Goal: Task Accomplishment & Management: Complete application form

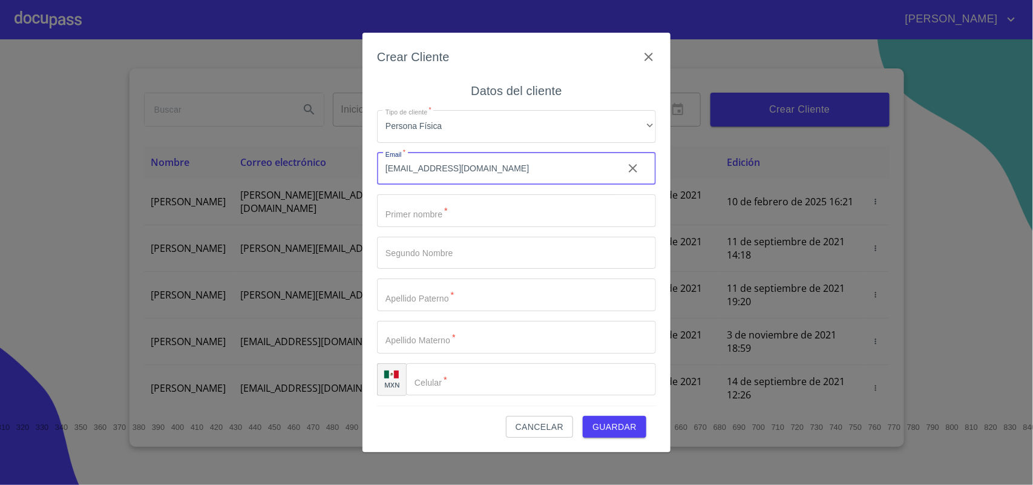
click at [457, 205] on input "Tipo de cliente   *" at bounding box center [516, 210] width 279 height 33
click at [473, 213] on input "Tipo de cliente   *" at bounding box center [516, 210] width 279 height 33
click at [444, 216] on input "Tipo de cliente   *" at bounding box center [516, 210] width 279 height 33
type input "j"
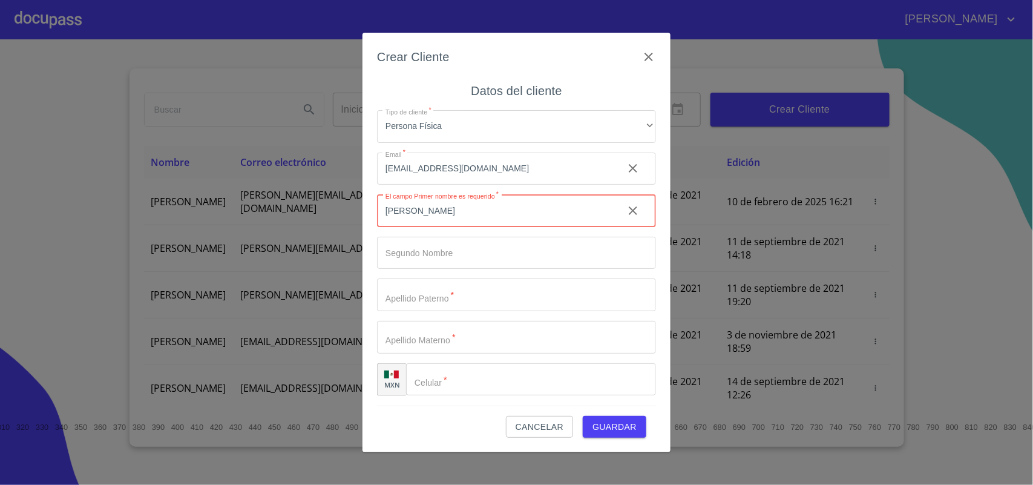
type input "[PERSON_NAME]"
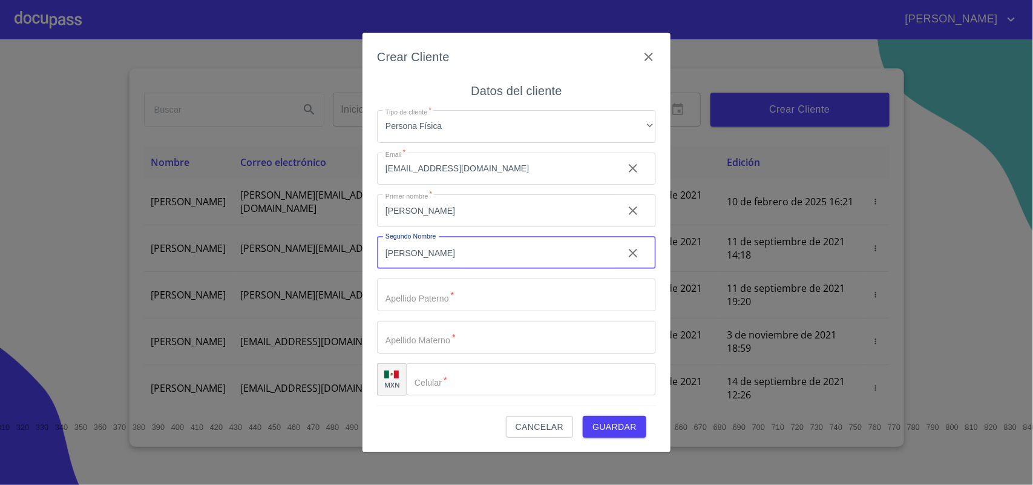
type input "[PERSON_NAME]"
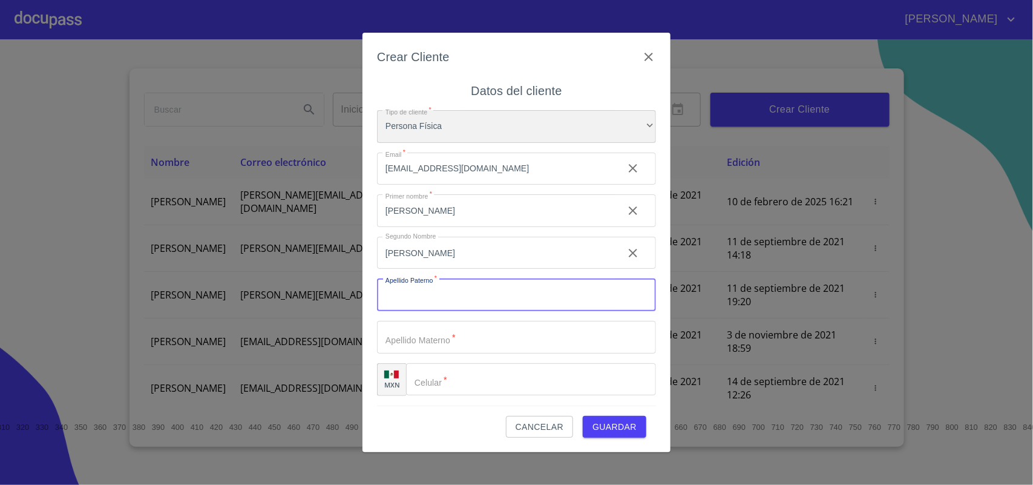
click at [498, 132] on div "Persona Física" at bounding box center [516, 126] width 279 height 33
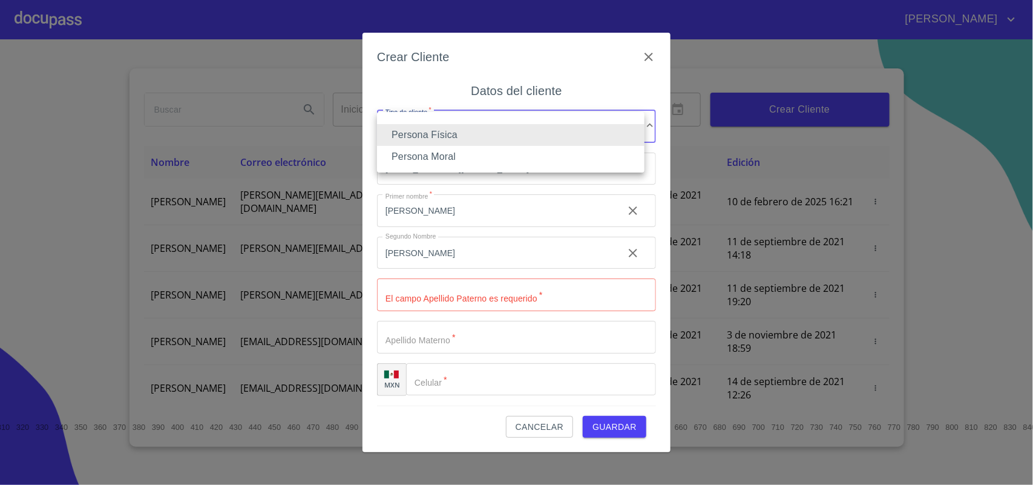
click at [498, 132] on li "Persona Física" at bounding box center [510, 135] width 267 height 22
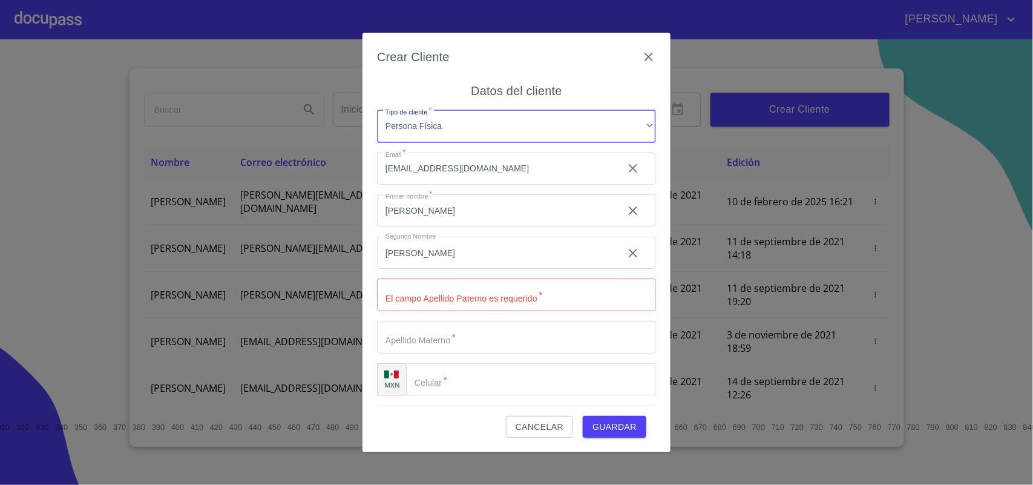
click at [434, 301] on input "Tipo de cliente   *" at bounding box center [516, 294] width 279 height 33
type input "[PERSON_NAME]"
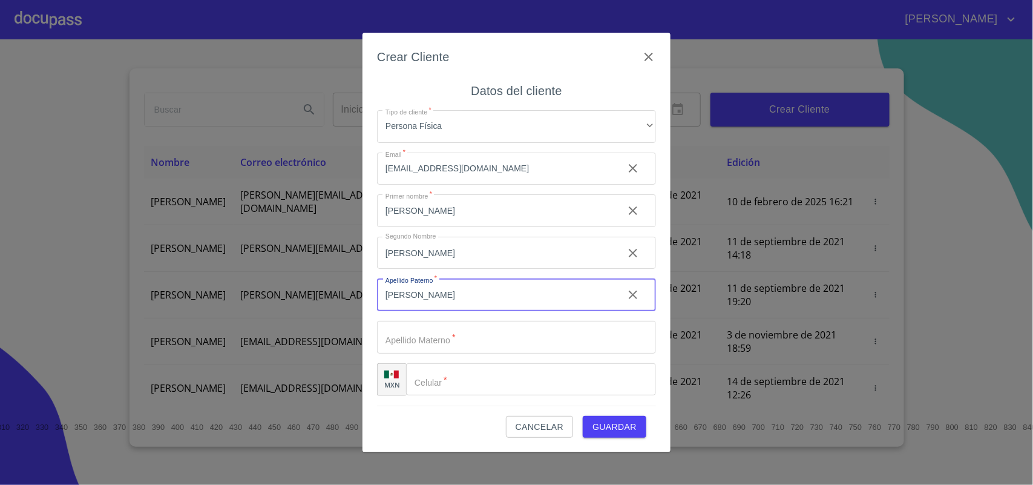
click at [497, 331] on input "Tipo de cliente   *" at bounding box center [516, 337] width 279 height 33
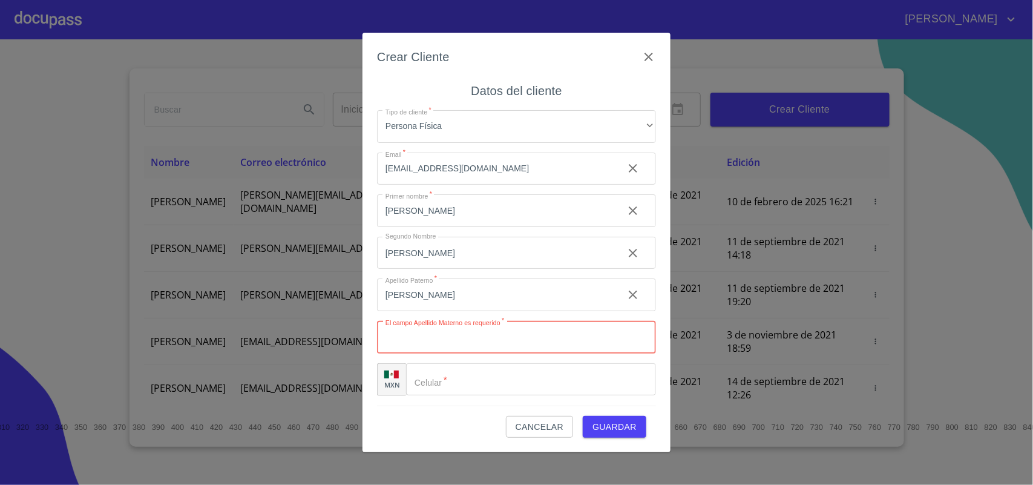
paste input "[PERSON_NAME]"
type input "[PERSON_NAME]"
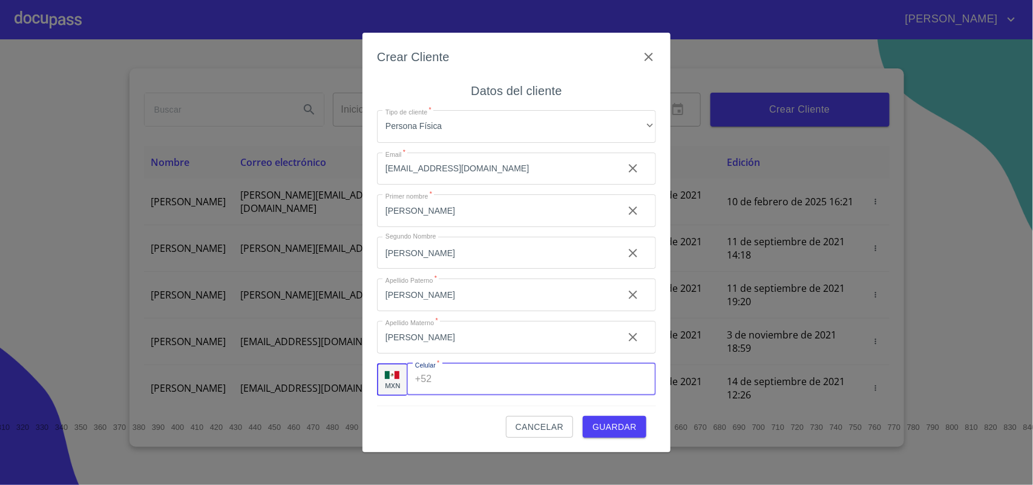
click at [453, 376] on input "Tipo de cliente   *" at bounding box center [546, 379] width 219 height 33
click at [444, 387] on input "Tipo de cliente   *" at bounding box center [546, 379] width 219 height 33
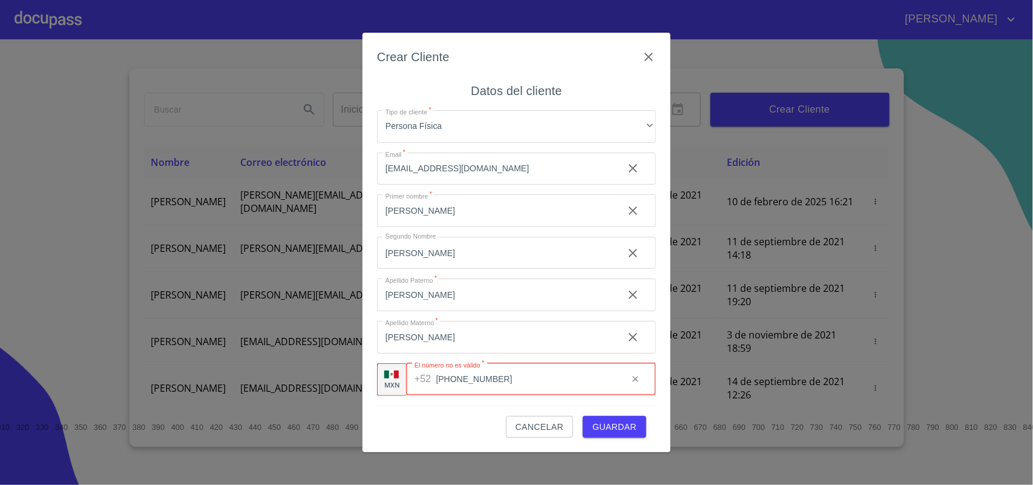
type input "[PHONE_NUMBER]"
click at [617, 428] on span "Guardar" at bounding box center [614, 426] width 44 height 15
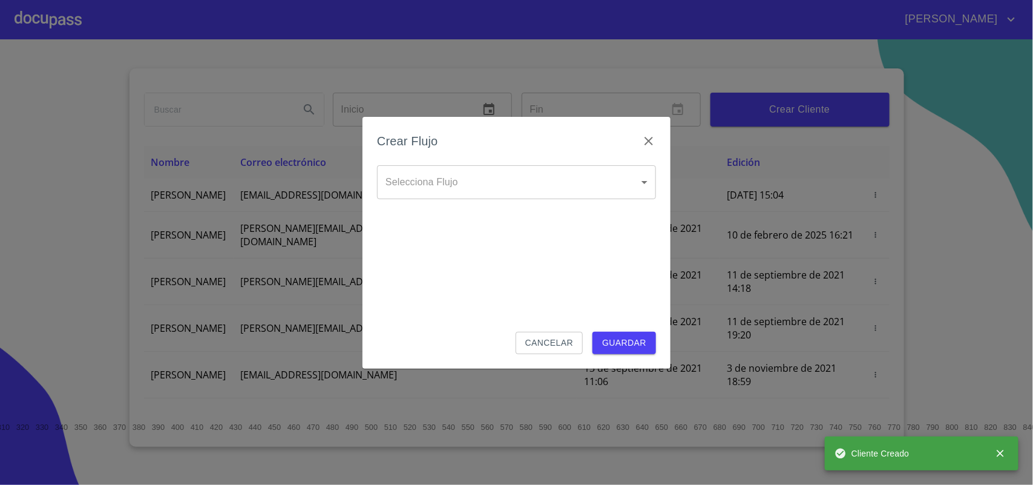
click at [570, 194] on body "[PERSON_NAME] ​ Fin ​ Crear Cliente Nombre Correo electrónico Registro Edición …" at bounding box center [516, 242] width 1033 height 485
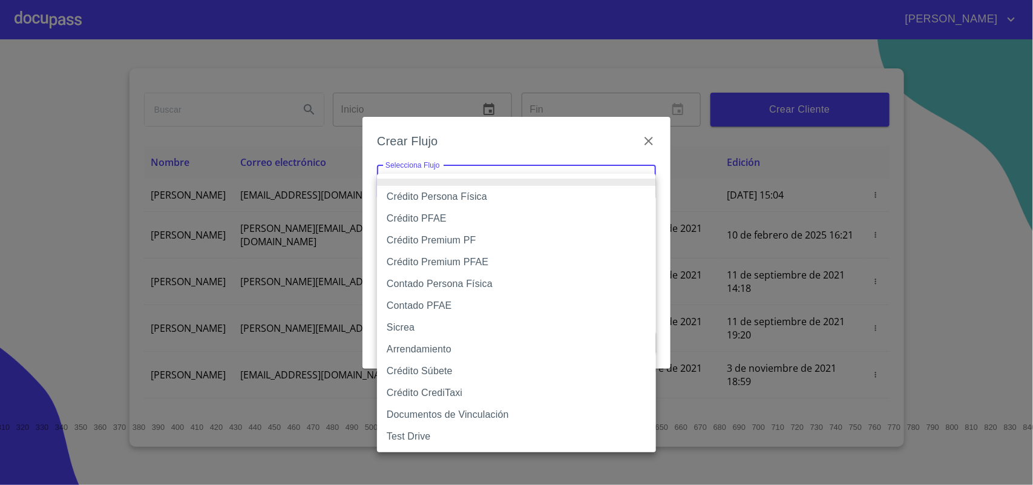
click at [485, 201] on li "Crédito Persona Física" at bounding box center [516, 197] width 279 height 22
type input "6009fb3c7d1714eb8809aa97"
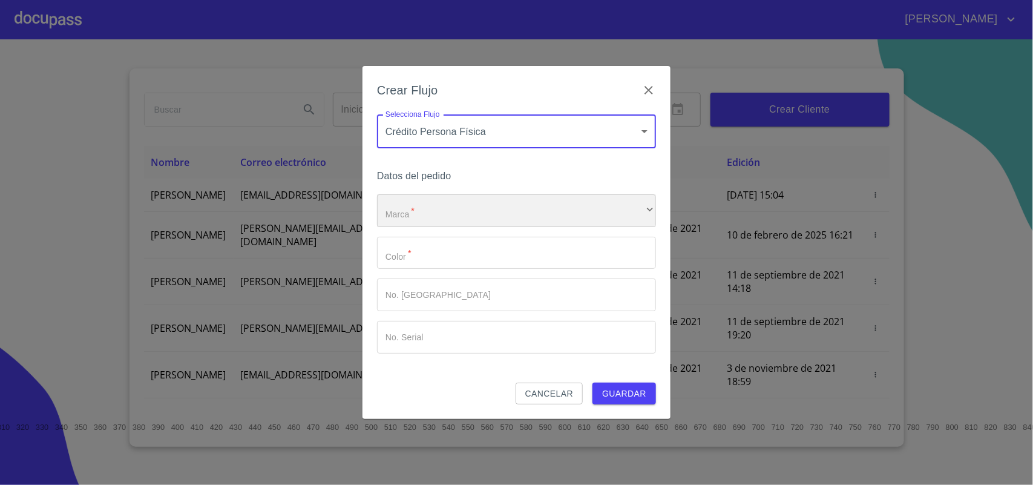
click at [480, 214] on div "​" at bounding box center [516, 210] width 279 height 33
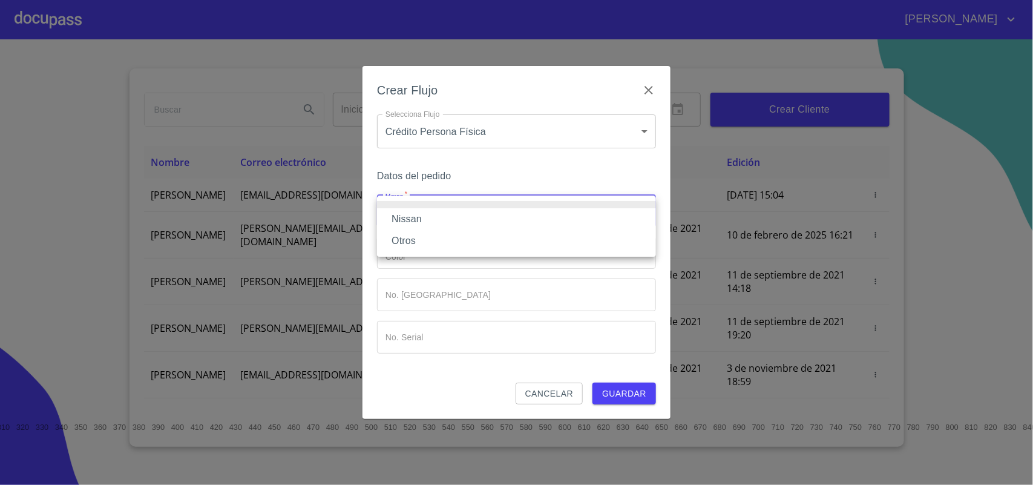
click at [484, 221] on li "Nissan" at bounding box center [516, 219] width 279 height 22
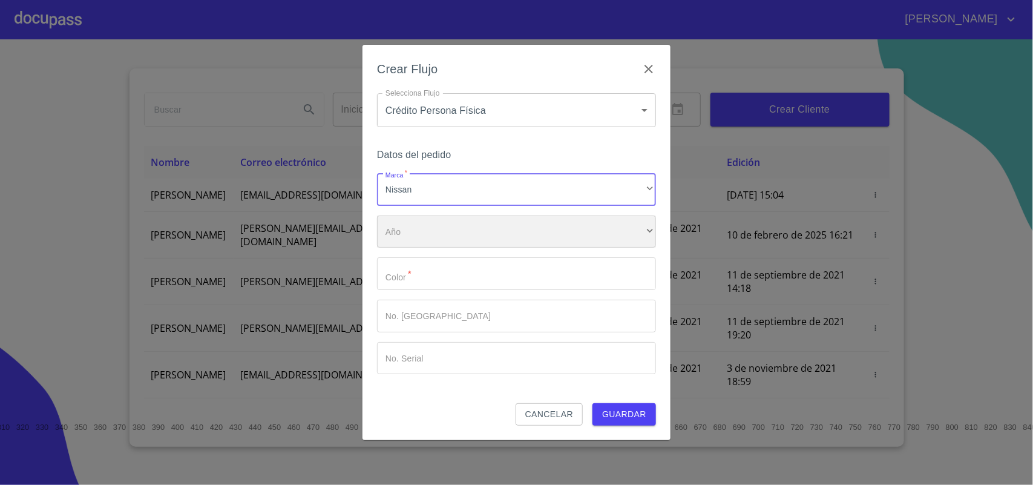
click at [477, 258] on div "Marca   * Nissan ​ Año ​ ​ Color   * ​ No. Pedido ​ No. Serial ​" at bounding box center [516, 273] width 279 height 201
click at [476, 237] on div "​" at bounding box center [516, 231] width 279 height 33
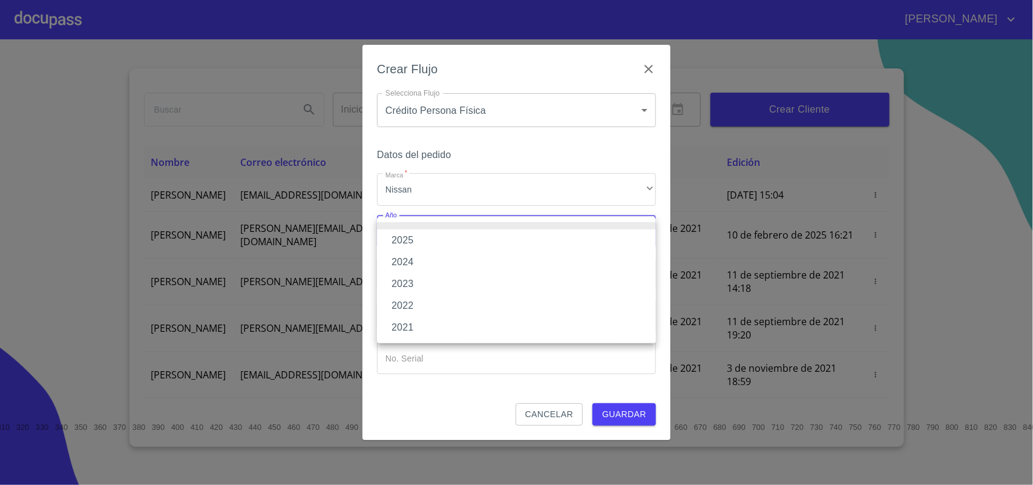
click at [452, 237] on li "2025" at bounding box center [516, 240] width 279 height 22
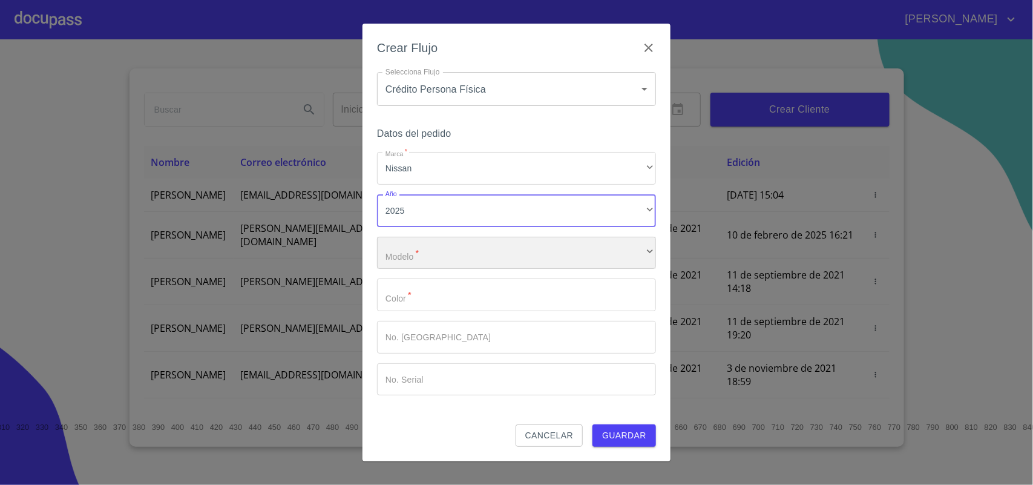
click at [447, 263] on div "​" at bounding box center [516, 253] width 279 height 33
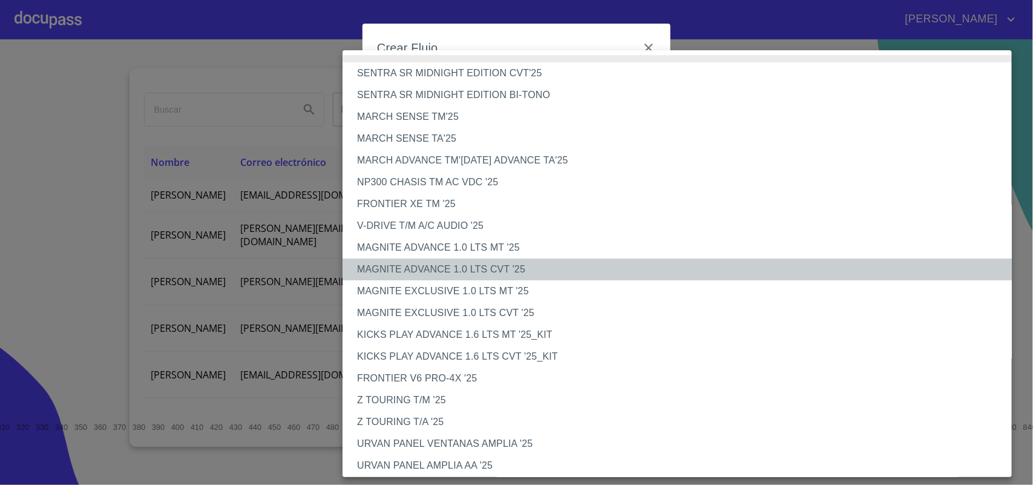
click at [443, 264] on li "MAGNITE ADVANCE 1.0 LTS CVT '25" at bounding box center [682, 269] width 681 height 22
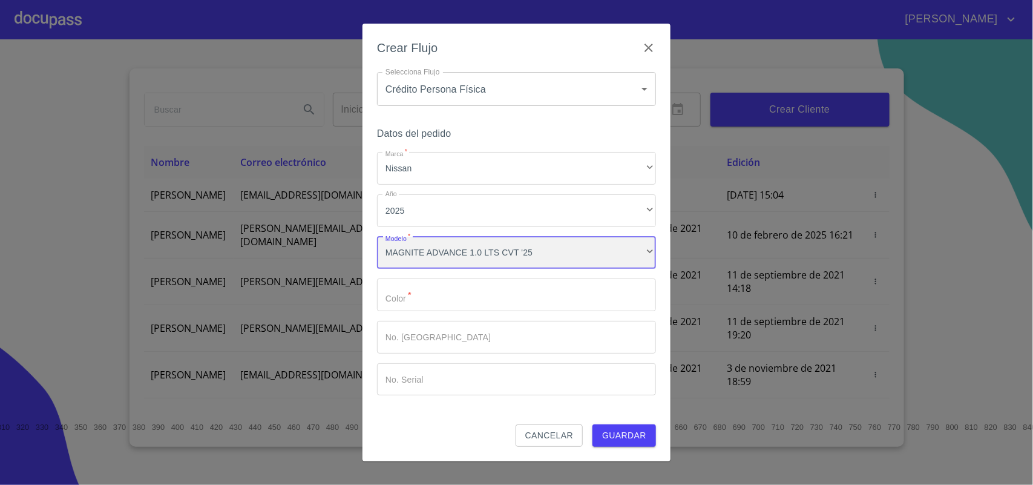
click at [443, 264] on div "MAGNITE ADVANCE 1.0 LTS CVT '25" at bounding box center [516, 253] width 279 height 33
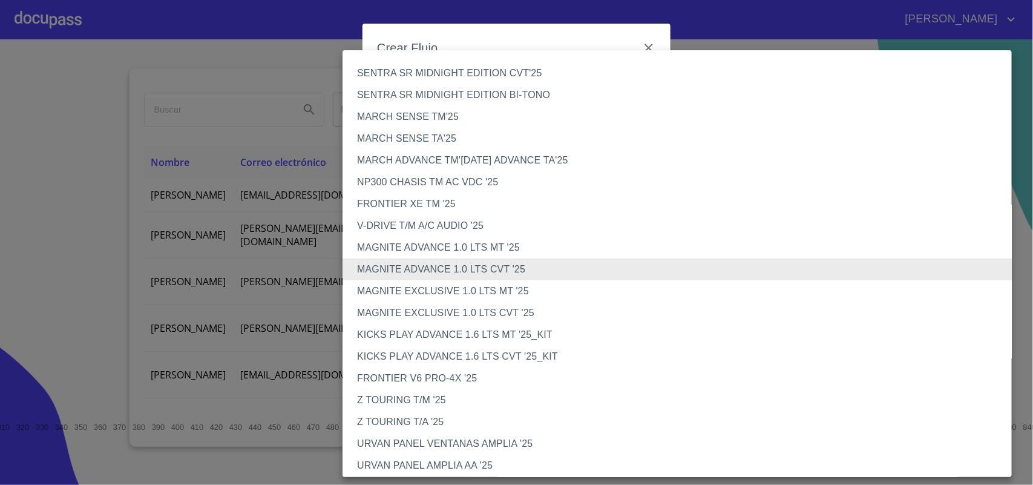
scroll to position [267, 0]
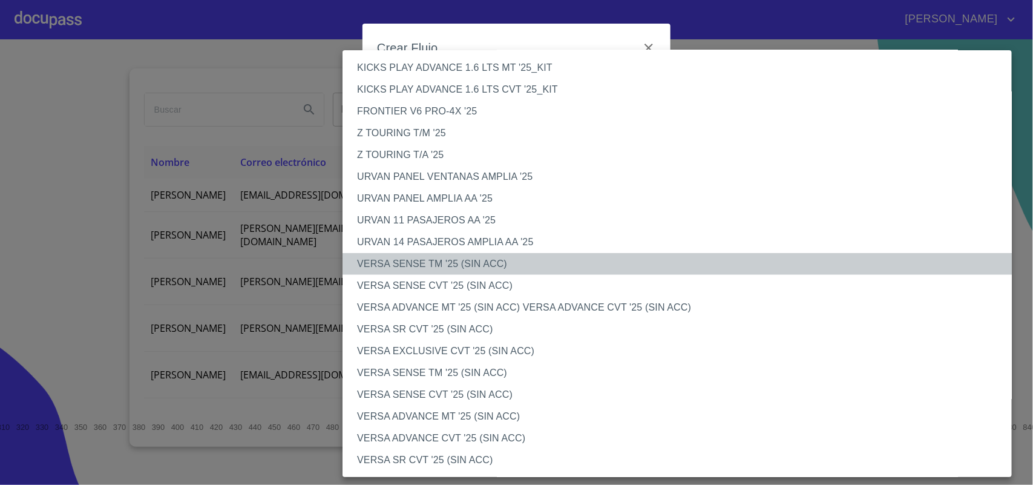
click at [487, 262] on li "VERSA SENSE TM '25 (SIN ACC)" at bounding box center [682, 264] width 681 height 22
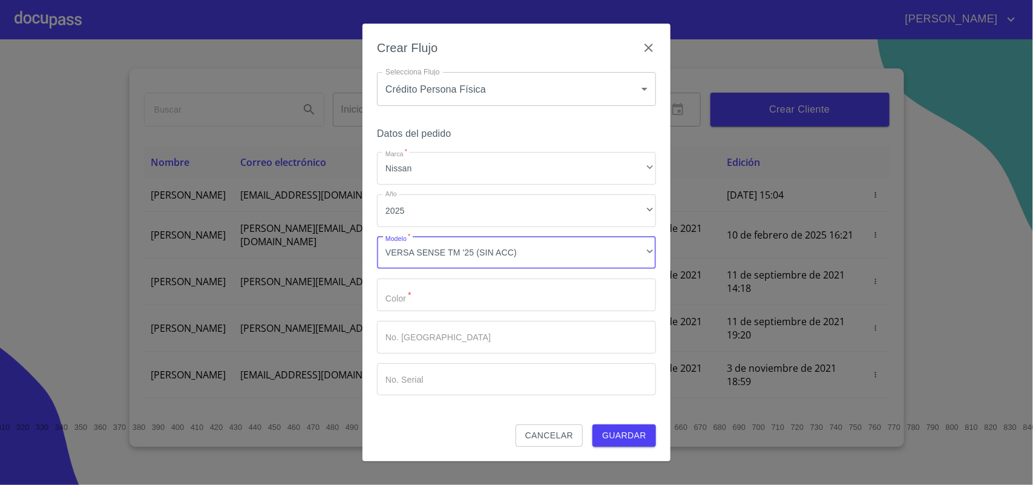
click at [463, 289] on input "Marca   *" at bounding box center [516, 294] width 279 height 33
type input "PLATA"
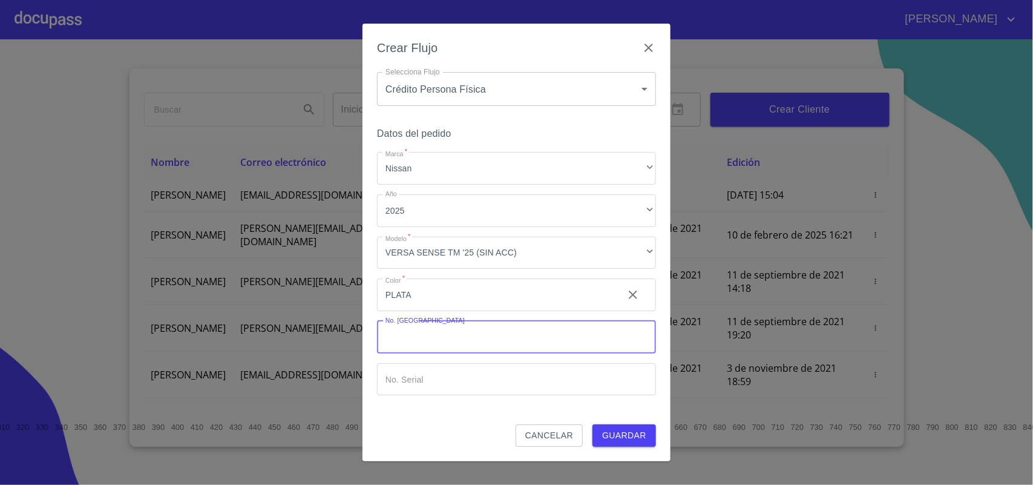
click at [613, 421] on div "Datos del pedido Marca   * Nissan ​ Año 2025 ​ Modelo   * VERSA SENSE TM '25 (S…" at bounding box center [516, 274] width 279 height 299
click at [612, 428] on span "Guardar" at bounding box center [624, 435] width 44 height 15
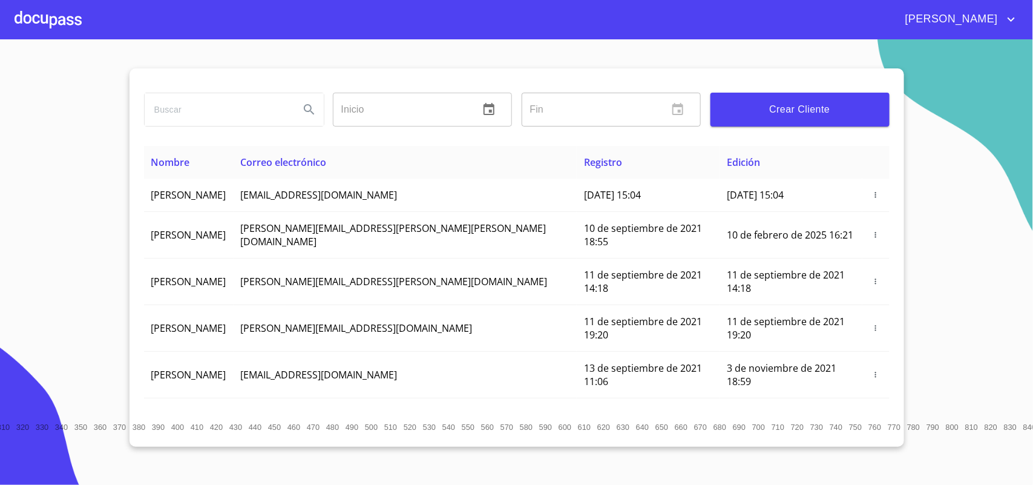
click at [45, 16] on div at bounding box center [48, 19] width 67 height 39
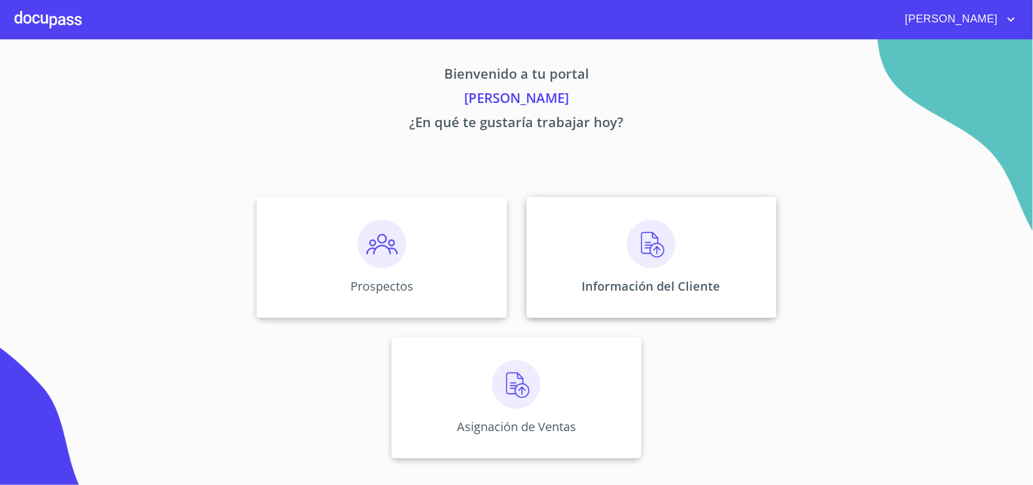
click at [658, 284] on p "Información del Cliente" at bounding box center [651, 286] width 139 height 16
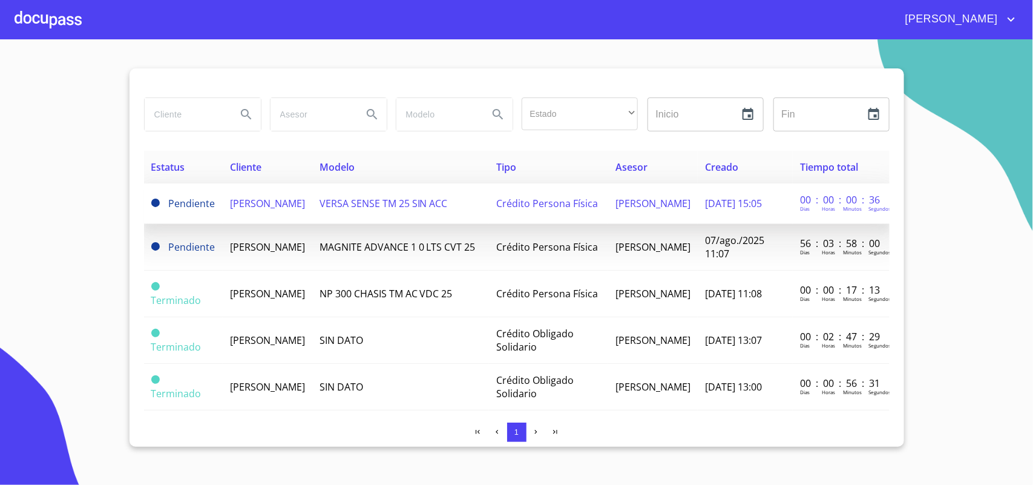
click at [270, 211] on td "[PERSON_NAME]" at bounding box center [268, 203] width 90 height 41
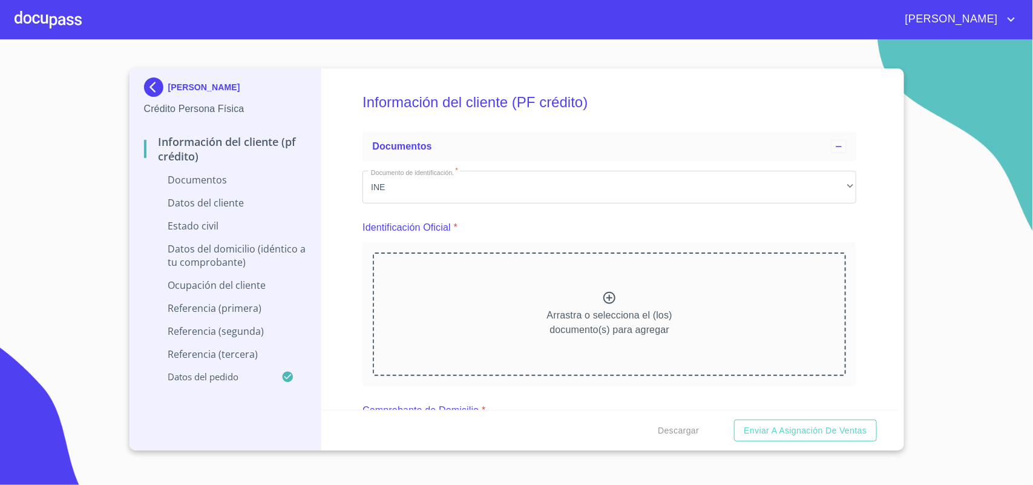
scroll to position [76, 0]
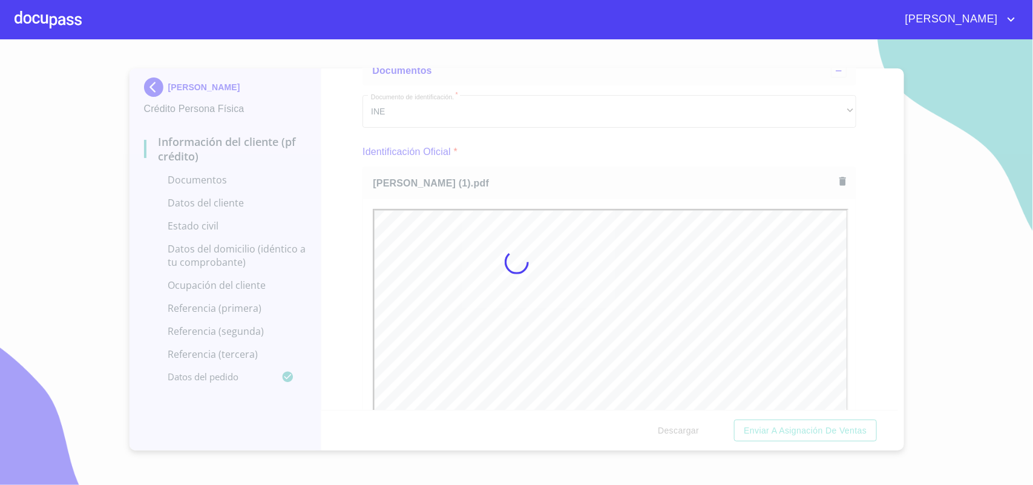
click at [579, 153] on div at bounding box center [516, 261] width 1033 height 445
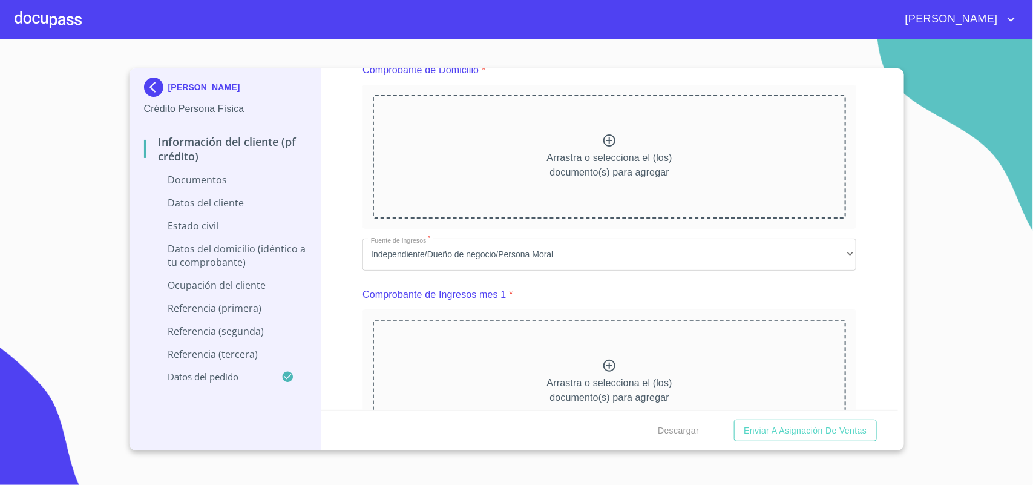
scroll to position [605, 0]
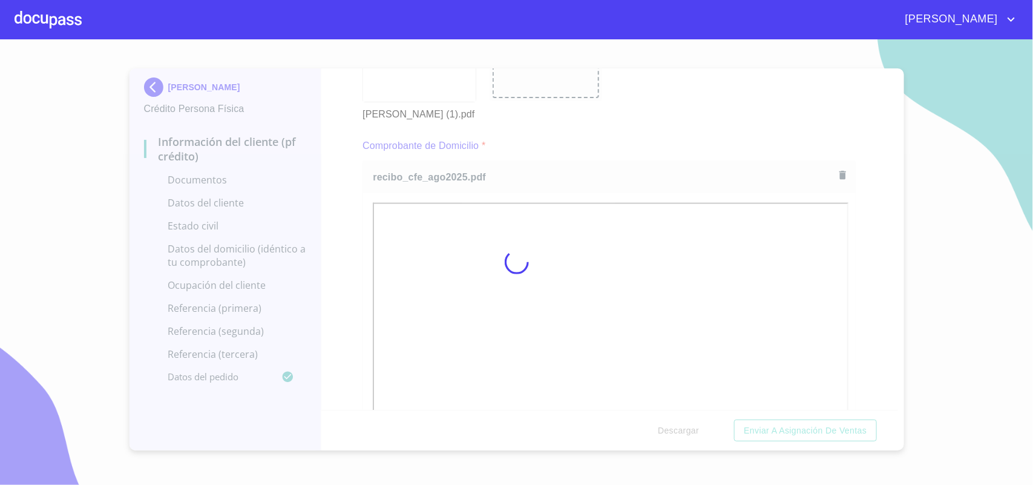
click at [576, 153] on div at bounding box center [516, 261] width 1033 height 445
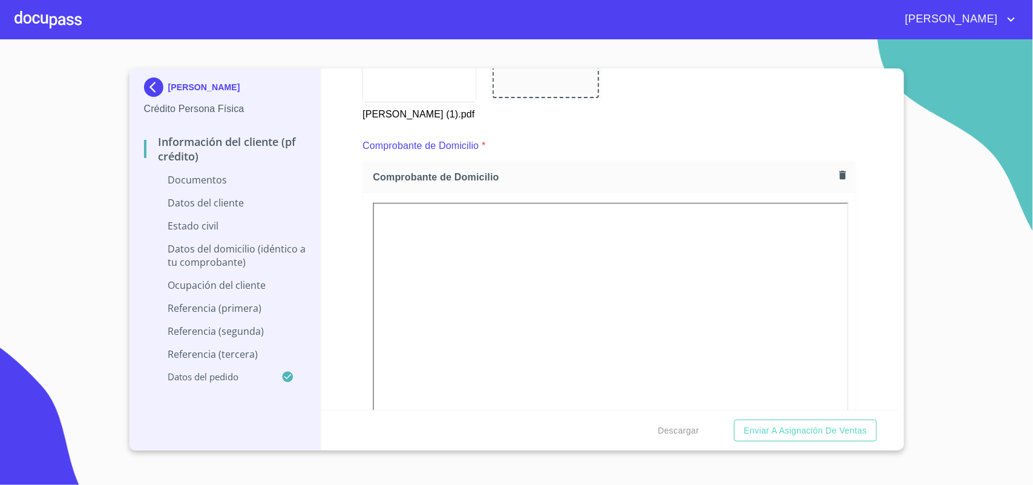
click at [866, 170] on div "Información del cliente (PF crédito) Documentos Documento de identificación.   …" at bounding box center [609, 238] width 577 height 341
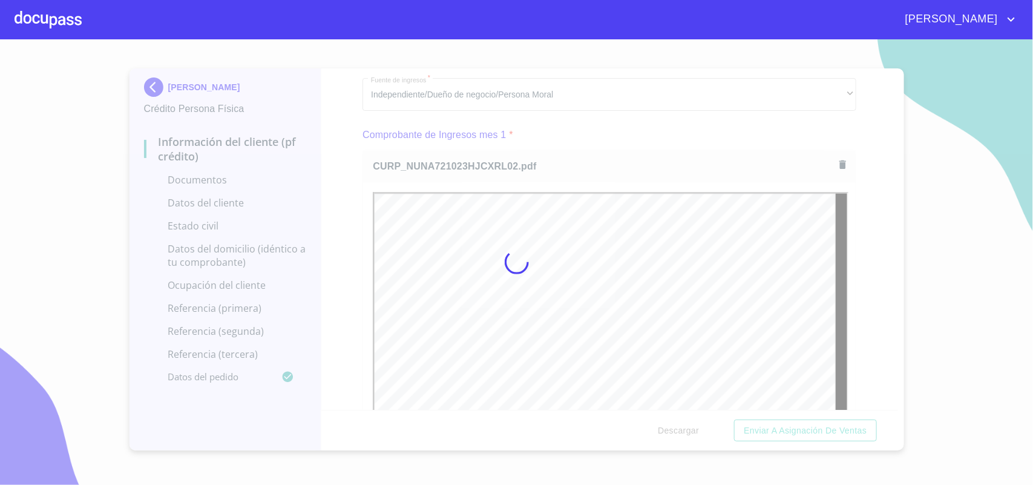
scroll to position [0, 0]
click at [636, 122] on div at bounding box center [516, 261] width 1033 height 445
click at [846, 215] on div at bounding box center [516, 261] width 1033 height 445
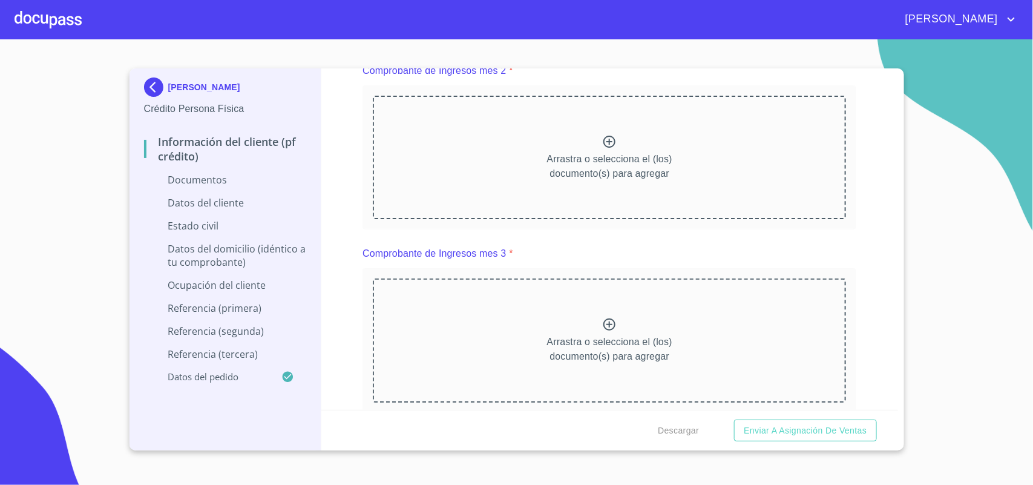
scroll to position [1801, 0]
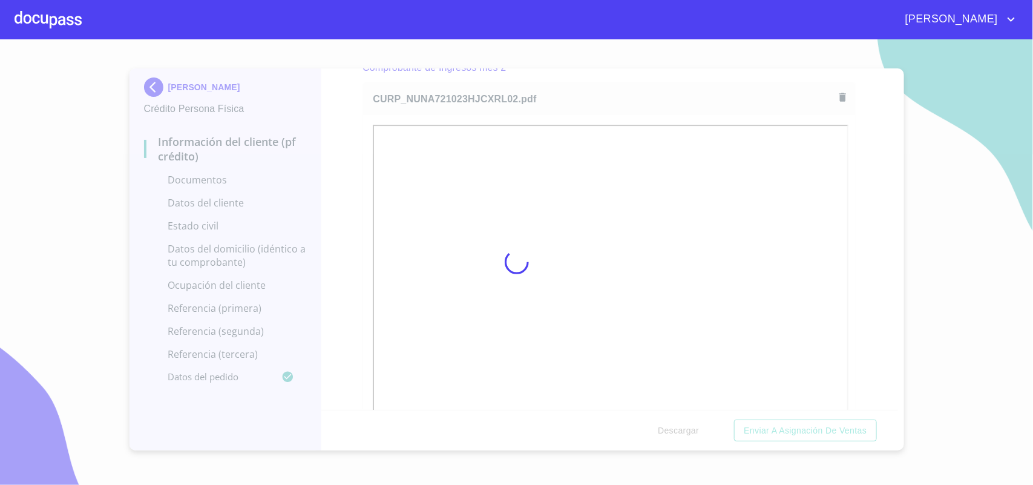
click at [683, 82] on div at bounding box center [516, 261] width 1033 height 445
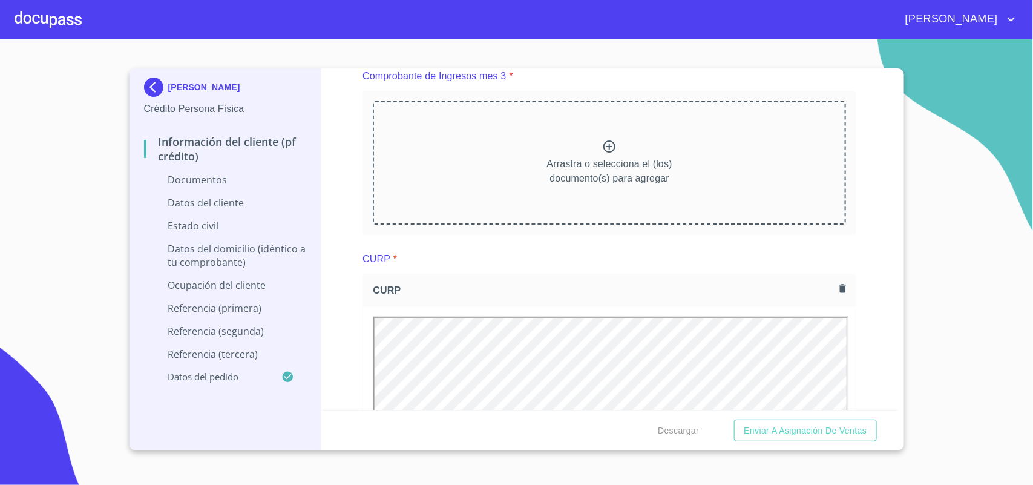
scroll to position [0, 0]
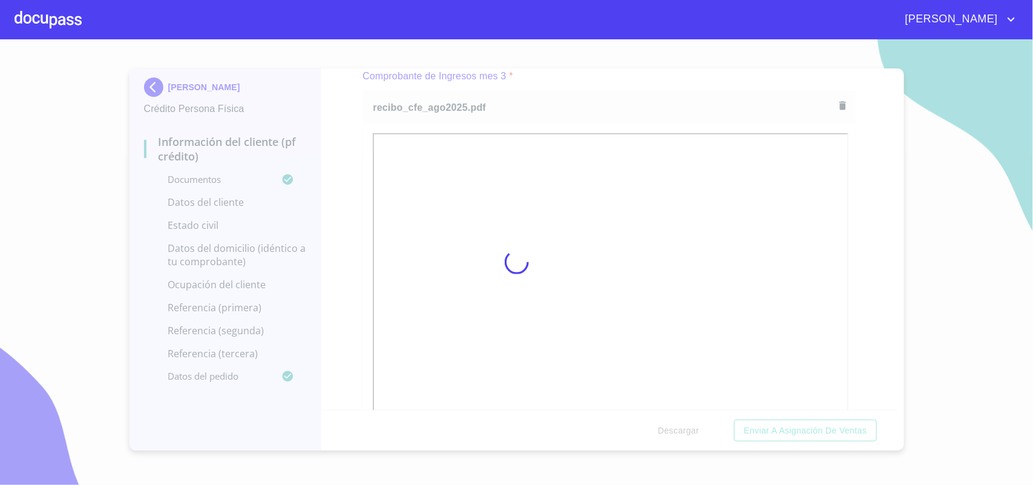
click at [681, 100] on div at bounding box center [516, 261] width 1033 height 445
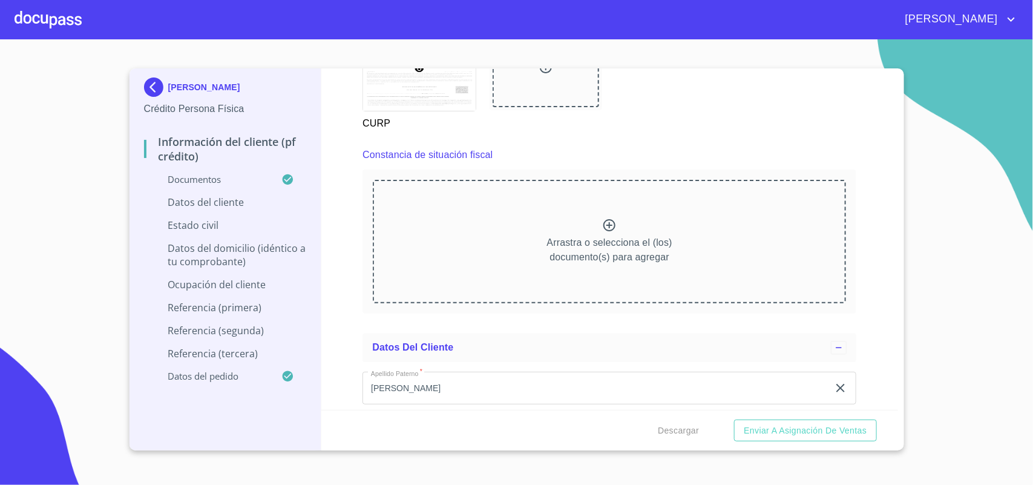
scroll to position [3313, 0]
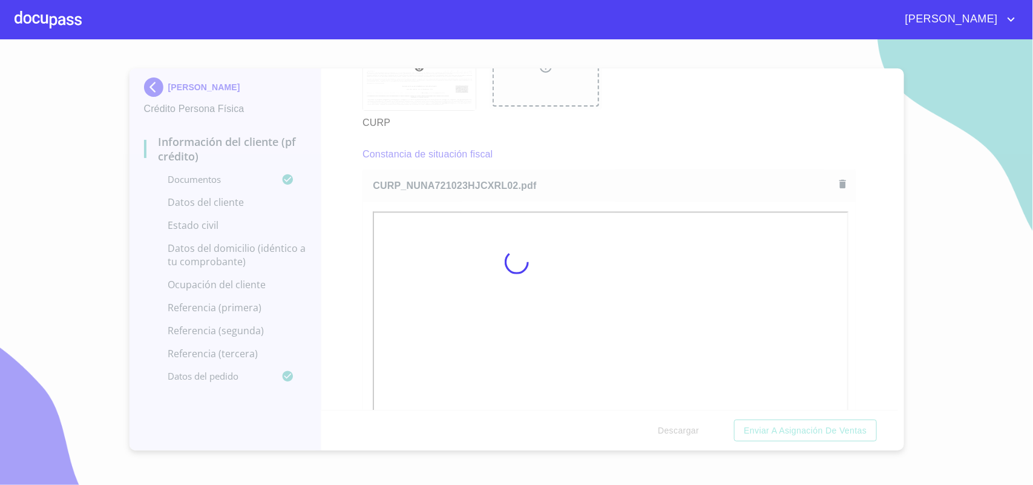
drag, startPoint x: 702, startPoint y: 108, endPoint x: 703, endPoint y: 94, distance: 14.0
click at [703, 103] on div at bounding box center [516, 261] width 1033 height 445
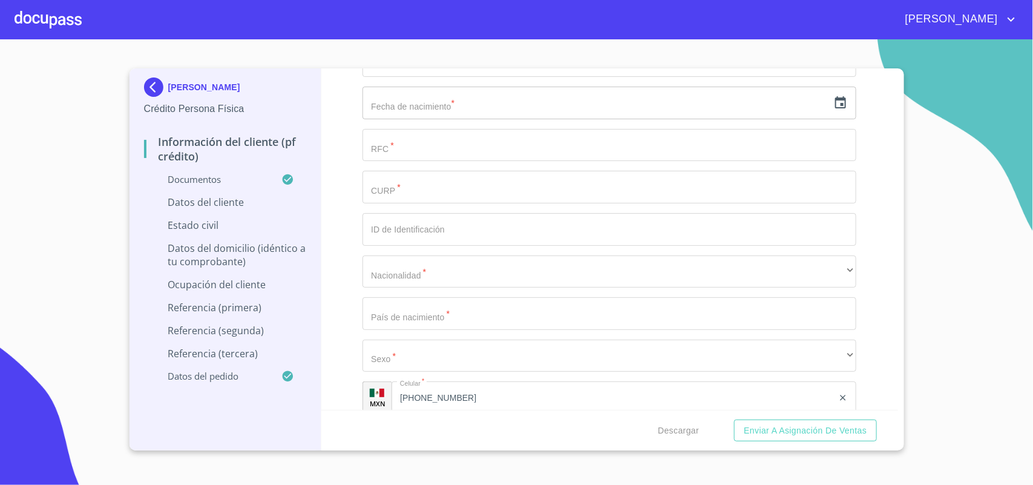
scroll to position [4070, 0]
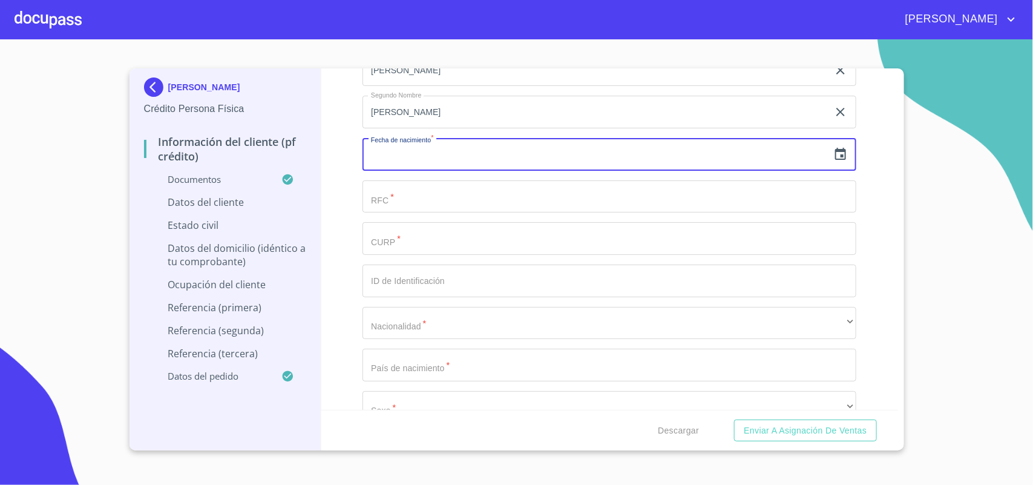
click at [552, 156] on input "text" at bounding box center [595, 154] width 466 height 33
click at [468, 168] on div "Apellido Paterno   * [PERSON_NAME] ​ Apellido Materno   * [PERSON_NAME] ​ Prime…" at bounding box center [609, 218] width 494 height 516
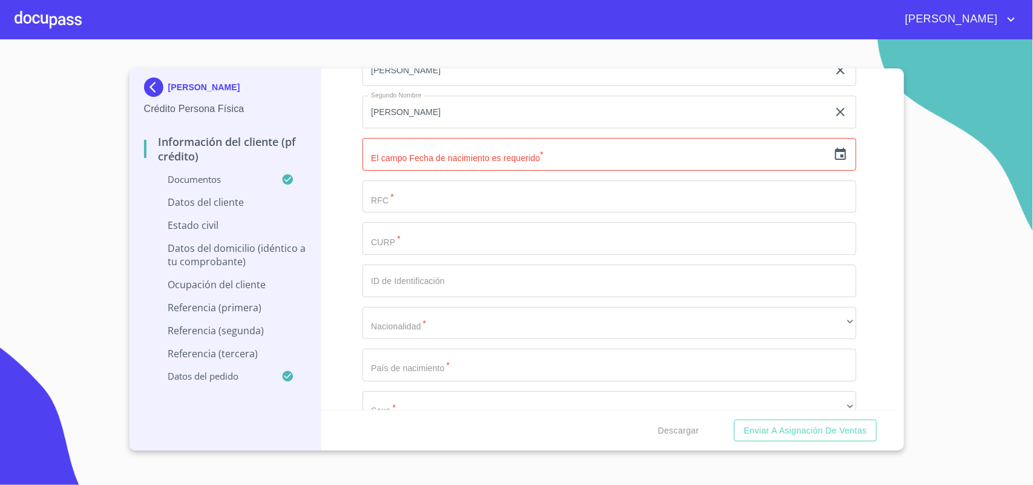
click at [833, 149] on icon "button" at bounding box center [840, 154] width 15 height 15
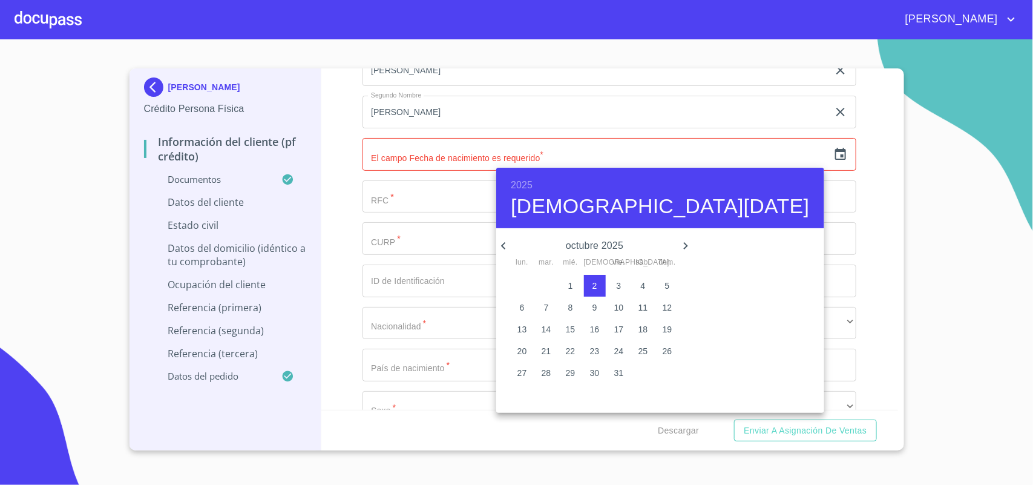
click at [514, 182] on h6 "2025" at bounding box center [522, 185] width 22 height 17
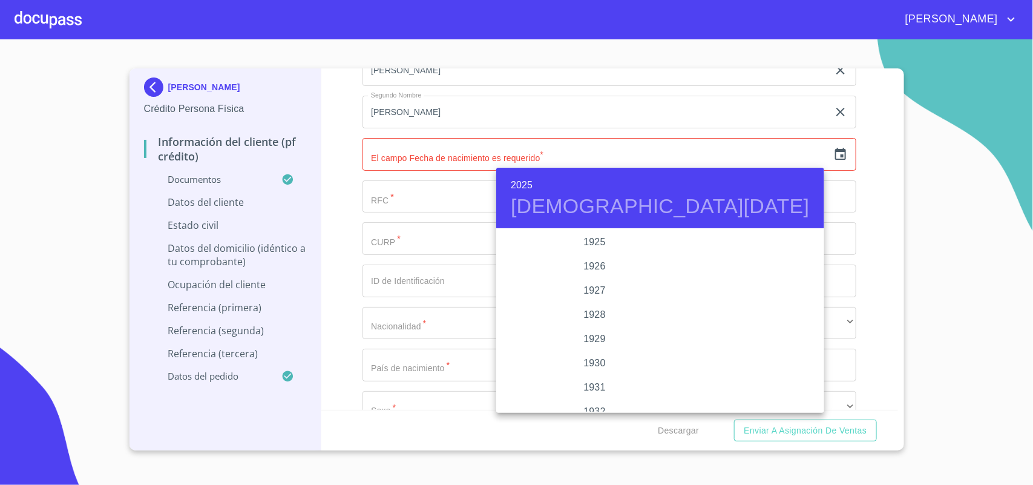
scroll to position [2348, 0]
click at [523, 178] on h6 "2025" at bounding box center [522, 185] width 22 height 17
click at [588, 239] on div "1972" at bounding box center [594, 242] width 197 height 24
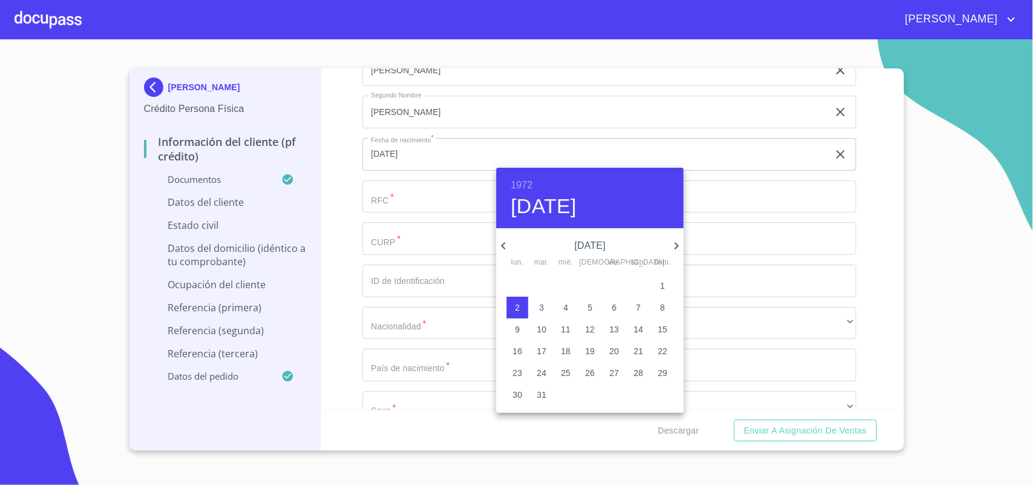
click at [676, 248] on icon "button" at bounding box center [677, 245] width 4 height 7
click at [675, 248] on icon "button" at bounding box center [677, 245] width 4 height 7
click at [506, 250] on icon "button" at bounding box center [503, 245] width 15 height 15
click at [592, 349] on p "23" at bounding box center [590, 351] width 10 height 12
type input "23 de nov. de 1972"
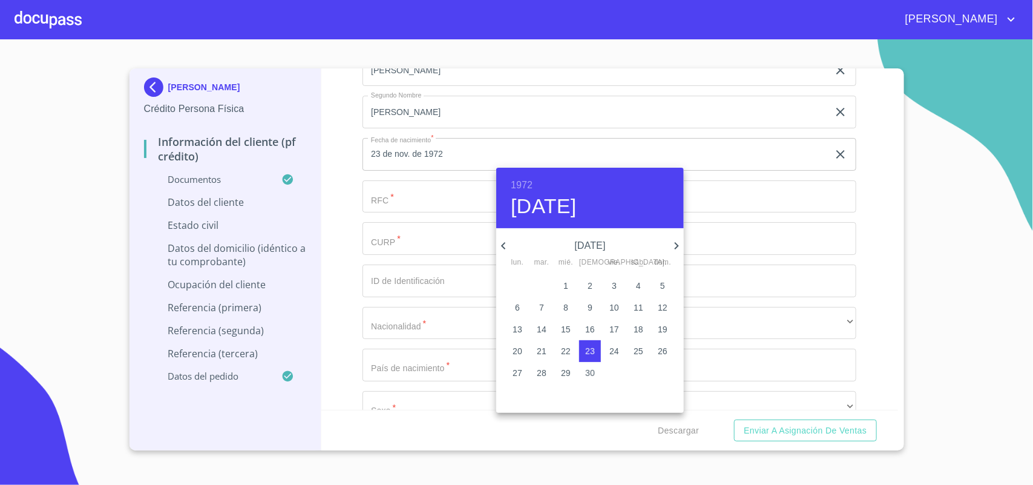
click at [585, 351] on p "23" at bounding box center [590, 351] width 10 height 12
click at [938, 282] on div at bounding box center [516, 242] width 1033 height 485
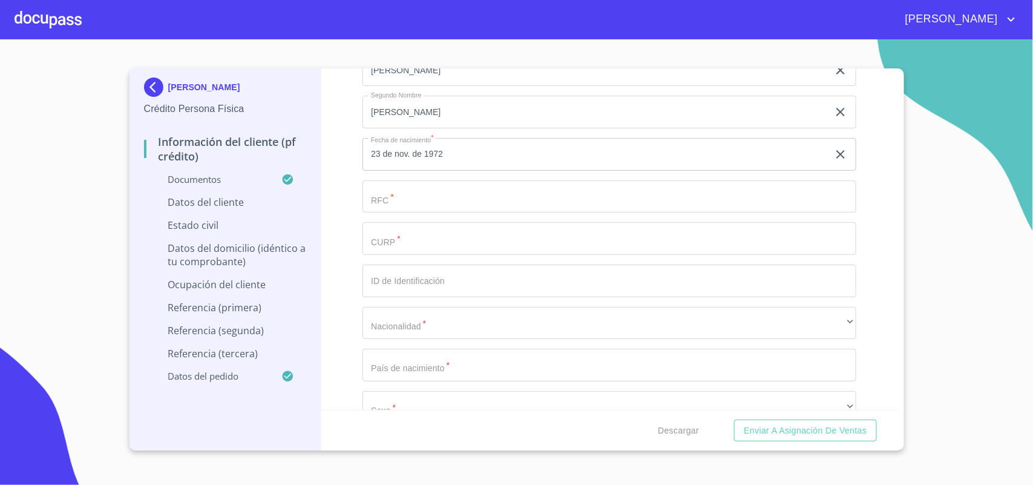
click at [416, 197] on input "Documento de identificación.   *" at bounding box center [609, 196] width 494 height 33
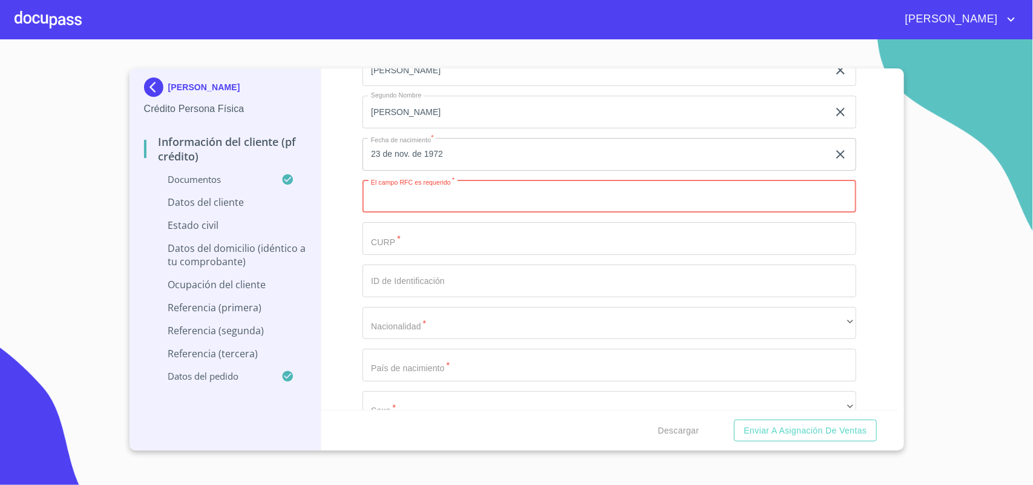
click at [440, 203] on input "Documento de identificación.   *" at bounding box center [609, 196] width 494 height 33
paste input "NUNA721023"
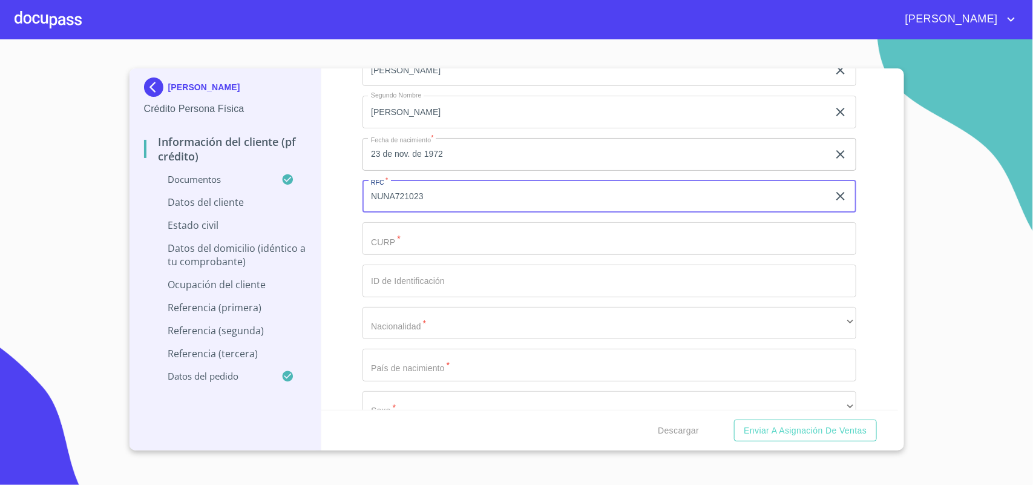
click at [453, 195] on input "NUNA721023" at bounding box center [595, 196] width 466 height 33
paste input "JG0"
type input "NUNA721023JG0"
click at [463, 236] on input "Documento de identificación.   *" at bounding box center [609, 238] width 494 height 33
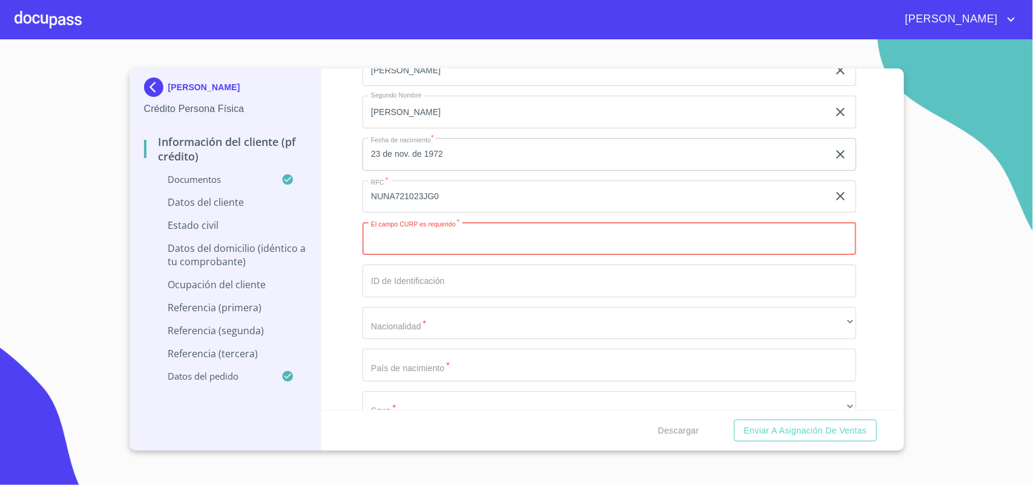
paste input "NUNA721023HJCXRL02"
type input "NUNA721023HJCXRL02"
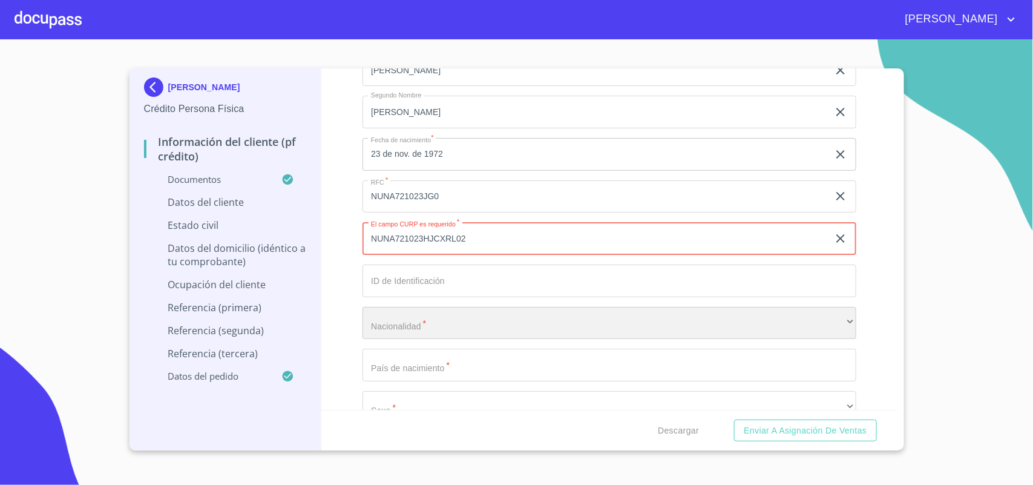
click at [451, 318] on div "​" at bounding box center [609, 323] width 494 height 33
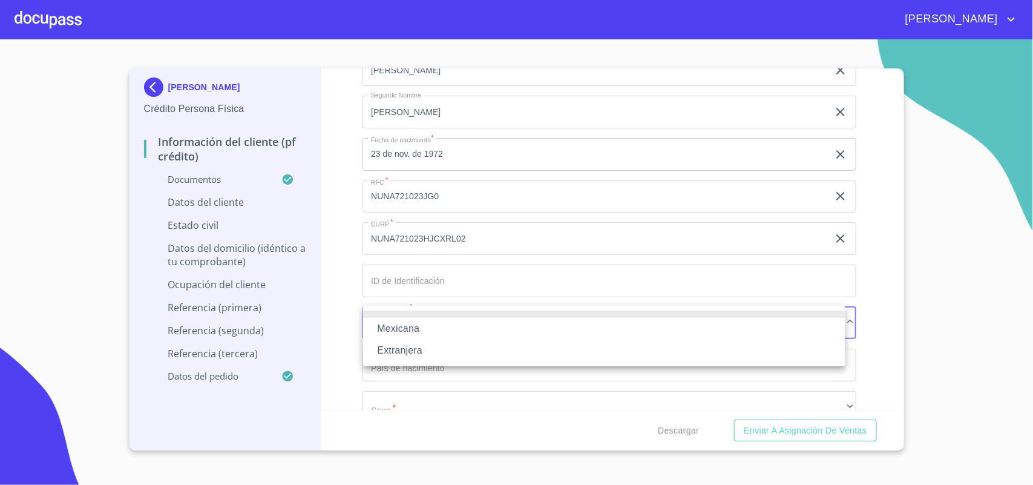
click at [437, 328] on li "Mexicana" at bounding box center [604, 329] width 482 height 22
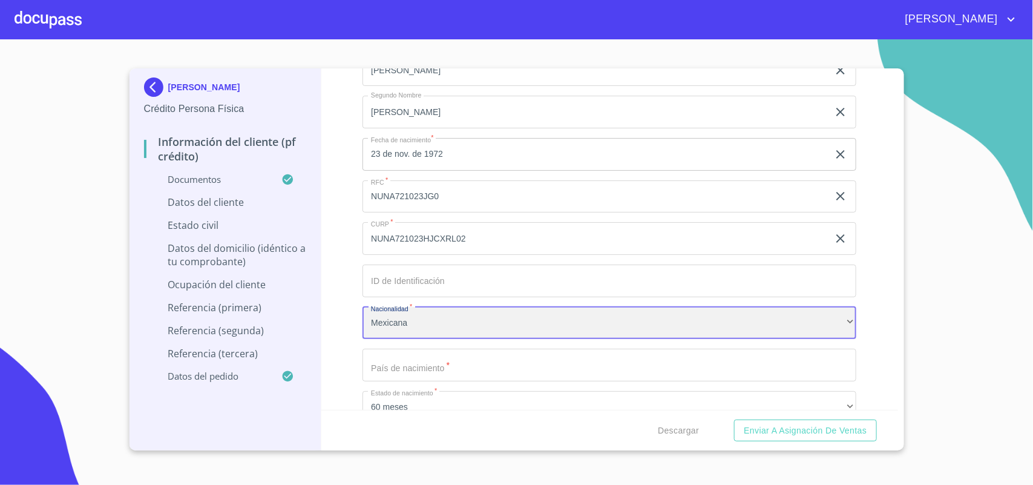
scroll to position [4221, 0]
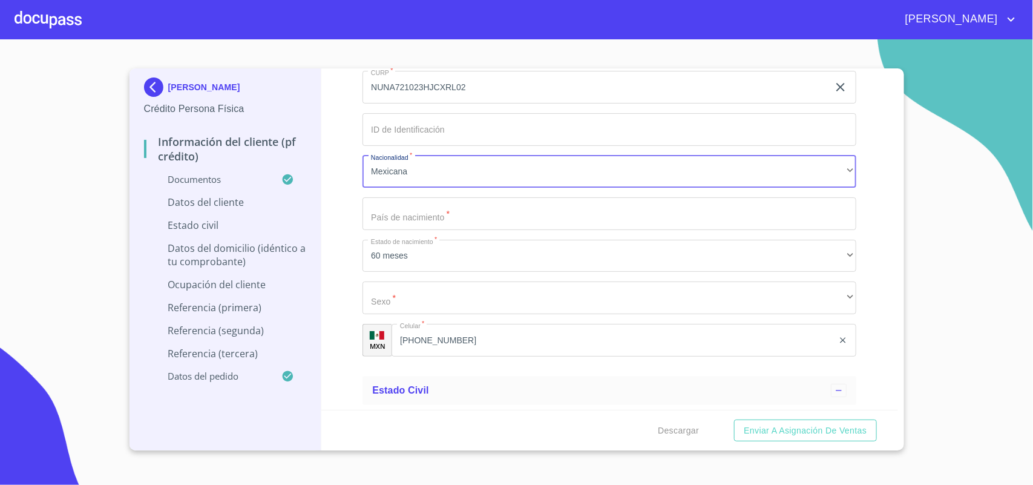
click at [409, 214] on input "Documento de identificación.   *" at bounding box center [609, 213] width 494 height 33
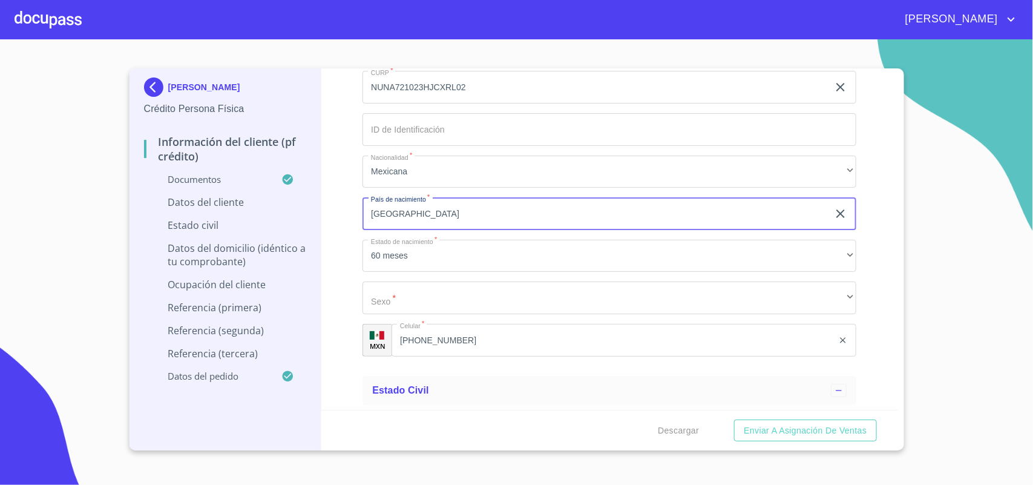
type input "[GEOGRAPHIC_DATA]"
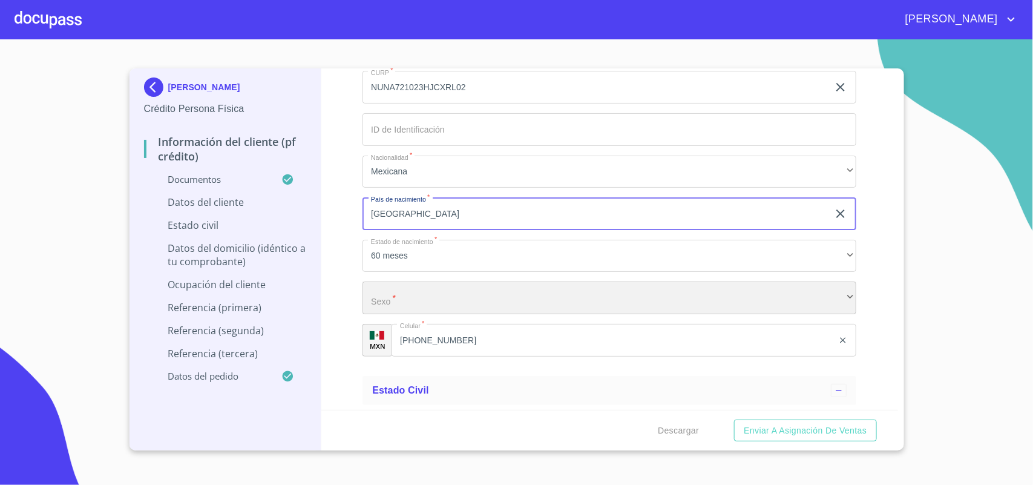
click at [445, 300] on div "​" at bounding box center [609, 297] width 494 height 33
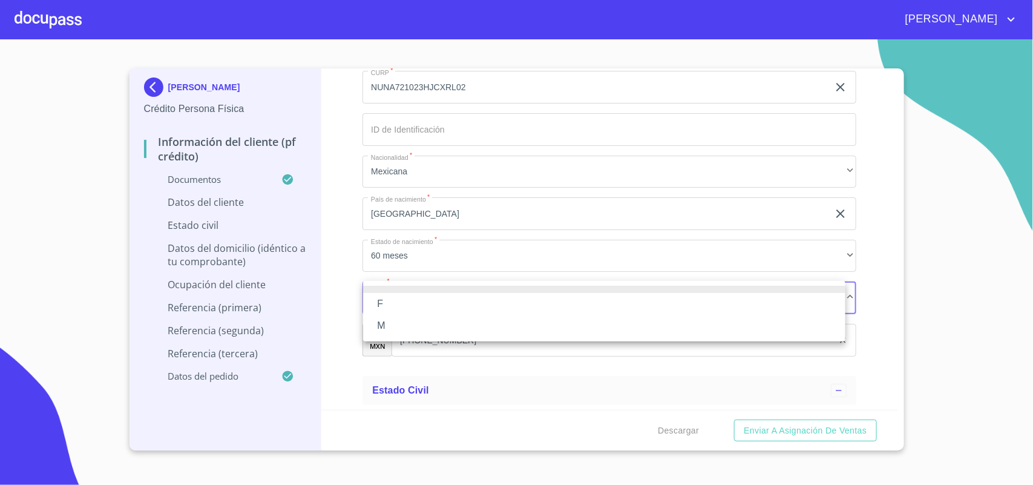
click at [433, 327] on li "M" at bounding box center [604, 326] width 482 height 22
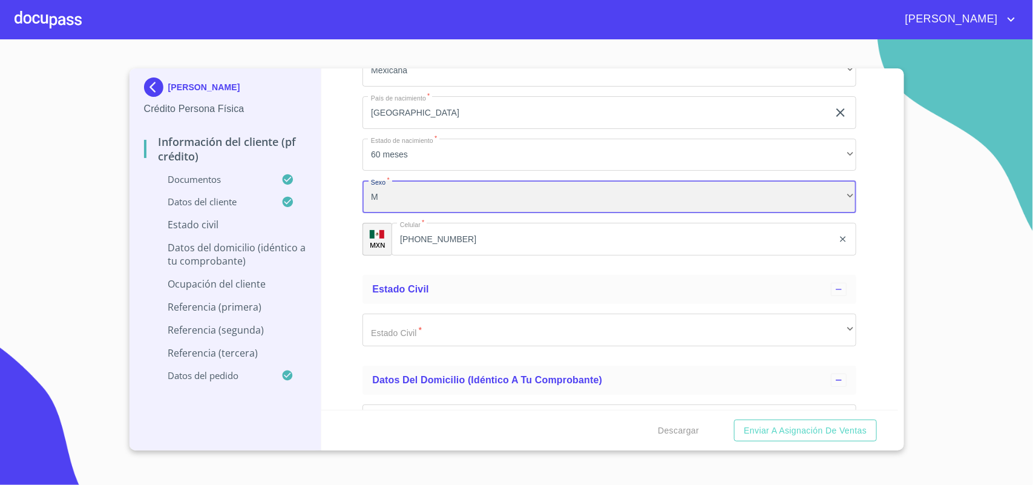
scroll to position [4372, 0]
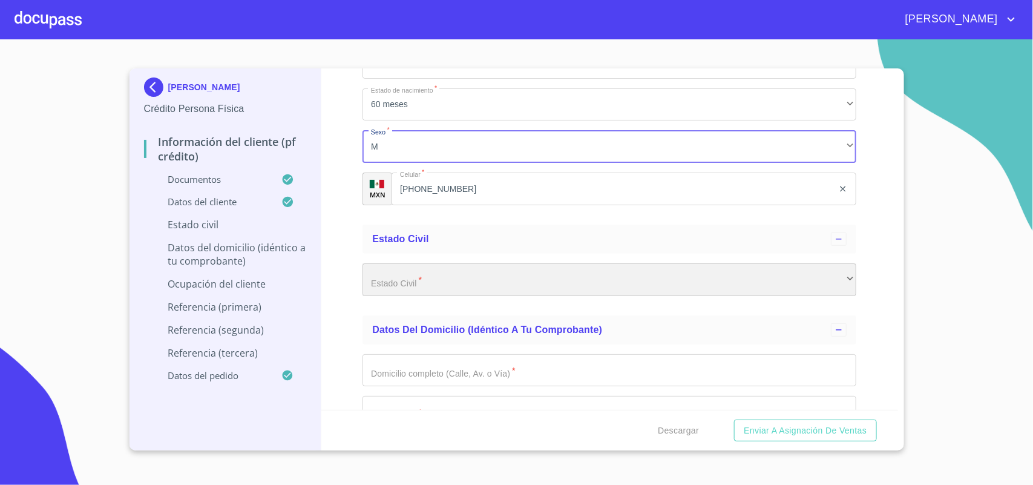
click at [439, 279] on div "​" at bounding box center [609, 279] width 494 height 33
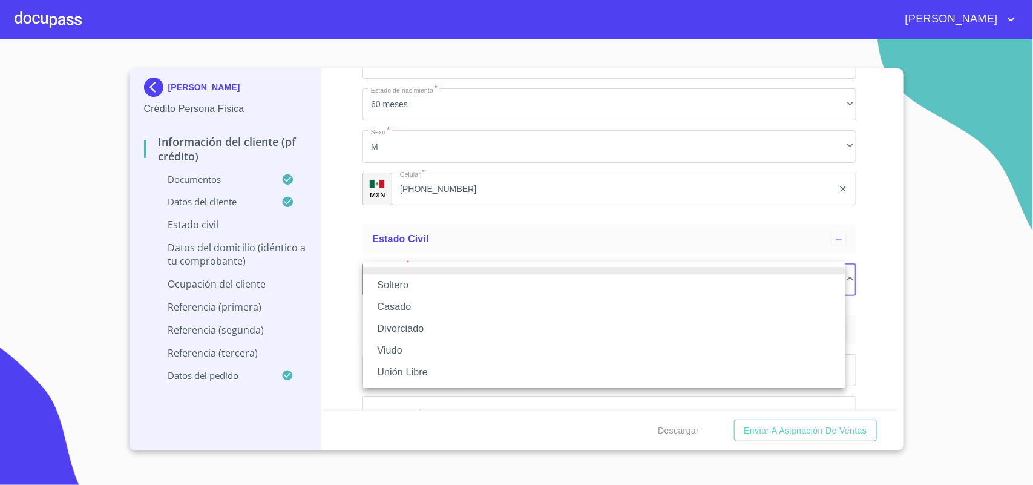
click at [439, 287] on li "Soltero" at bounding box center [604, 285] width 482 height 22
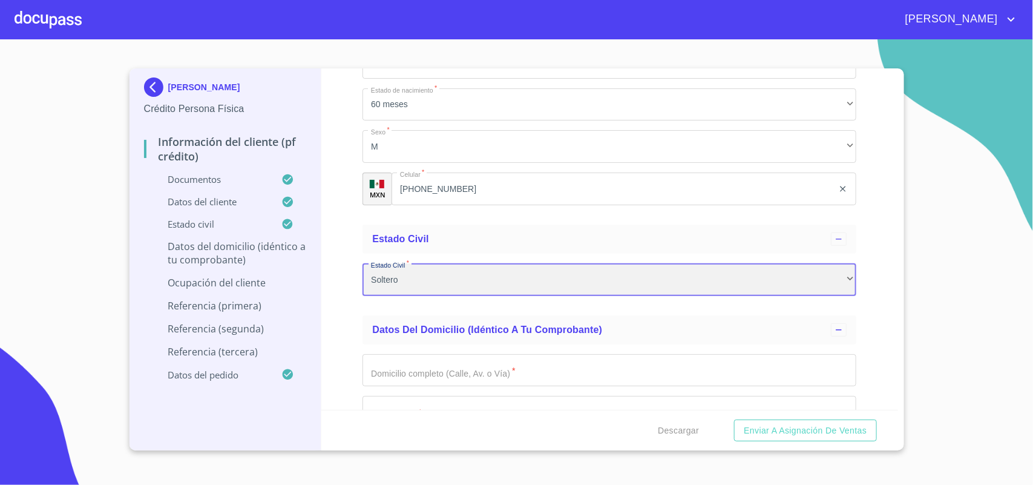
click at [424, 281] on div "Soltero" at bounding box center [609, 279] width 494 height 33
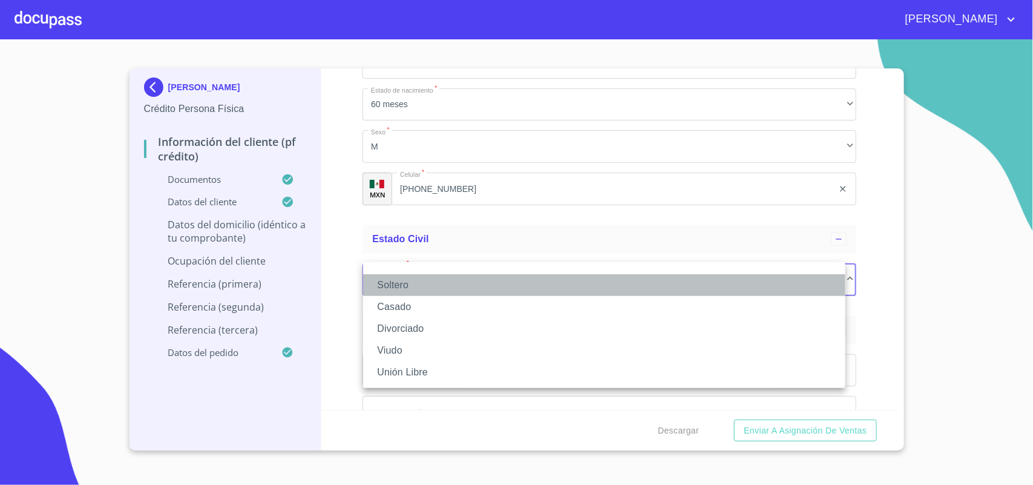
click at [409, 289] on li "Soltero" at bounding box center [604, 285] width 482 height 22
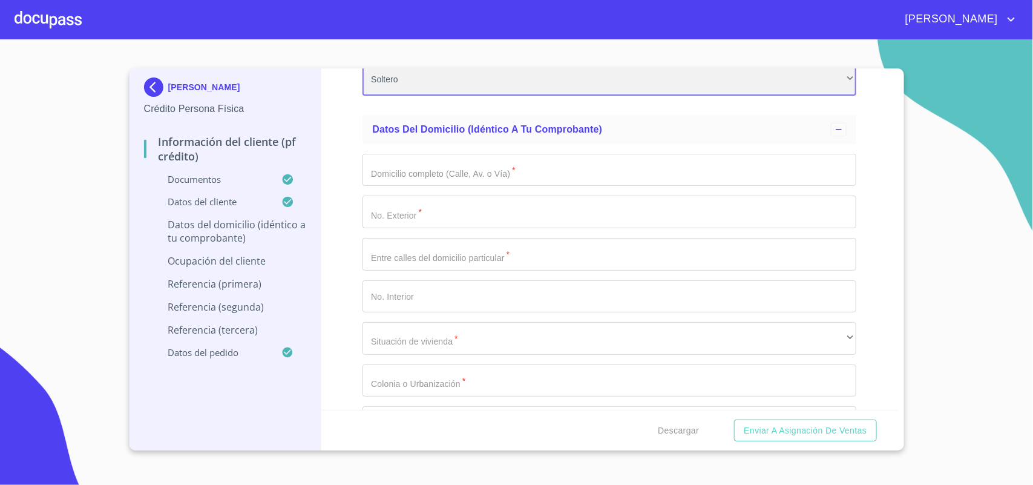
scroll to position [4599, 0]
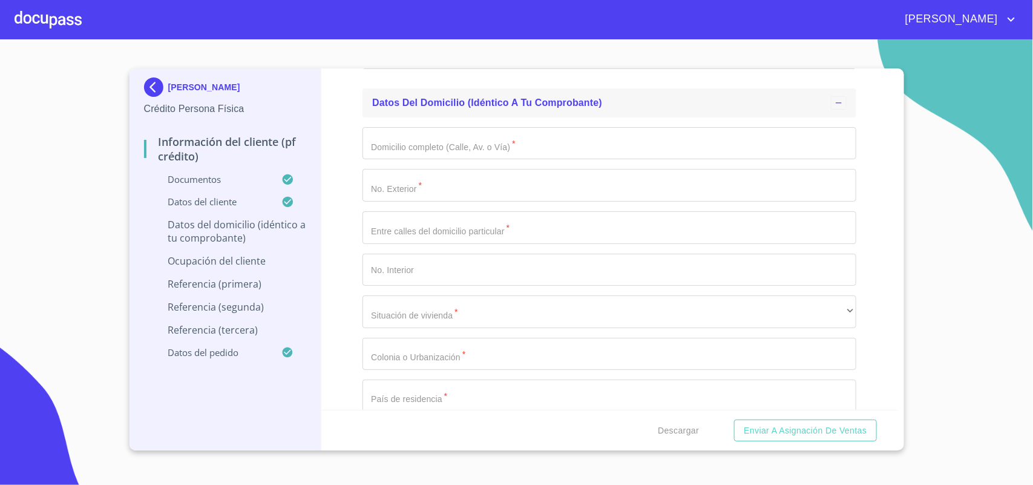
drag, startPoint x: 473, startPoint y: 90, endPoint x: 415, endPoint y: 100, distance: 59.1
click at [363, 83] on ul "Datos del domicilio (idéntico a tu comprobante) Domicilio completo (Calle, Av. …" at bounding box center [609, 339] width 494 height 512
drag, startPoint x: 347, startPoint y: 95, endPoint x: 610, endPoint y: 92, distance: 263.2
click at [607, 92] on div "Información del cliente (PF crédito) Documentos Documento de identificación.   …" at bounding box center [609, 238] width 577 height 341
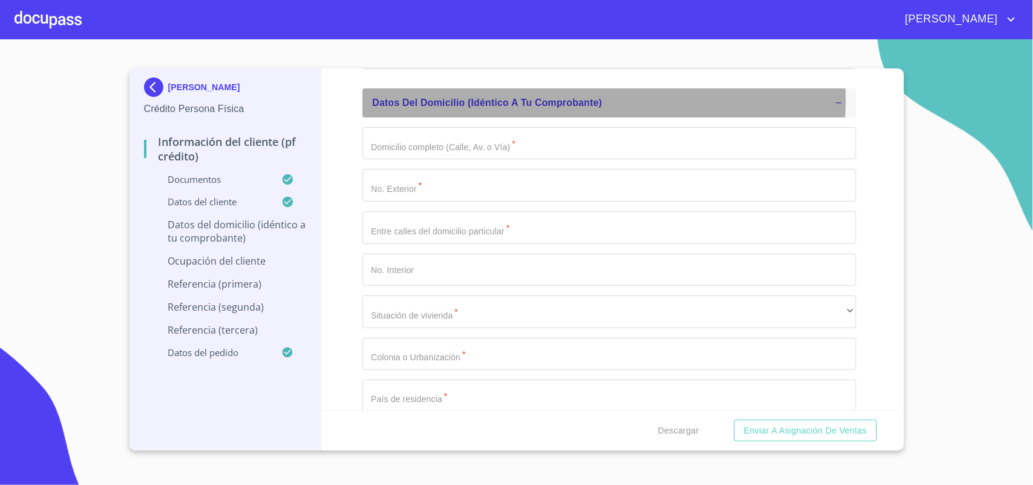
drag, startPoint x: 593, startPoint y: 99, endPoint x: 379, endPoint y: 85, distance: 214.6
click at [379, 88] on div "Datos del domicilio (idéntico a tu comprobante)" at bounding box center [609, 102] width 494 height 29
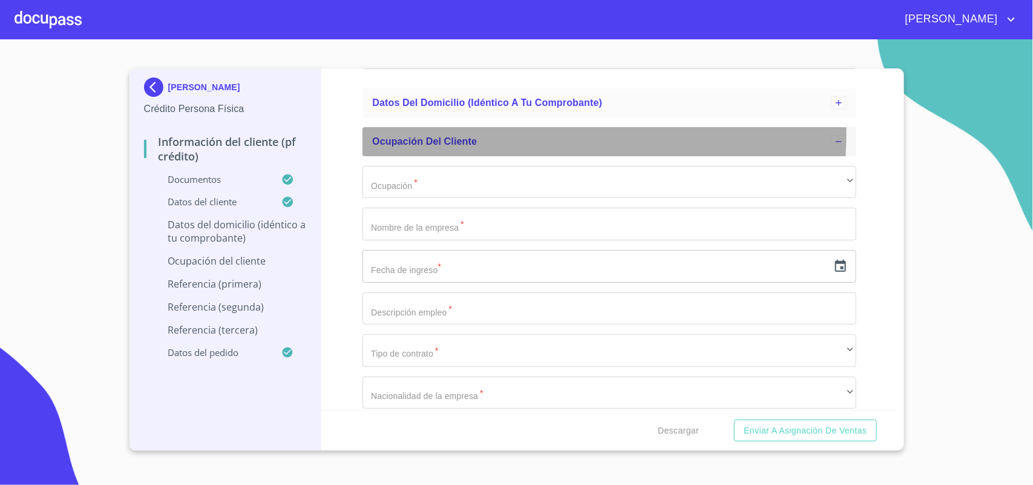
click at [506, 130] on div "Ocupación del Cliente" at bounding box center [609, 141] width 494 height 29
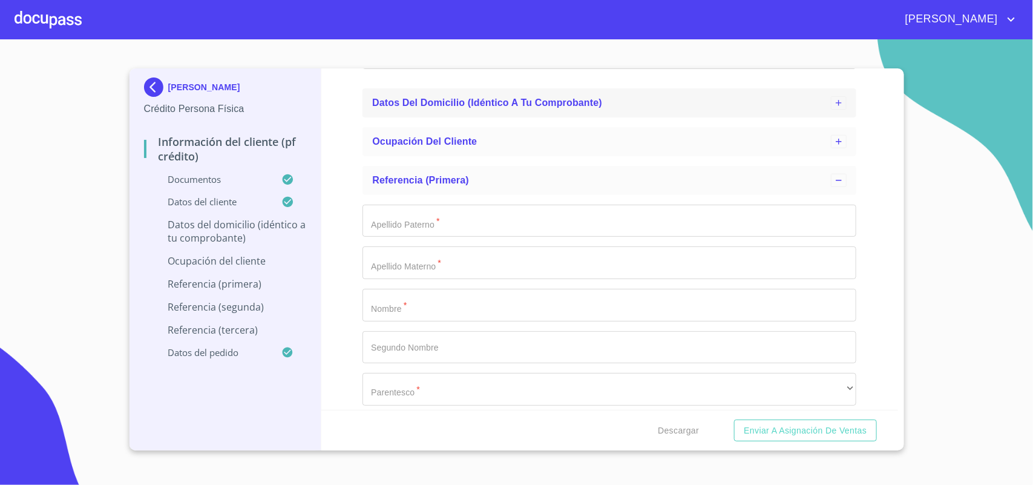
click at [658, 88] on div "Datos del domicilio (idéntico a tu comprobante)" at bounding box center [609, 102] width 494 height 29
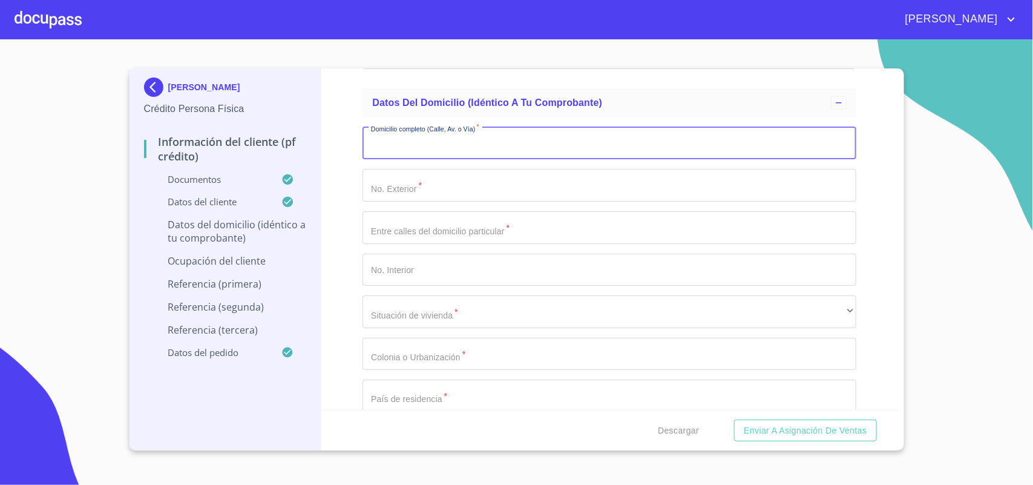
click at [401, 151] on input "Documento de identificación.   *" at bounding box center [609, 143] width 494 height 33
paste input "STA [PERSON_NAME]"
type input "STA [PERSON_NAME]"
drag, startPoint x: 479, startPoint y: 189, endPoint x: 494, endPoint y: 185, distance: 16.1
click at [479, 189] on input "Documento de identificación.   *" at bounding box center [609, 185] width 494 height 33
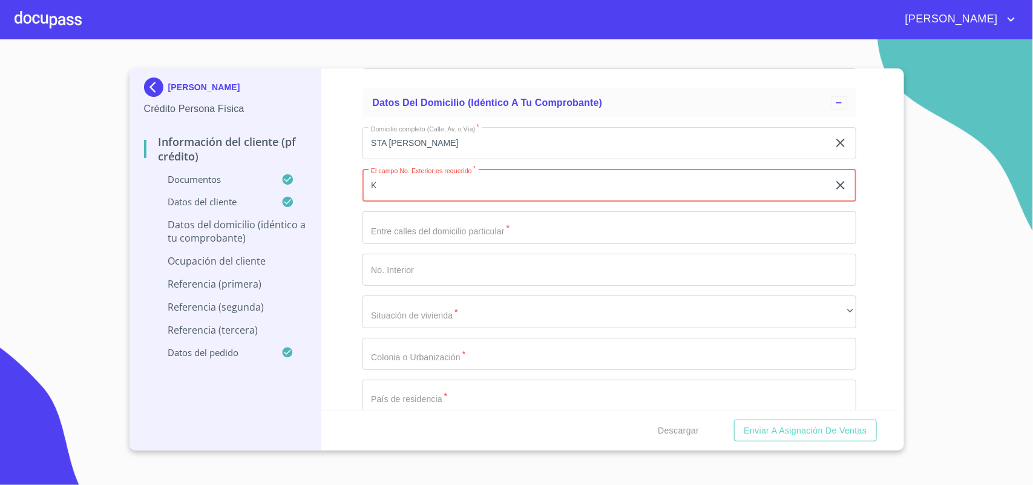
paste input "875"
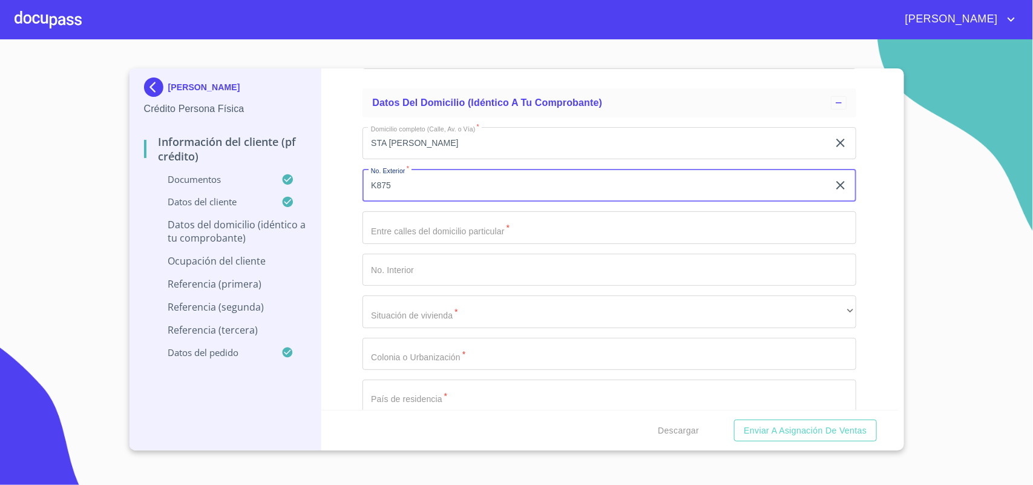
click at [378, 179] on input "K875" at bounding box center [595, 185] width 466 height 33
type input "875"
click at [444, 228] on input "Documento de identificación.   *" at bounding box center [609, 227] width 494 height 33
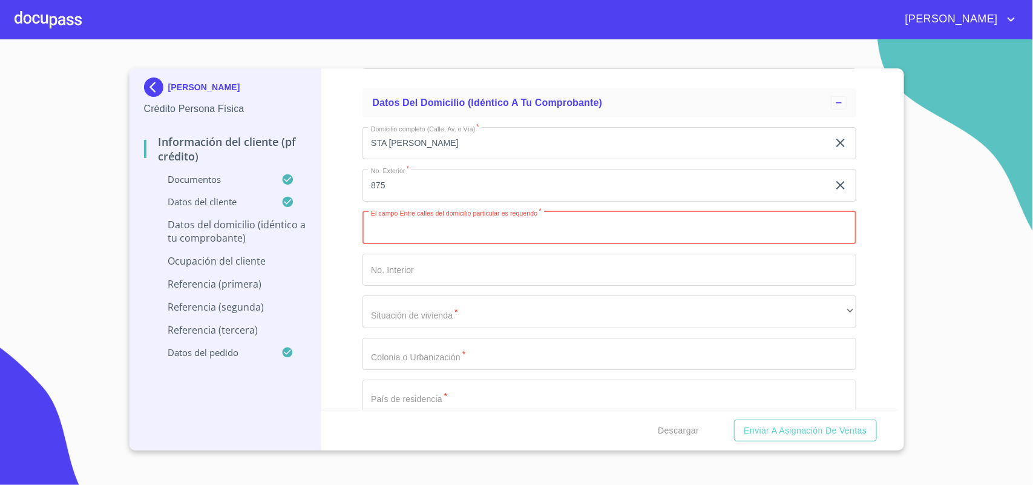
type input "E"
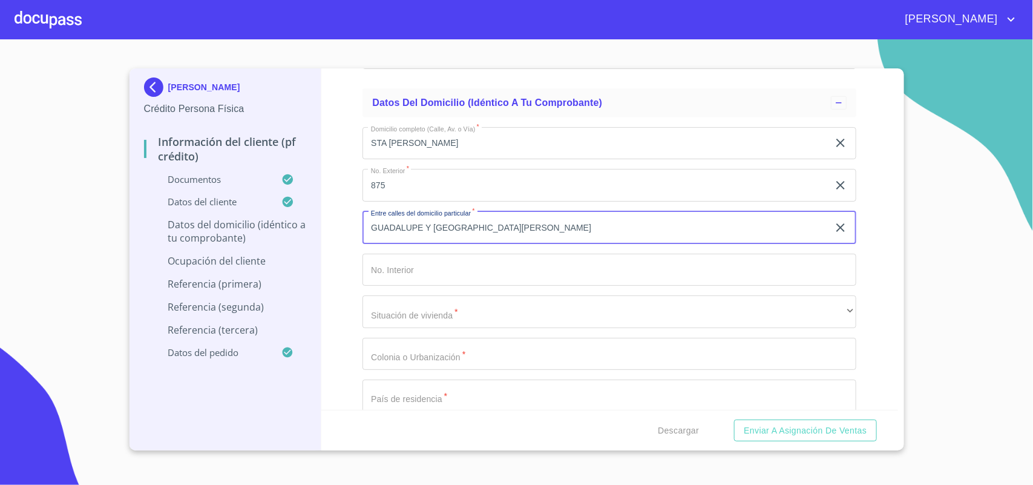
type input "GUADALUPE Y [GEOGRAPHIC_DATA][PERSON_NAME]"
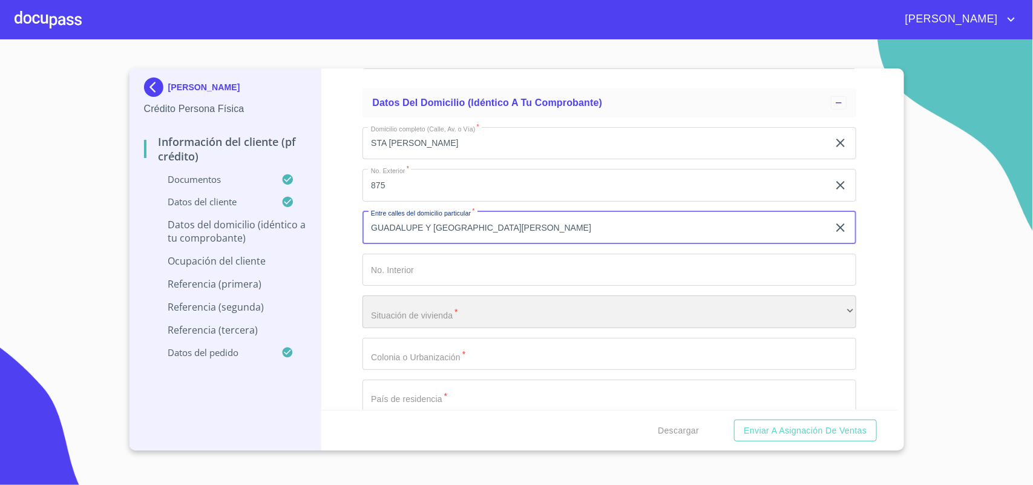
click at [473, 322] on div "​" at bounding box center [609, 311] width 494 height 33
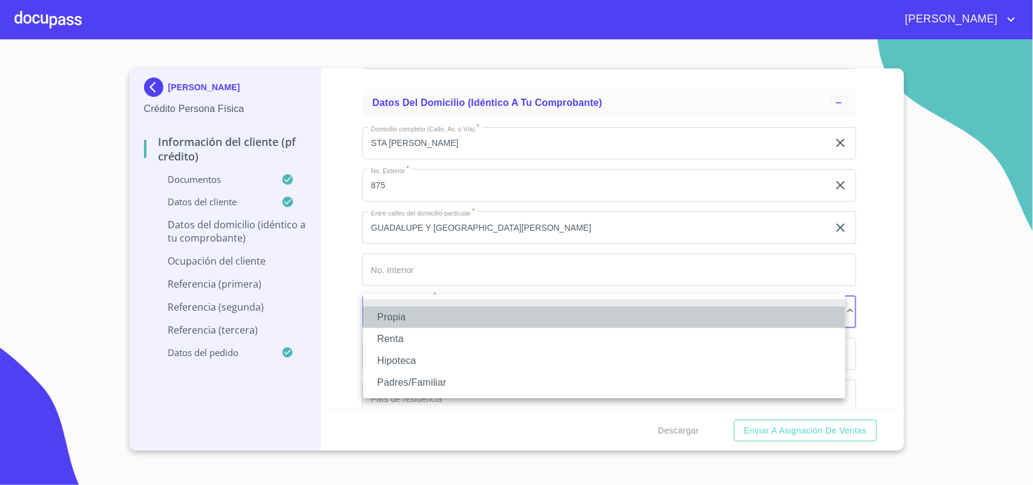
click at [403, 312] on li "Propia" at bounding box center [604, 317] width 482 height 22
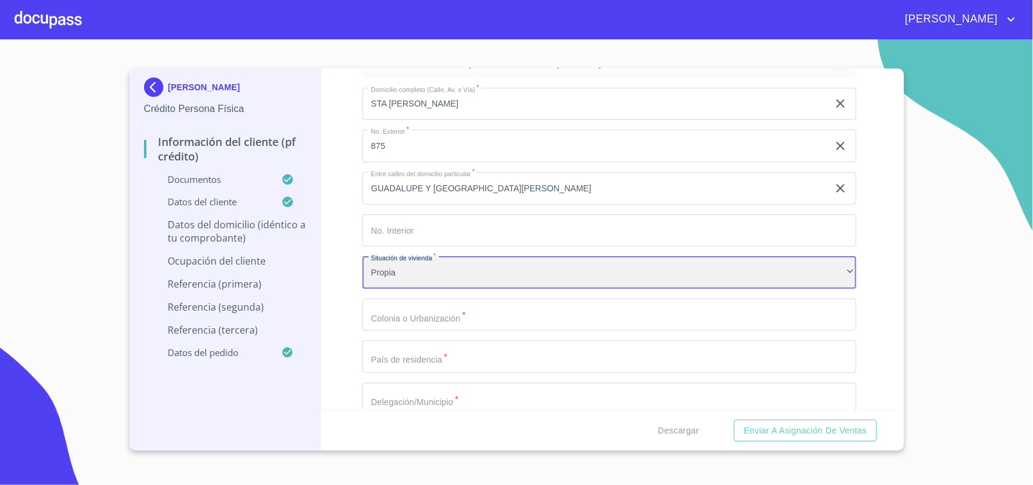
scroll to position [4675, 0]
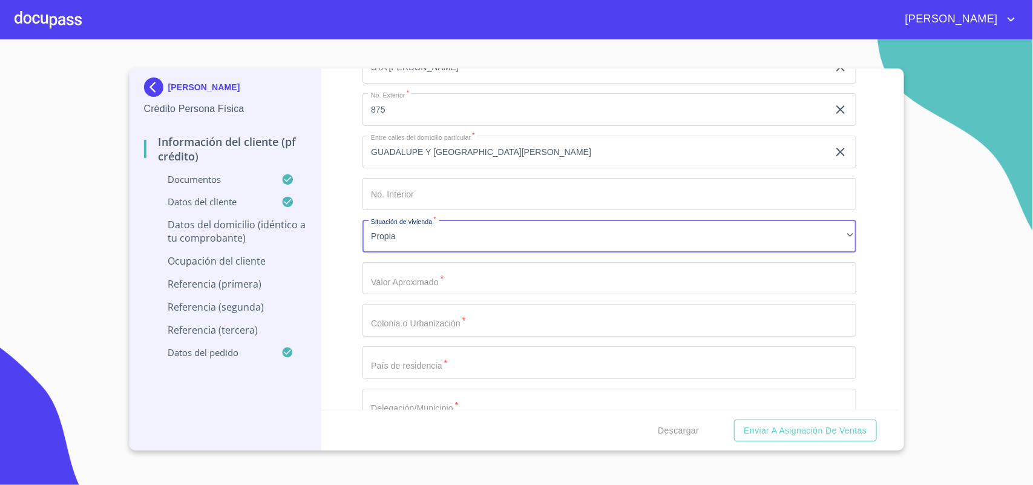
click at [464, 280] on input "Documento de identificación.   *" at bounding box center [609, 278] width 494 height 33
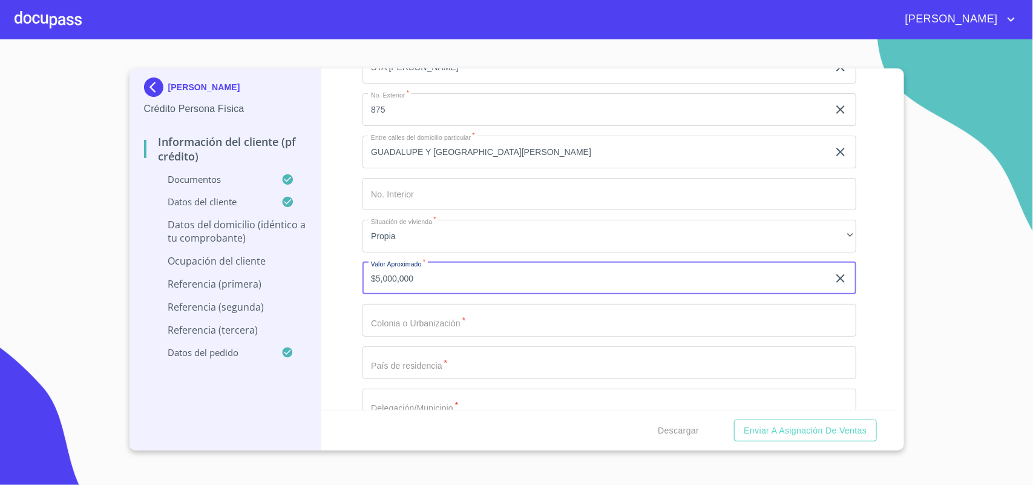
type input "$5,000,000"
click at [468, 318] on input "Documento de identificación.   *" at bounding box center [609, 320] width 494 height 33
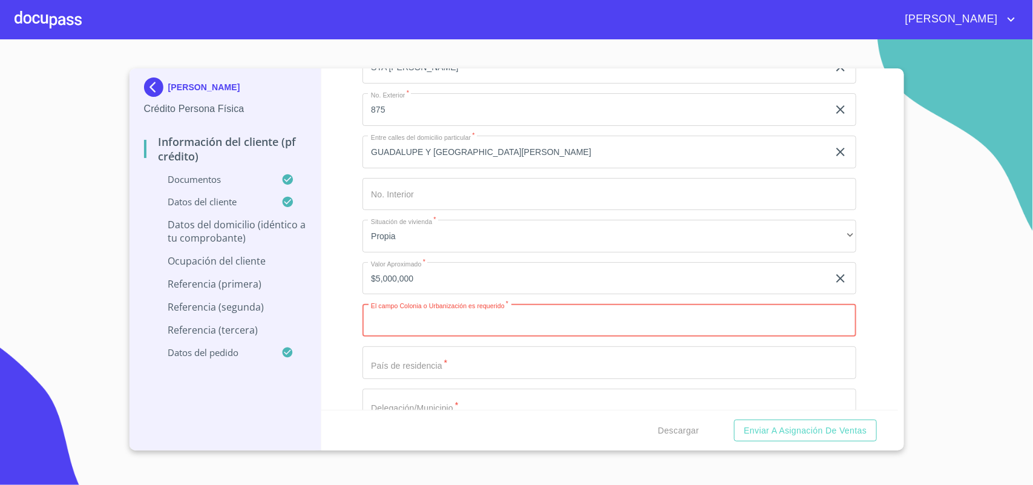
paste input "RESIDENCIAL GUADALUPE"
type input "RESIDENCIAL GUADALUPE"
click at [421, 351] on input "Documento de identificación.   *" at bounding box center [609, 362] width 494 height 33
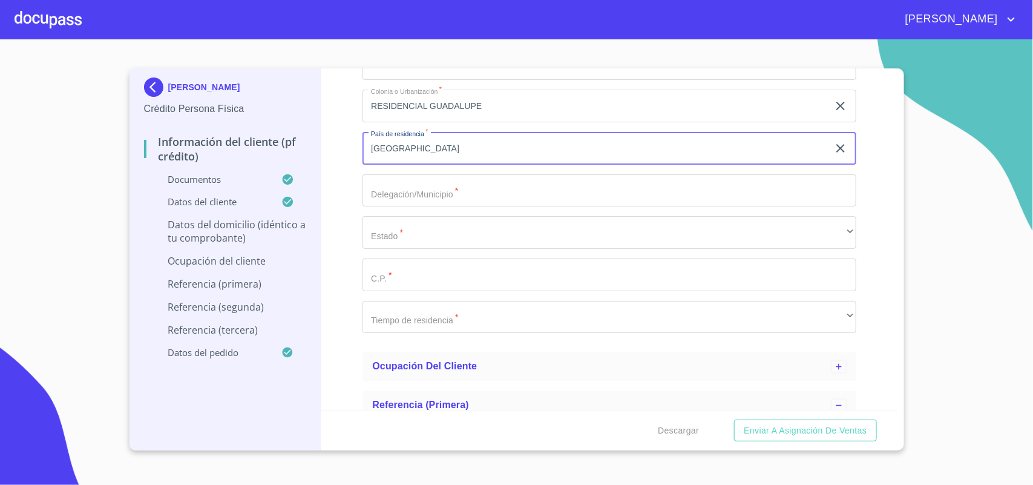
scroll to position [4902, 0]
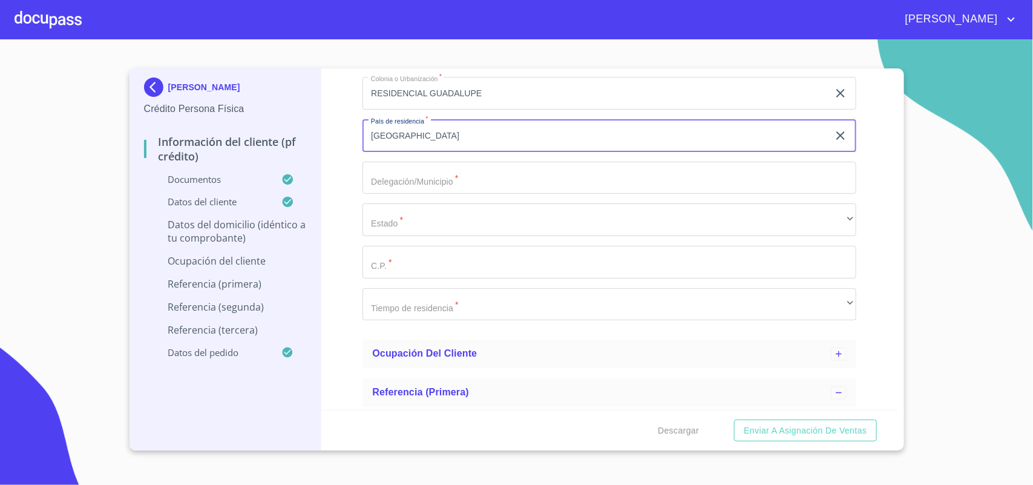
type input "[GEOGRAPHIC_DATA]"
click at [475, 167] on input "Documento de identificación.   *" at bounding box center [609, 178] width 494 height 33
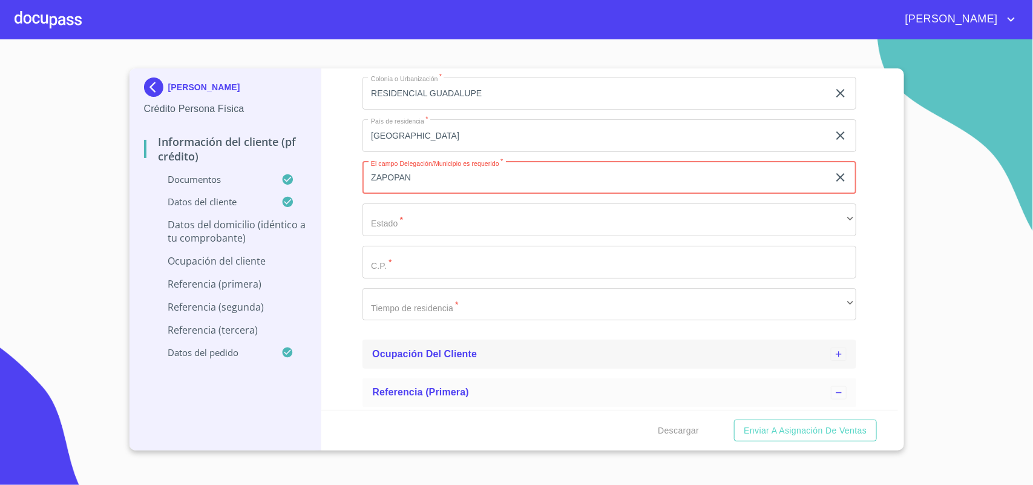
type input "ZAPOPAN"
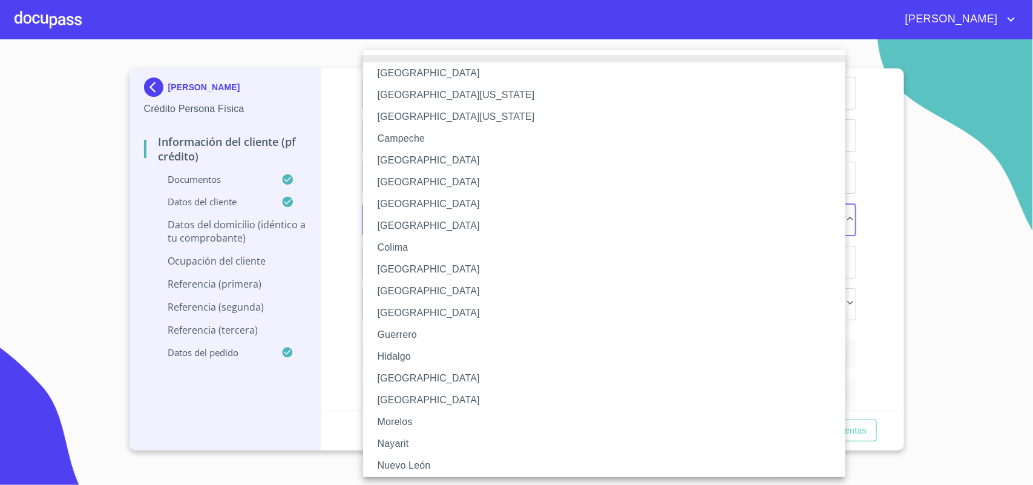
click at [433, 376] on li "[GEOGRAPHIC_DATA]" at bounding box center [610, 378] width 494 height 22
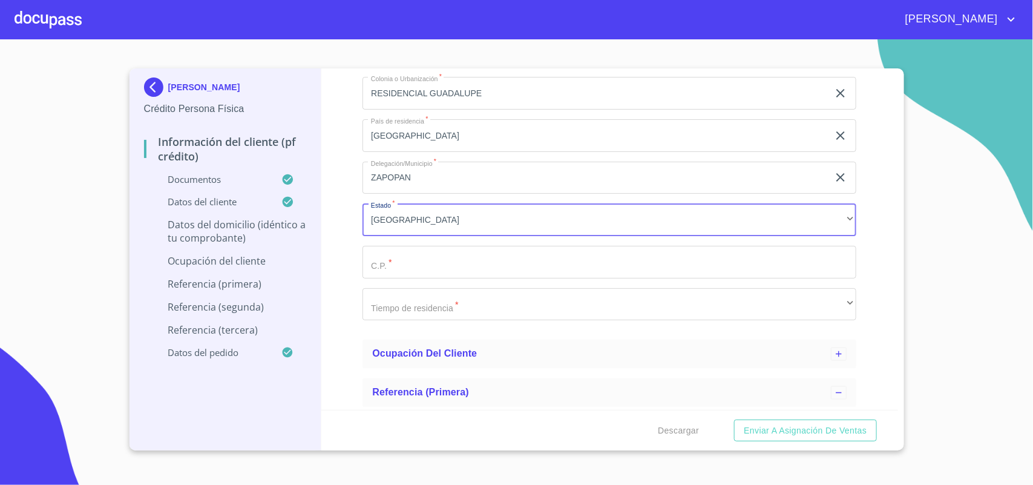
click at [470, 255] on input "Documento de identificación.   *" at bounding box center [609, 262] width 494 height 33
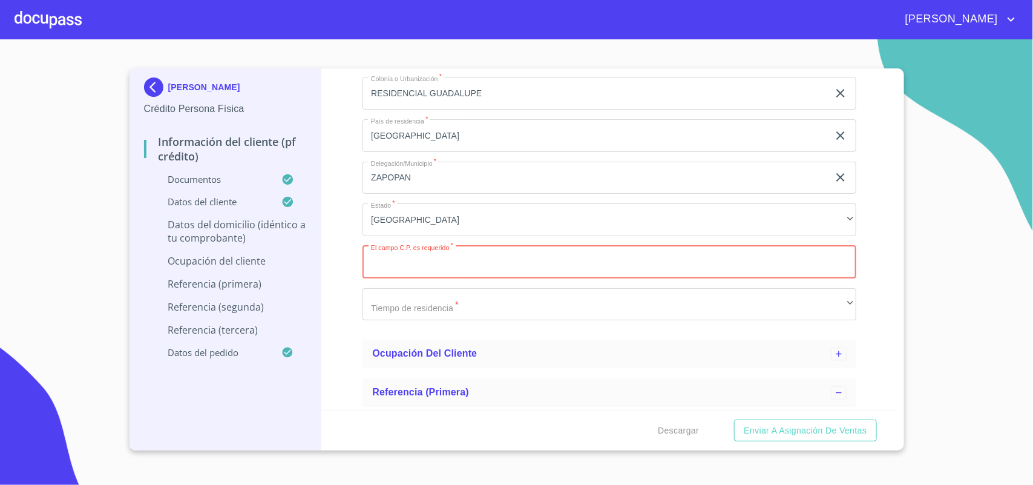
paste input "45047"
type input "45047"
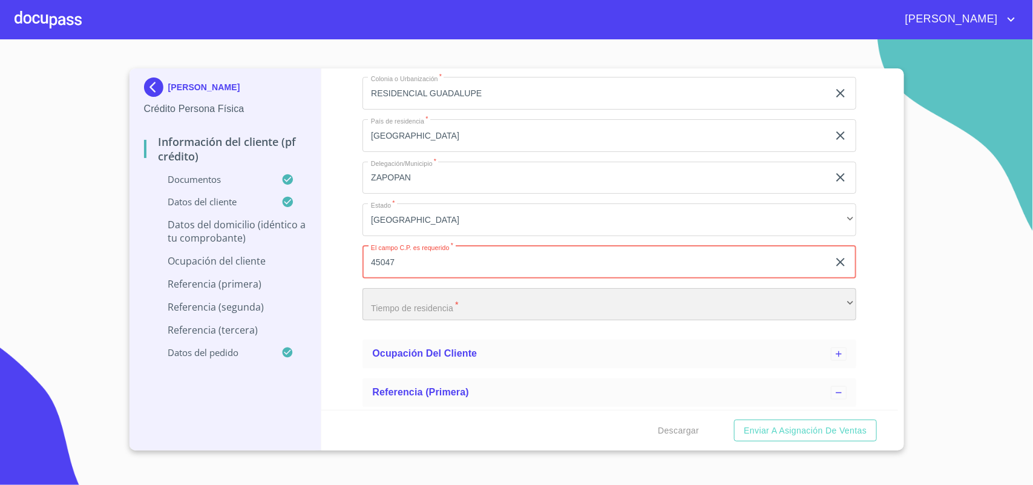
click at [416, 306] on div "​" at bounding box center [609, 304] width 494 height 33
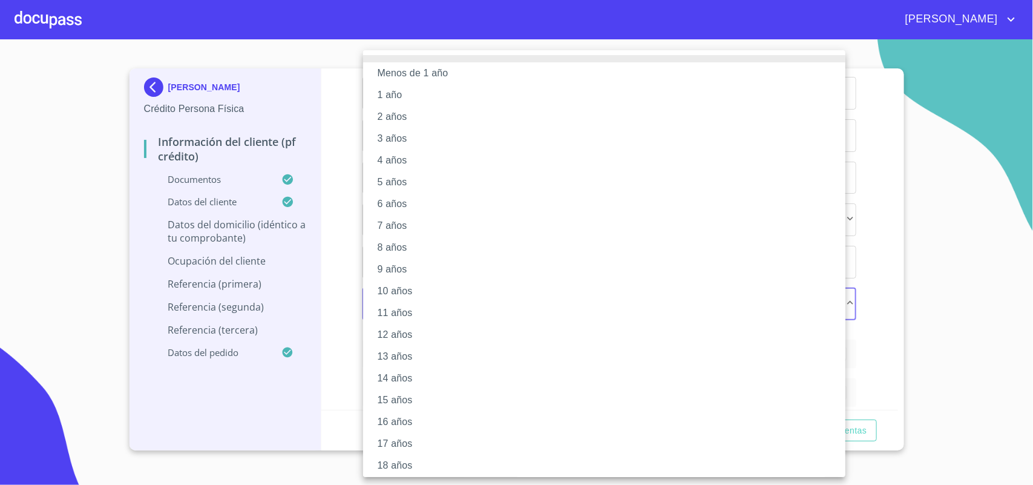
click at [425, 292] on li "10 años" at bounding box center [610, 291] width 494 height 22
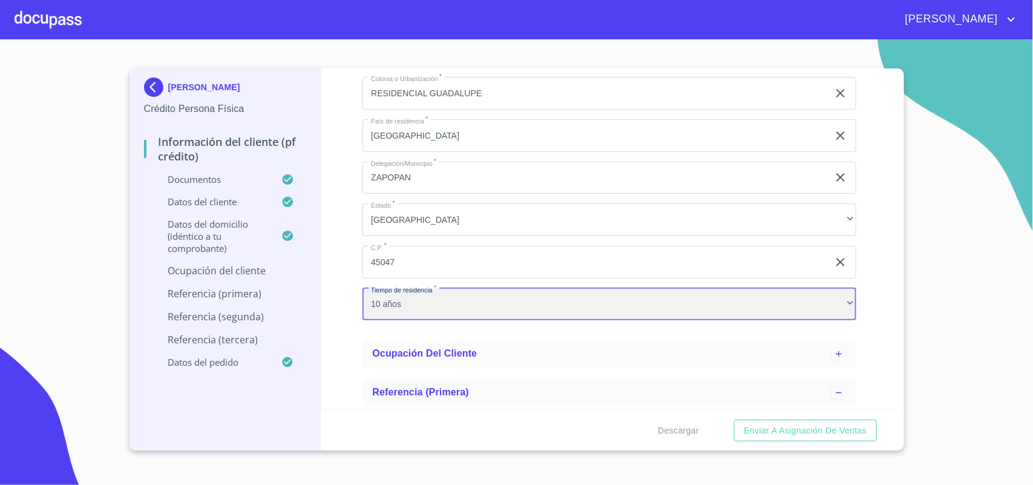
scroll to position [4977, 0]
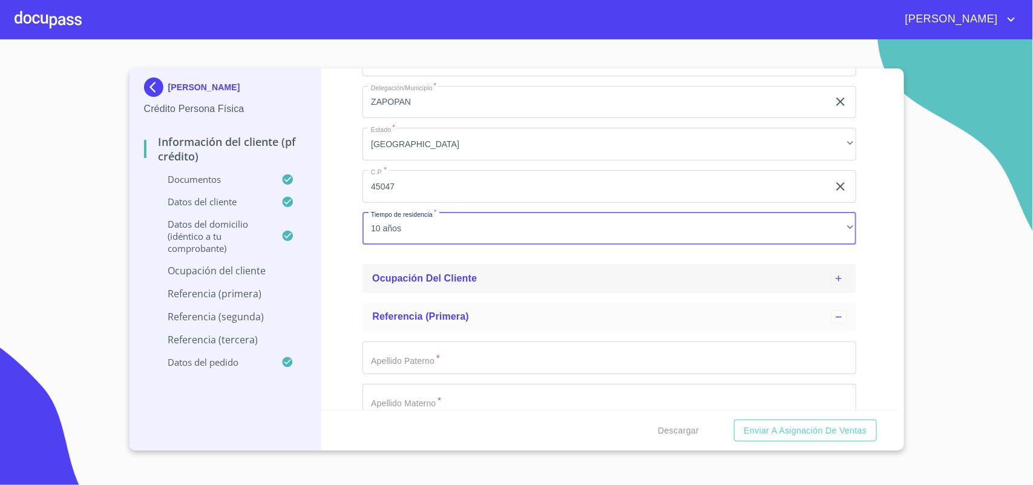
click at [507, 275] on div "Ocupación del Cliente" at bounding box center [601, 278] width 459 height 15
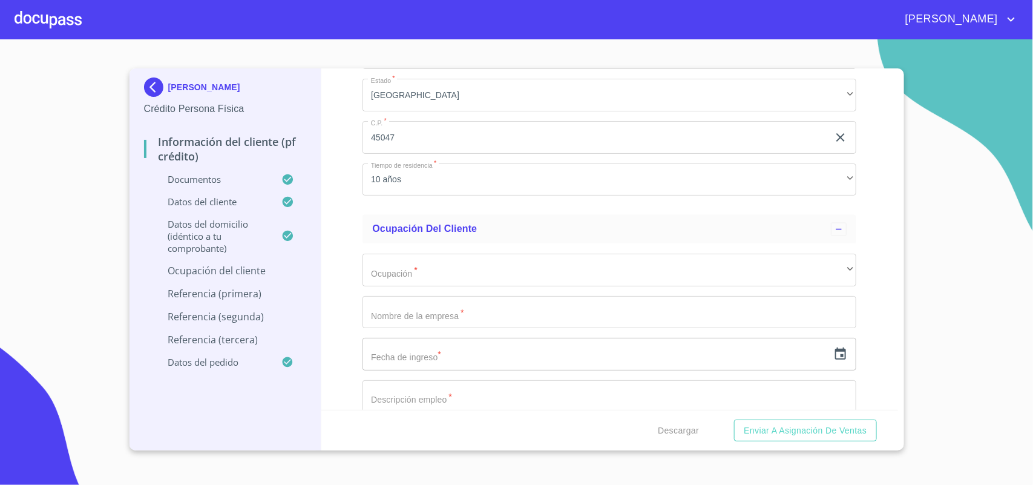
scroll to position [5053, 0]
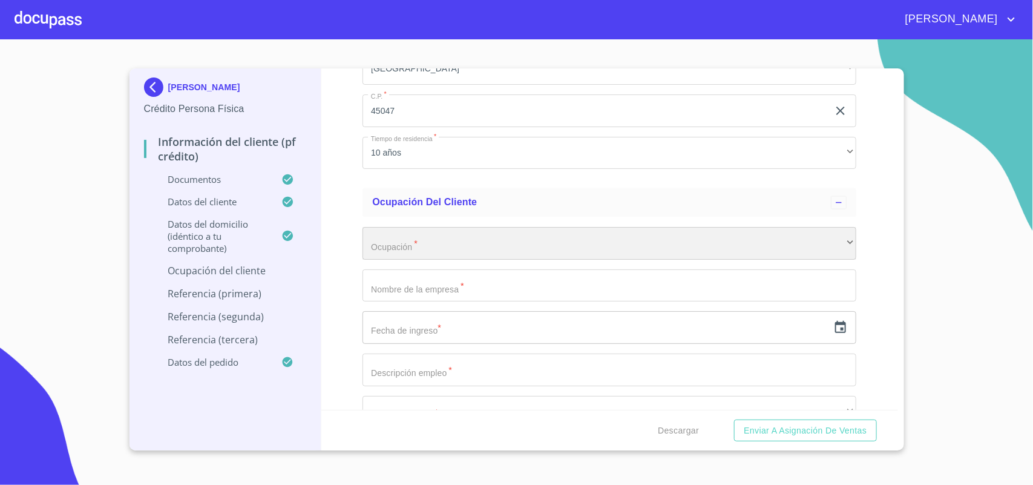
click at [531, 240] on div "​" at bounding box center [609, 243] width 494 height 33
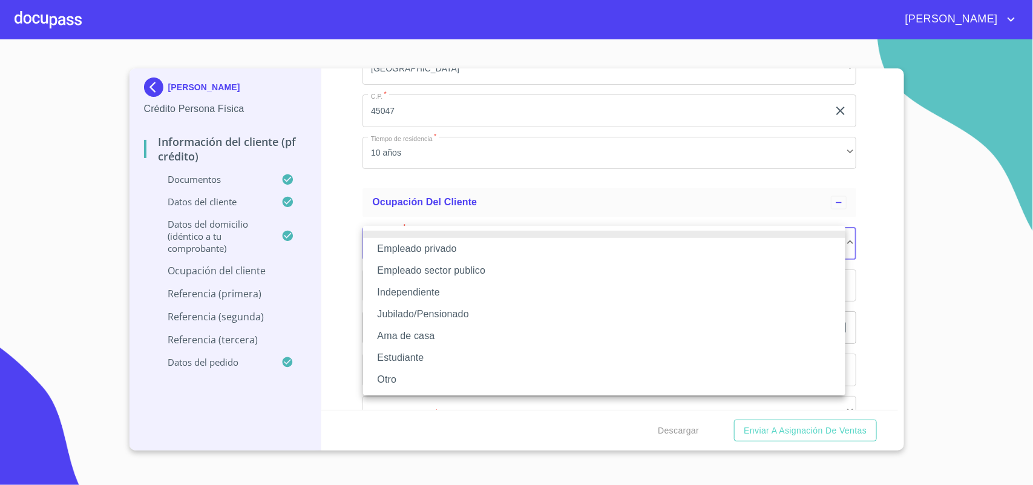
click at [461, 289] on li "Independiente" at bounding box center [604, 292] width 482 height 22
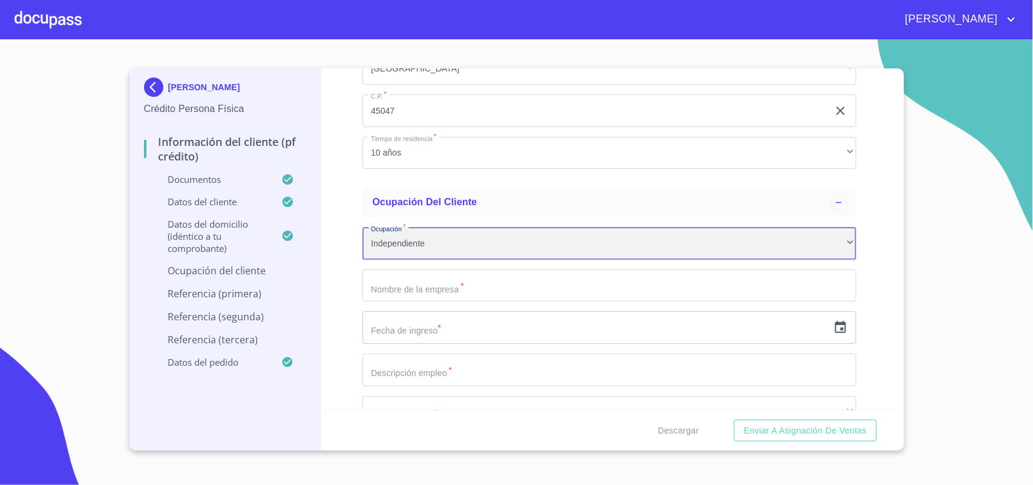
scroll to position [5129, 0]
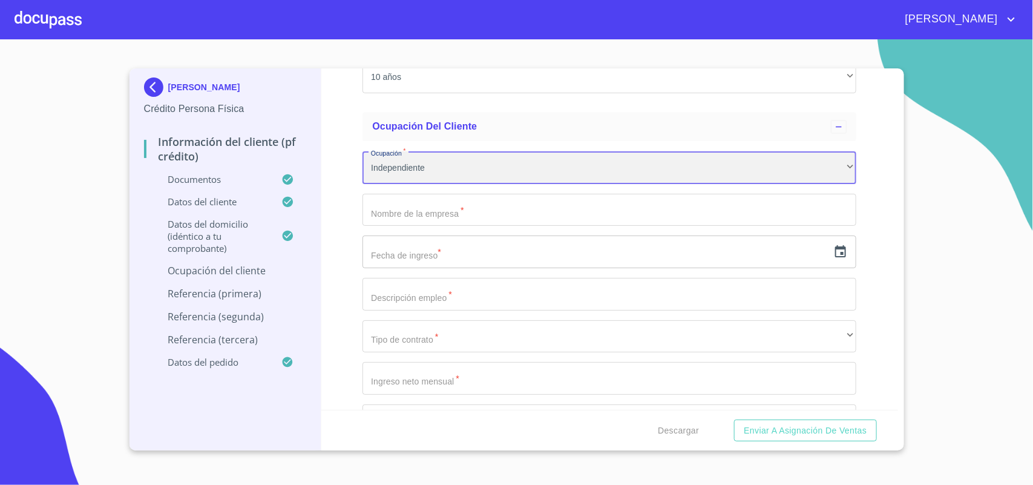
click at [431, 165] on div "Independiente" at bounding box center [609, 167] width 494 height 33
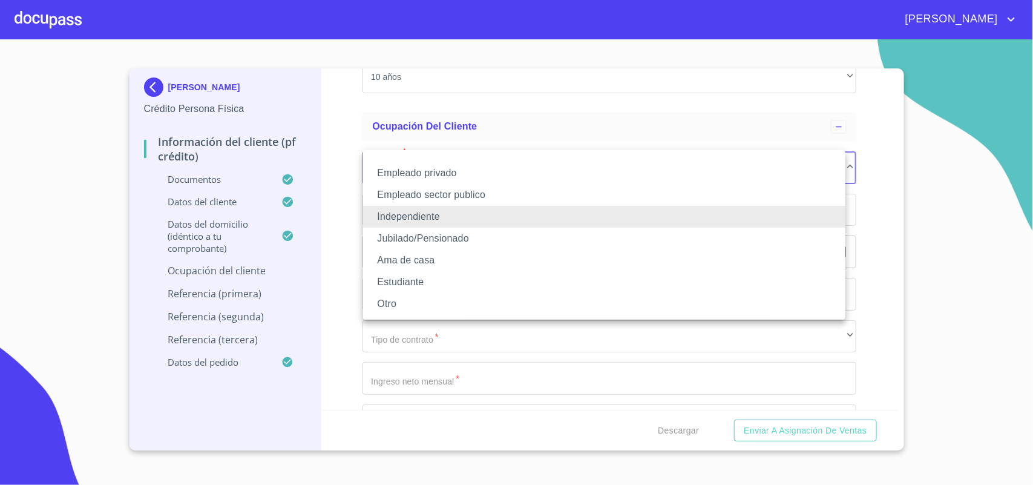
click at [444, 215] on li "Independiente" at bounding box center [604, 217] width 482 height 22
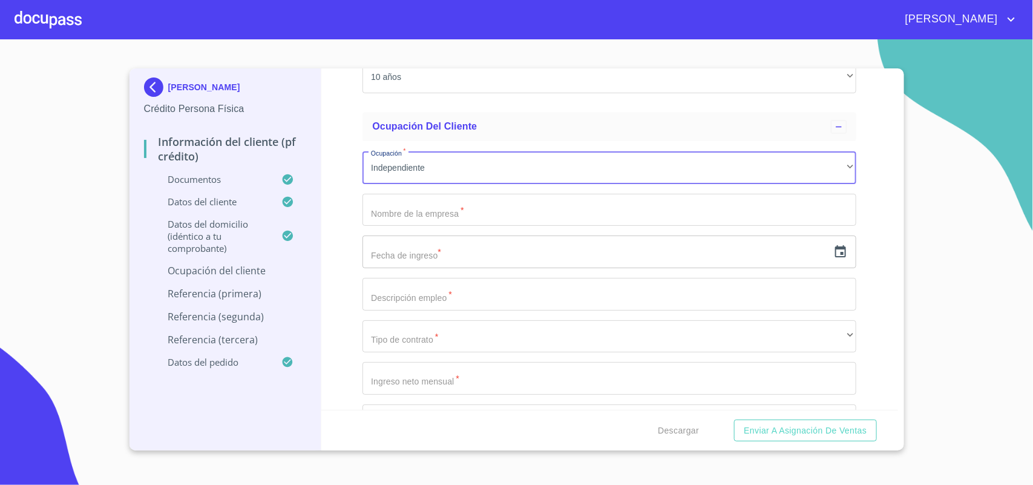
click at [451, 212] on input "Documento de identificación.   *" at bounding box center [609, 210] width 494 height 33
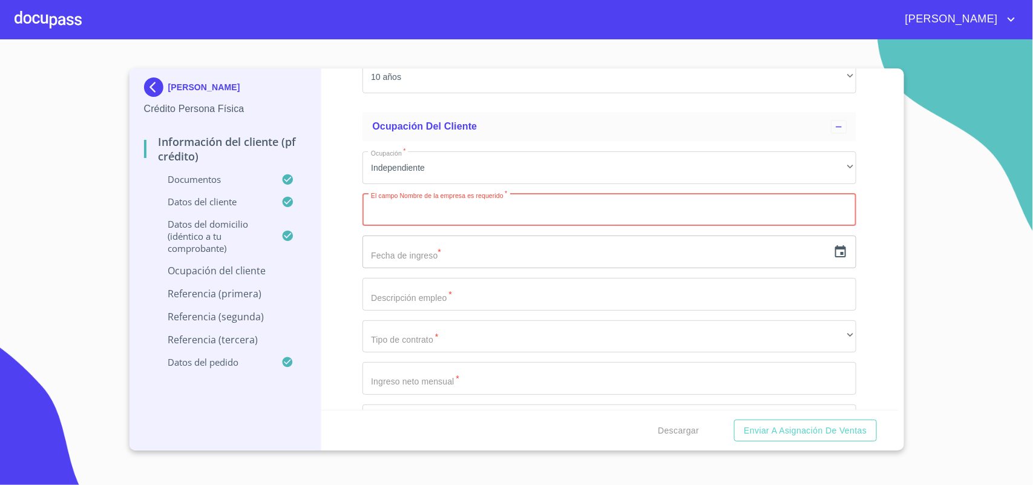
paste input "CREATER DISEÑO E IMAGEN"
type input "CREATER DISEÑO E IMAGEN"
click at [450, 246] on input "text" at bounding box center [595, 251] width 466 height 33
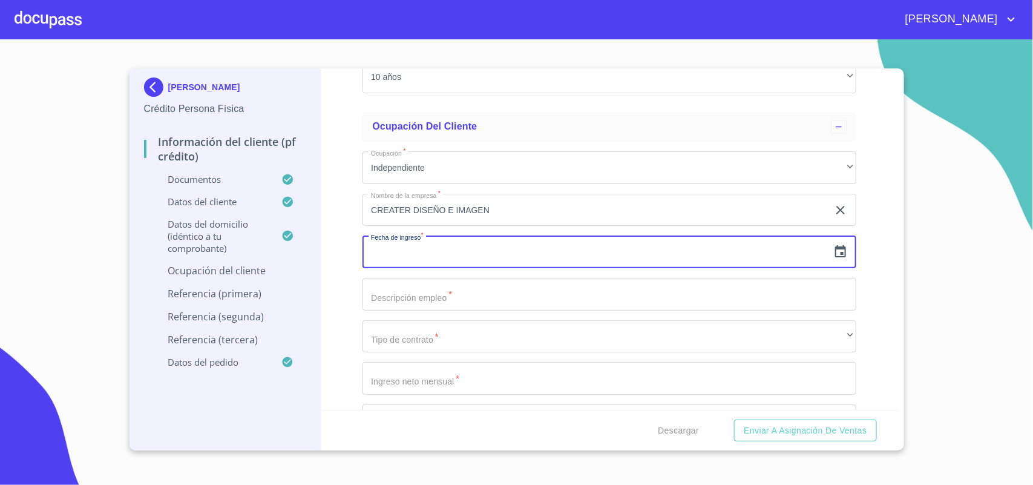
click at [836, 251] on icon "button" at bounding box center [840, 251] width 15 height 15
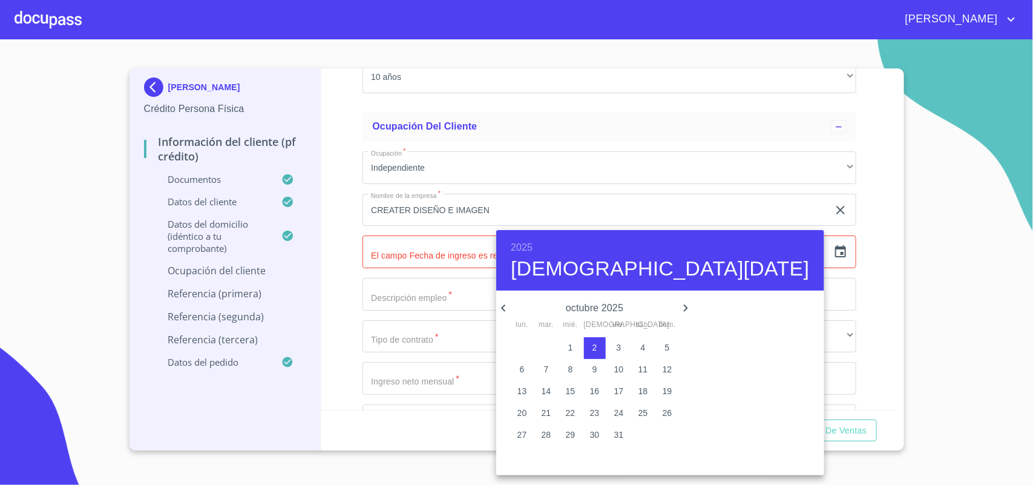
click at [525, 241] on h6 "2025" at bounding box center [522, 247] width 22 height 17
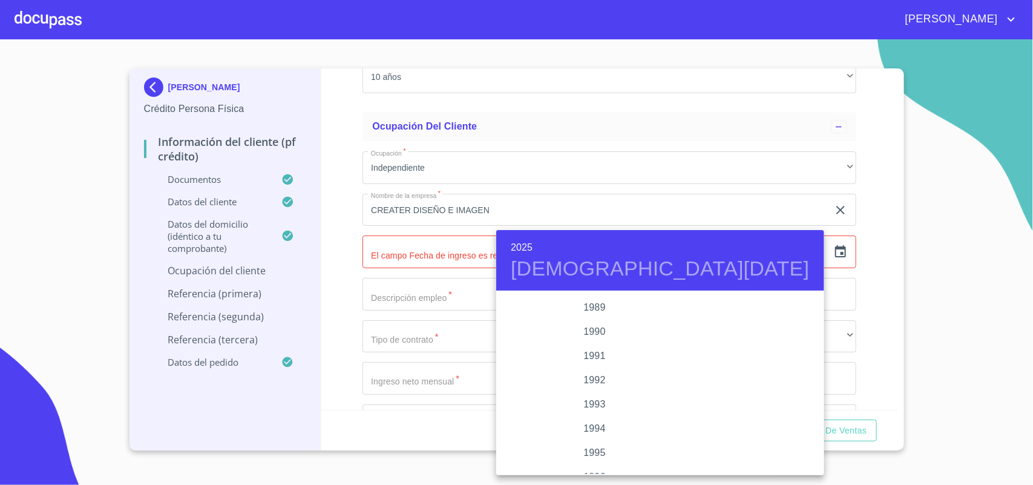
scroll to position [1591, 0]
click at [589, 434] on div "1996" at bounding box center [594, 431] width 197 height 24
type input "2 de oct. de 1996"
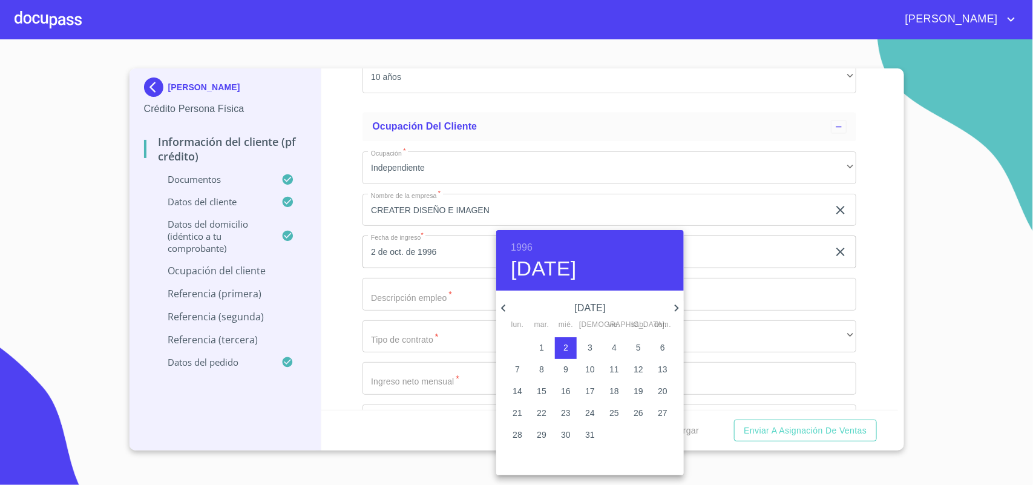
click at [569, 344] on span "2" at bounding box center [566, 347] width 22 height 12
click at [451, 285] on div at bounding box center [516, 242] width 1033 height 485
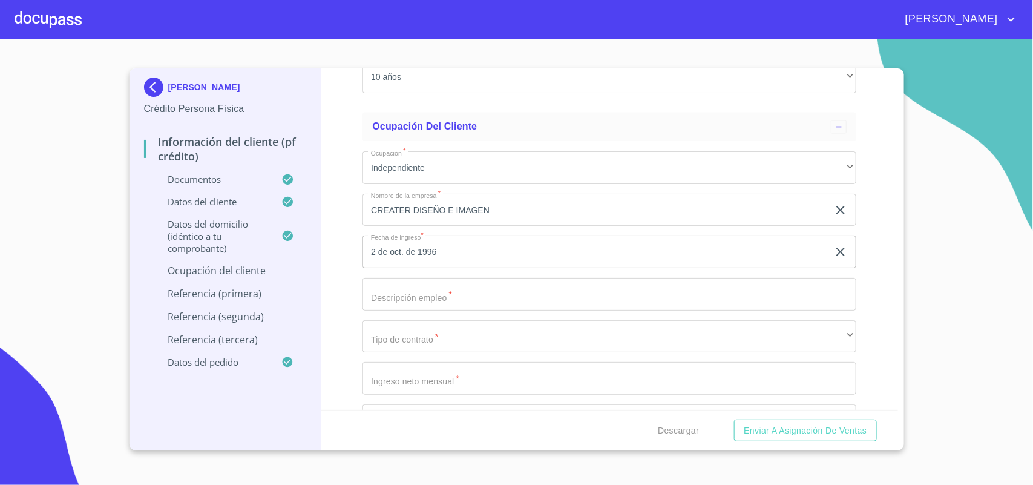
click at [456, 300] on input "Documento de identificación.   *" at bounding box center [609, 294] width 494 height 33
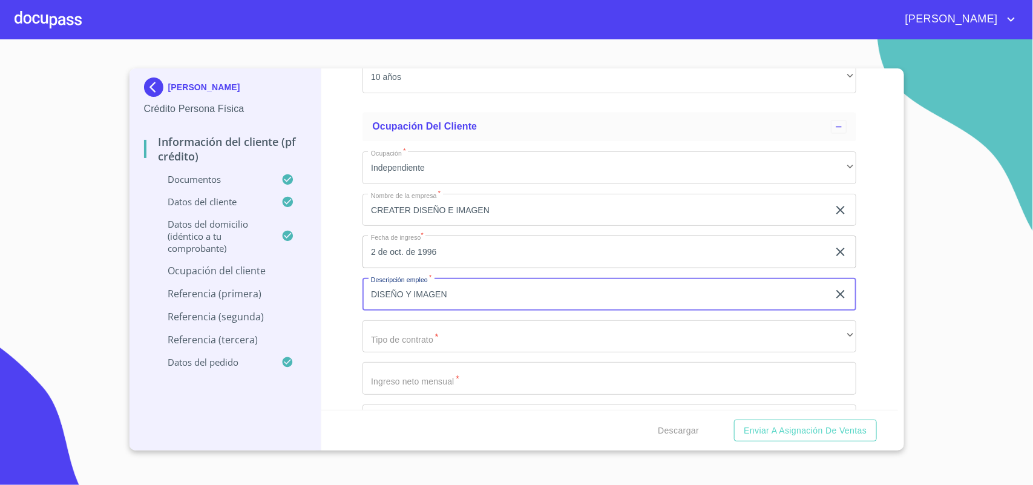
type input "DISEÑO Y IMAGEN"
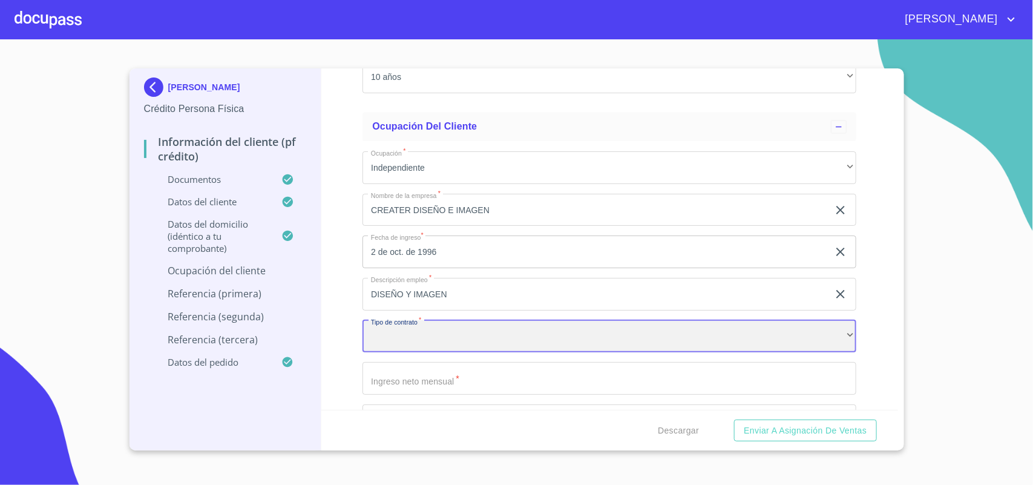
click at [769, 338] on div "​" at bounding box center [609, 336] width 494 height 33
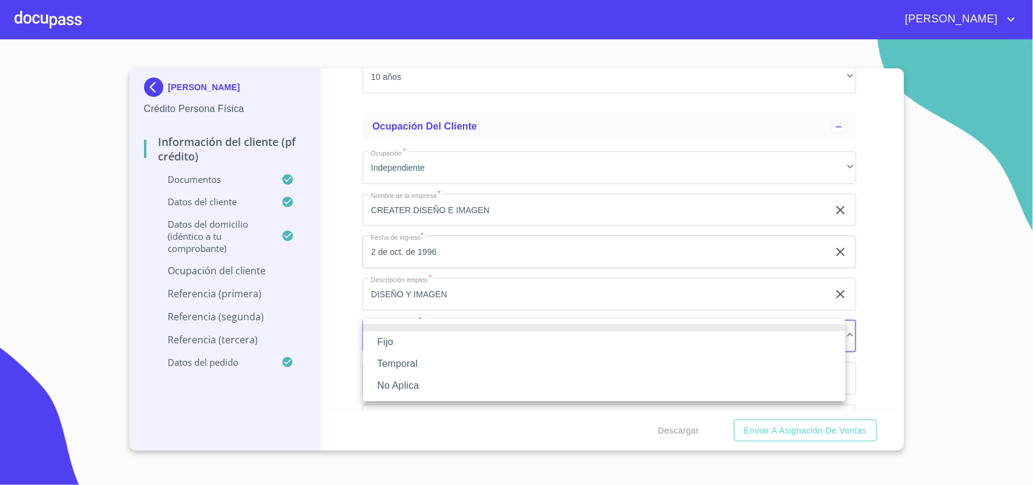
click at [566, 338] on li "Fijo" at bounding box center [604, 342] width 482 height 22
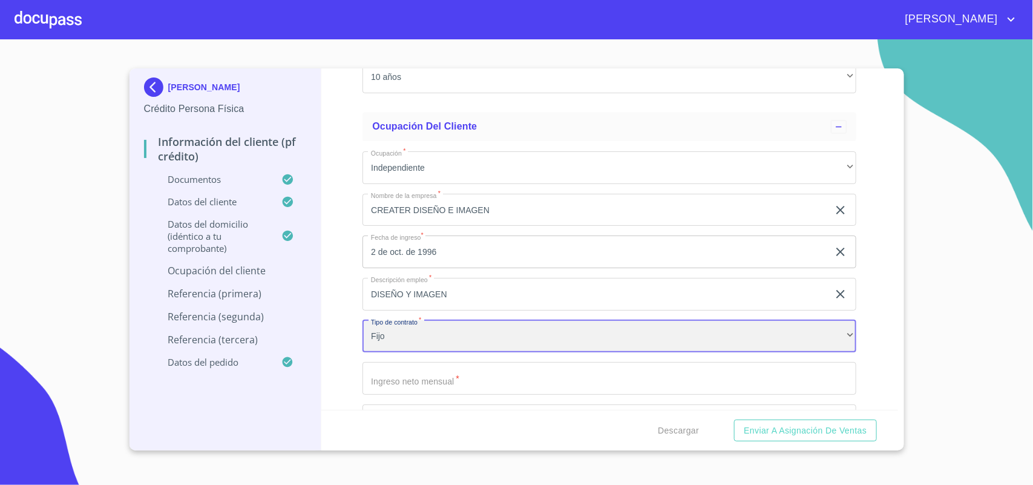
scroll to position [5280, 0]
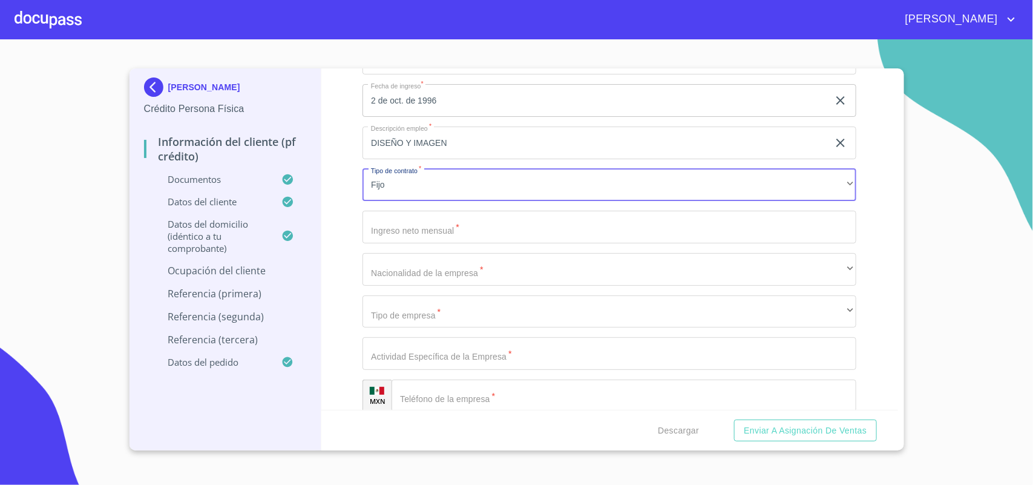
click at [491, 234] on input "Documento de identificación.   *" at bounding box center [609, 227] width 494 height 33
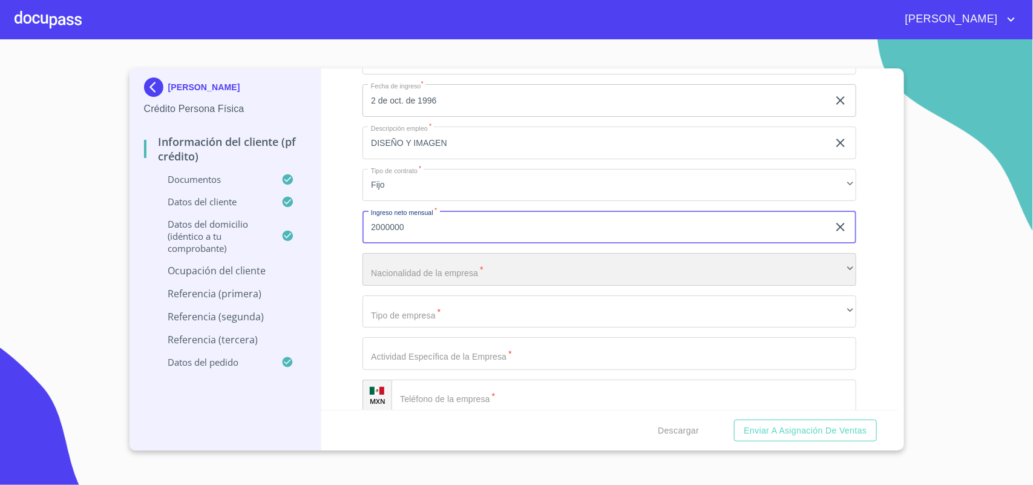
click at [493, 259] on div "​" at bounding box center [609, 269] width 494 height 33
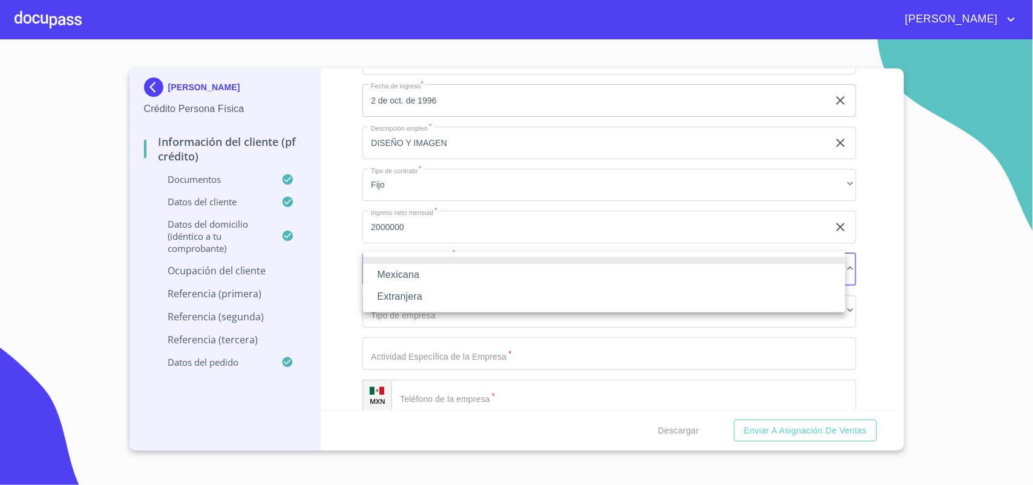
click at [397, 227] on div at bounding box center [516, 242] width 1033 height 485
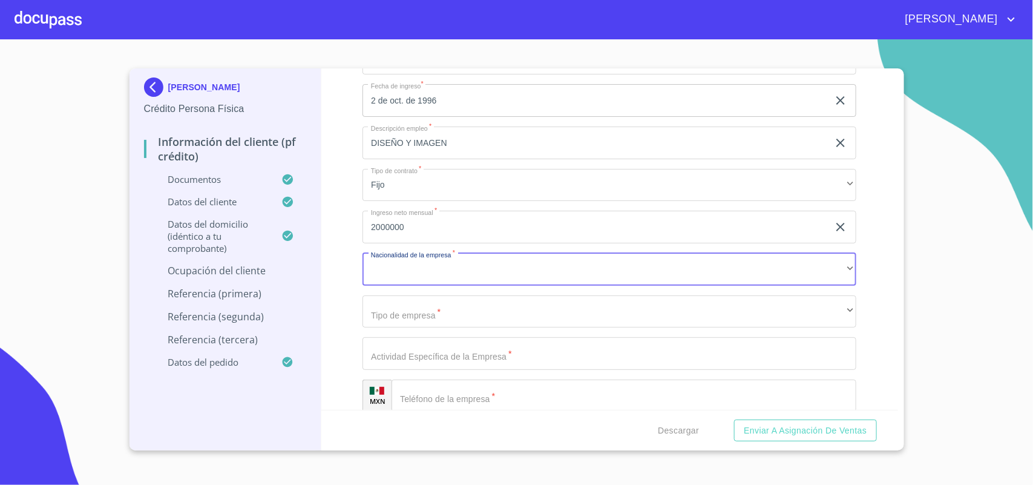
click at [385, 228] on input "2000000" at bounding box center [595, 227] width 466 height 33
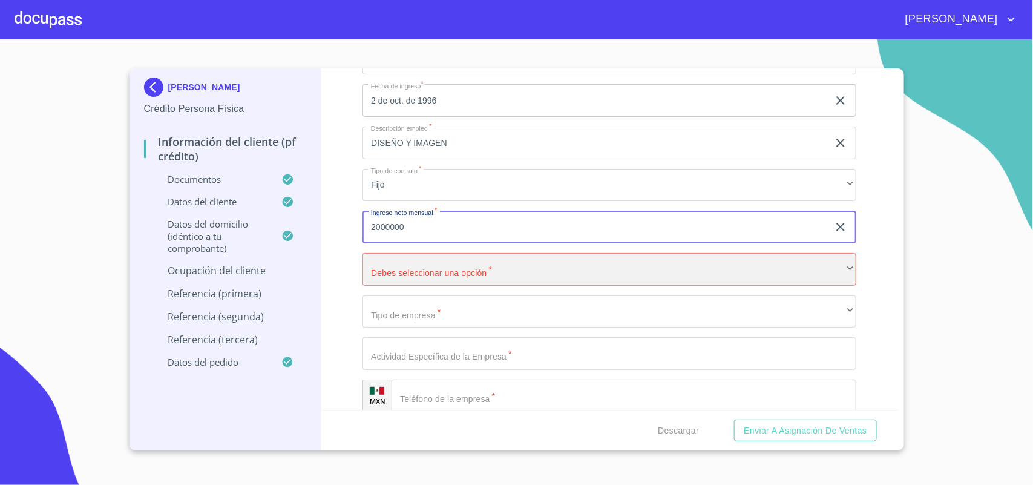
click at [388, 258] on div "​" at bounding box center [609, 269] width 494 height 33
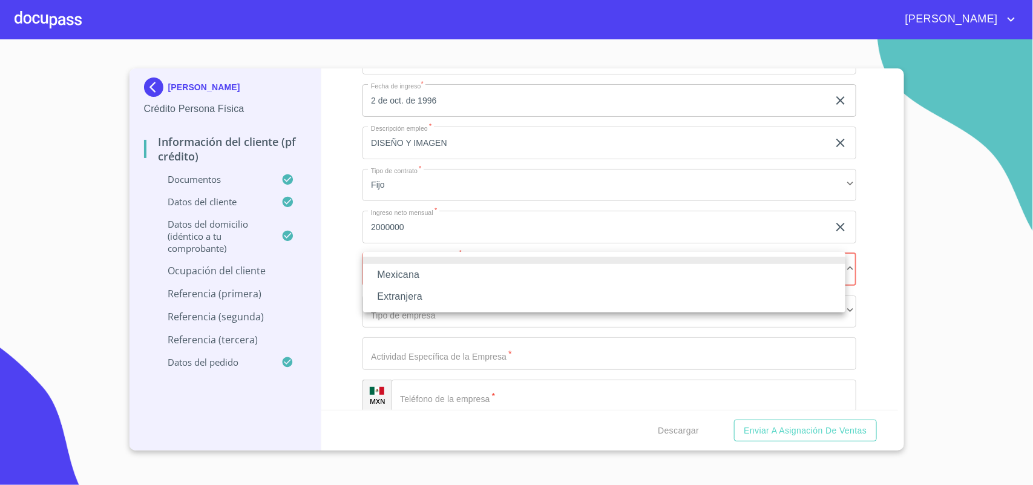
click at [393, 273] on li "Mexicana" at bounding box center [604, 275] width 482 height 22
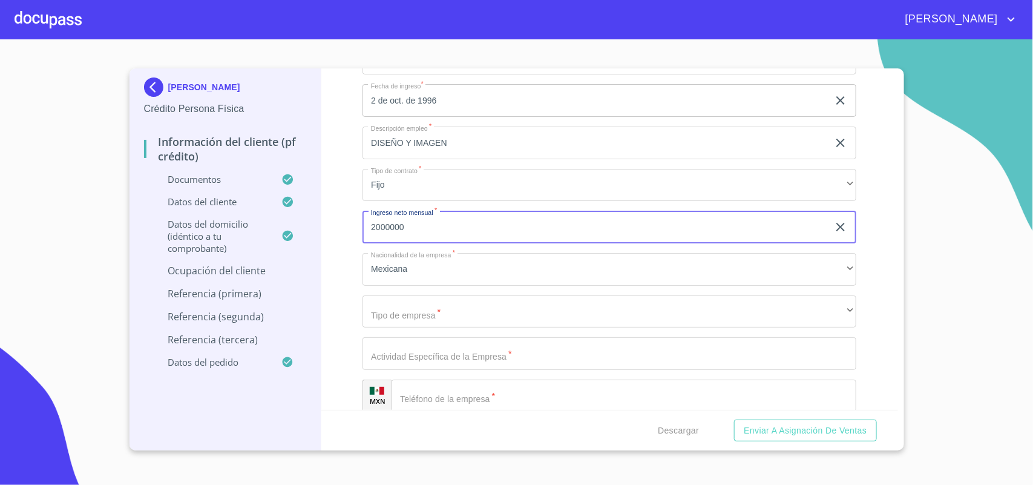
click at [384, 227] on input "2000000" at bounding box center [595, 227] width 466 height 33
click at [406, 227] on input "2000000" at bounding box center [595, 227] width 466 height 33
drag, startPoint x: 406, startPoint y: 227, endPoint x: 360, endPoint y: 212, distance: 48.4
click at [355, 230] on div "Información del cliente (PF crédito) Documentos Documento de identificación.   …" at bounding box center [609, 238] width 577 height 341
type input "200000"
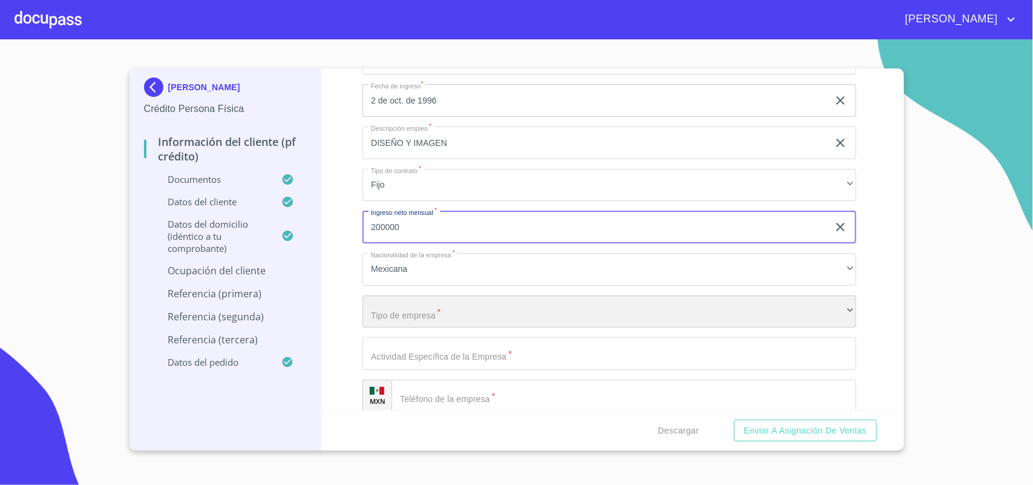
click at [427, 301] on div "​" at bounding box center [609, 311] width 494 height 33
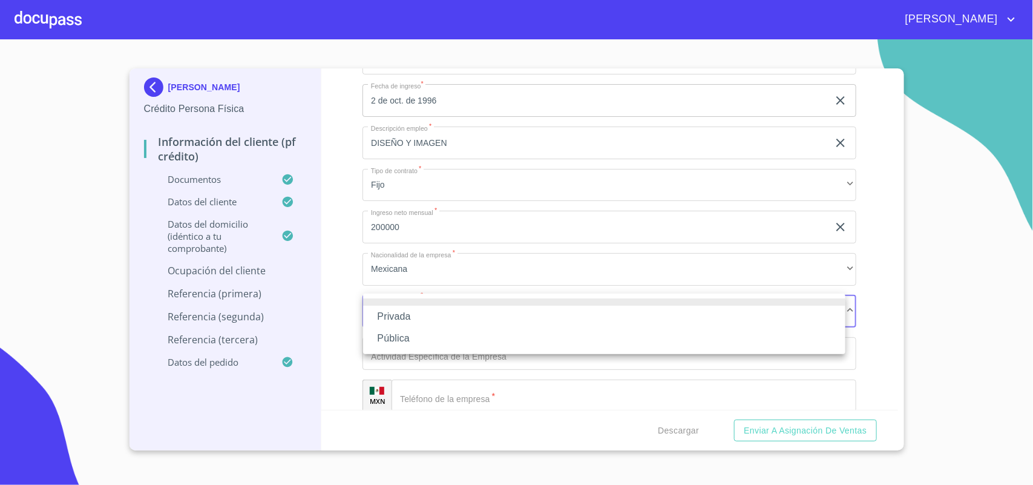
drag, startPoint x: 433, startPoint y: 313, endPoint x: 459, endPoint y: 332, distance: 31.2
click at [434, 313] on li "Privada" at bounding box center [604, 317] width 482 height 22
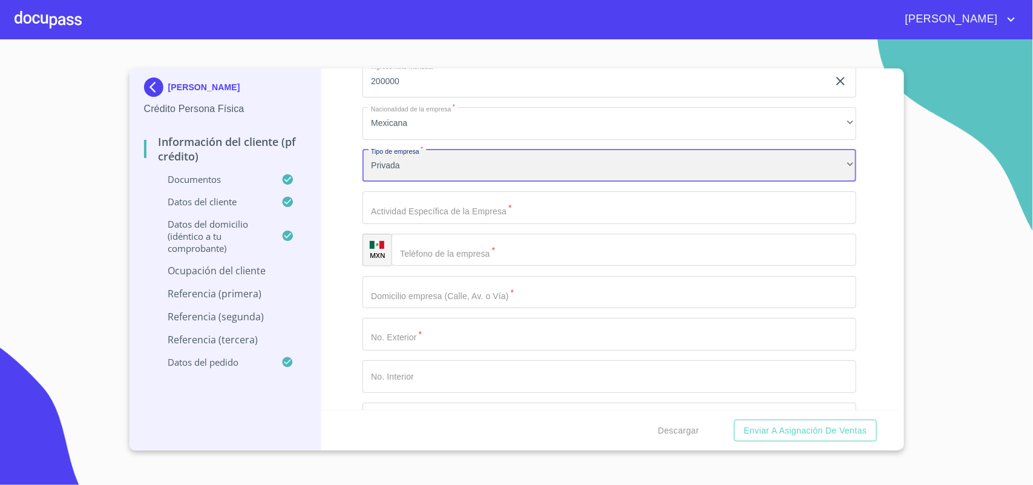
scroll to position [5431, 0]
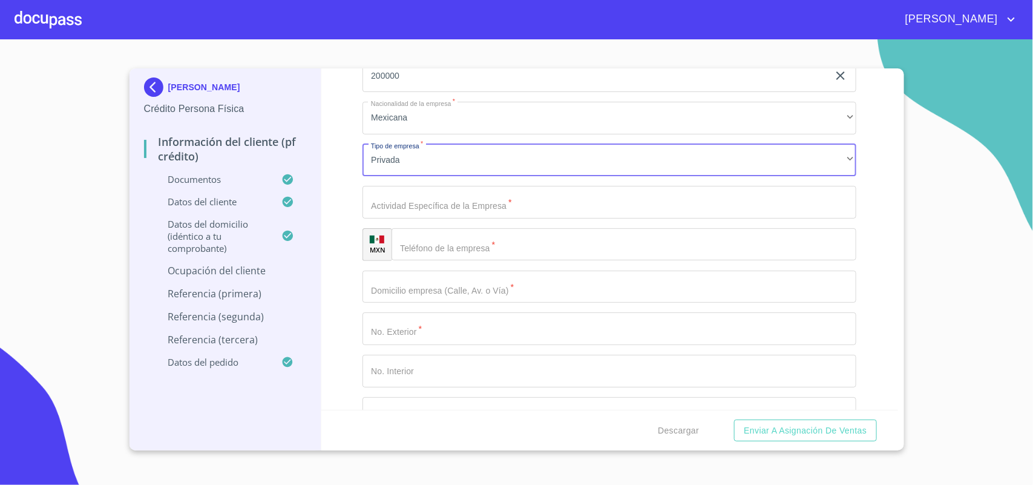
click at [452, 201] on input "Documento de identificación.   *" at bounding box center [609, 202] width 494 height 33
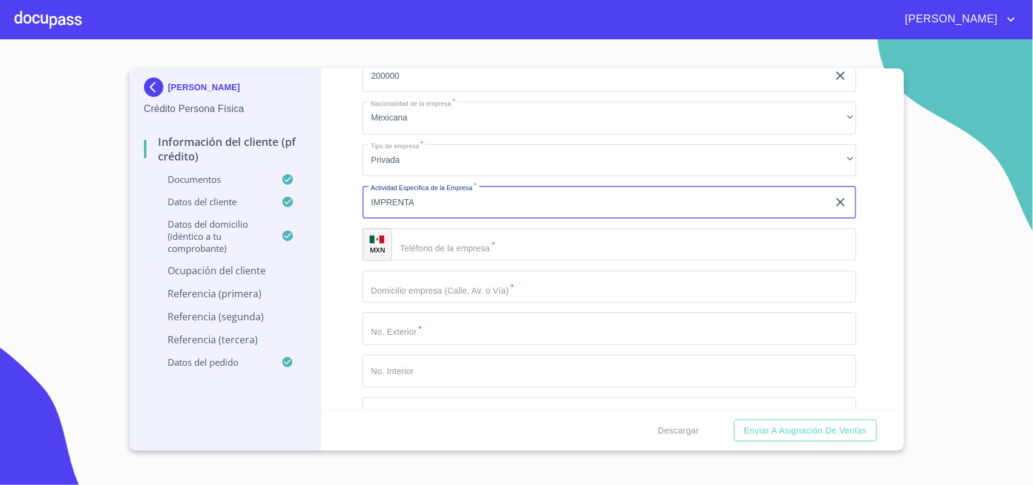
type input "IMPRENTA"
click at [482, 234] on input "Documento de identificación.   *" at bounding box center [623, 244] width 465 height 33
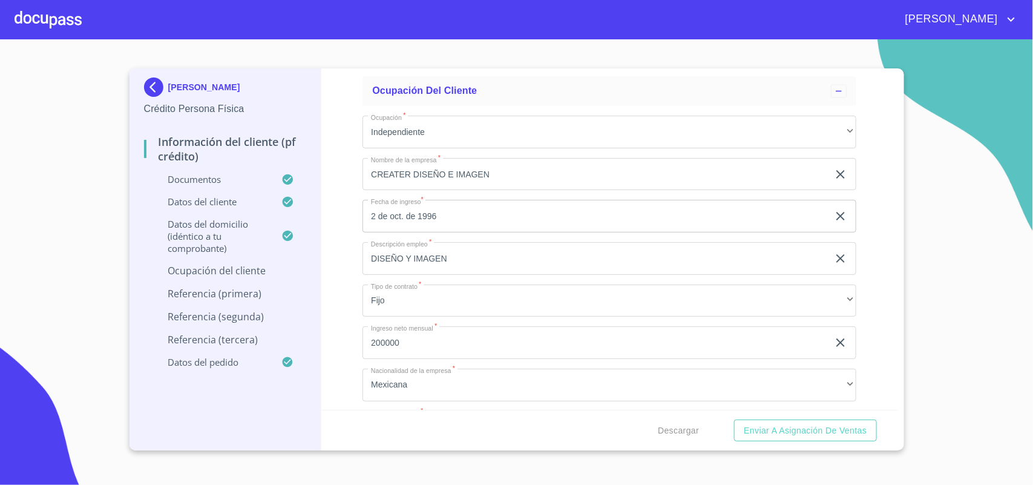
scroll to position [5129, 0]
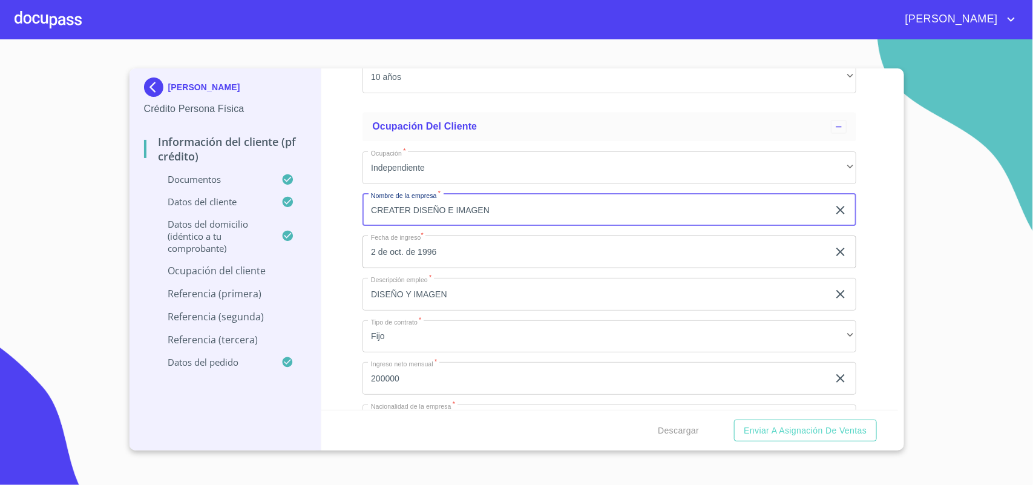
drag, startPoint x: 502, startPoint y: 210, endPoint x: 370, endPoint y: 212, distance: 132.5
click at [370, 212] on input "CREATER DISEÑO E IMAGEN" at bounding box center [595, 210] width 466 height 33
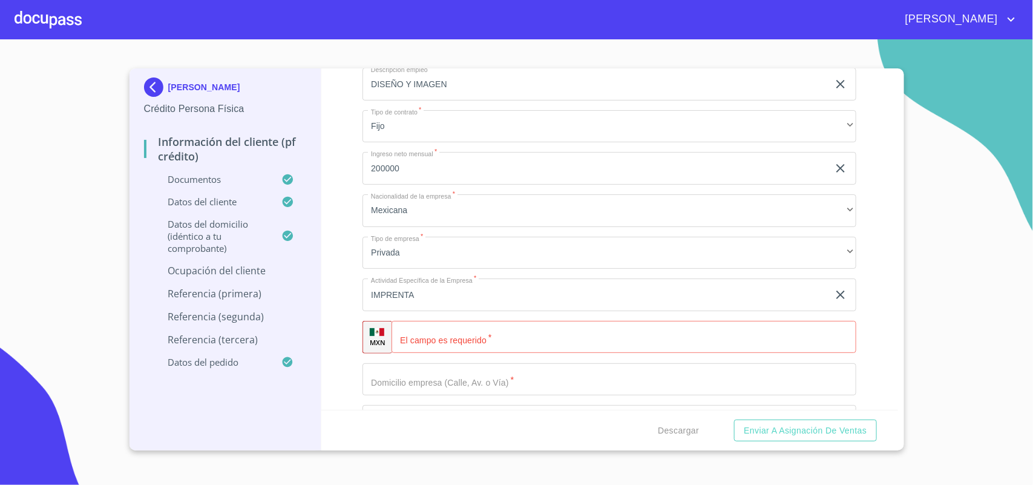
scroll to position [5431, 0]
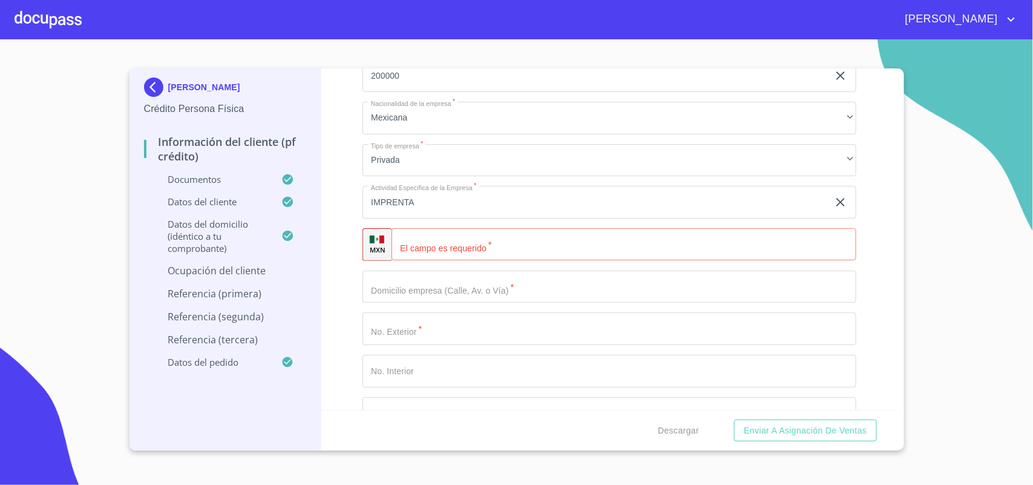
click at [467, 230] on input "Documento de identificación.   *" at bounding box center [623, 244] width 465 height 33
type input "[PHONE_NUMBER]"
click at [482, 286] on input "Documento de identificación.   *" at bounding box center [609, 286] width 494 height 33
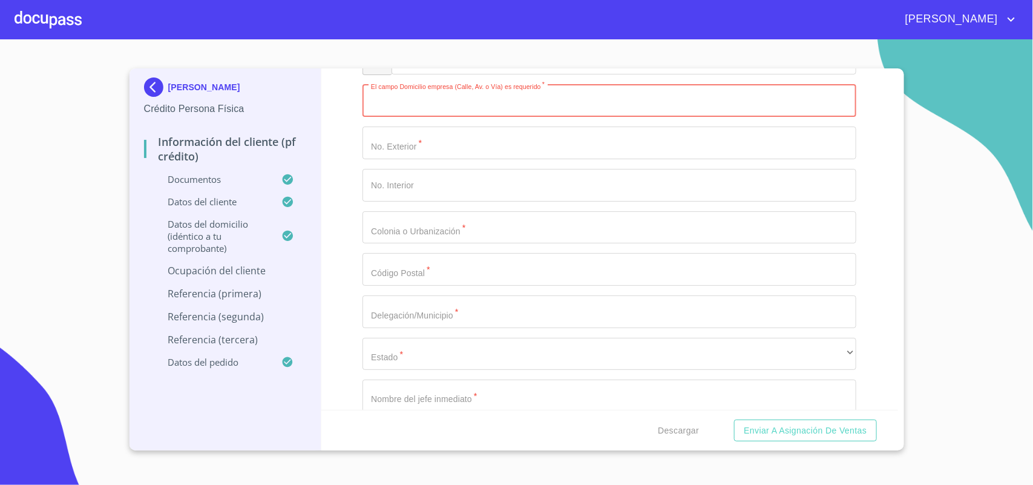
scroll to position [5597, 0]
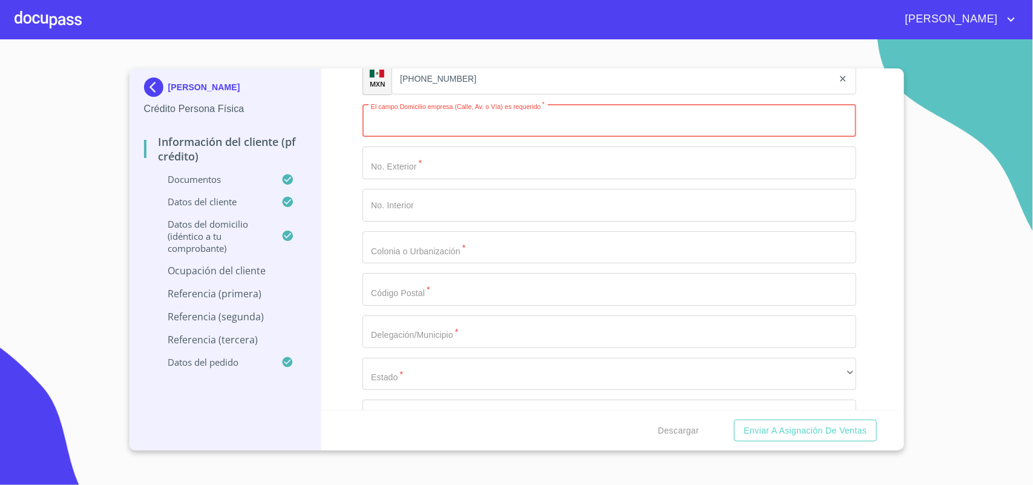
click at [869, 102] on div "Información del cliente (PF crédito) Documentos Documento de identificación.   …" at bounding box center [609, 238] width 577 height 341
drag, startPoint x: 849, startPoint y: 107, endPoint x: 878, endPoint y: 260, distance: 155.8
click at [878, 260] on div "Información del cliente (PF crédito) Documentos Documento de identificación.   …" at bounding box center [609, 238] width 577 height 341
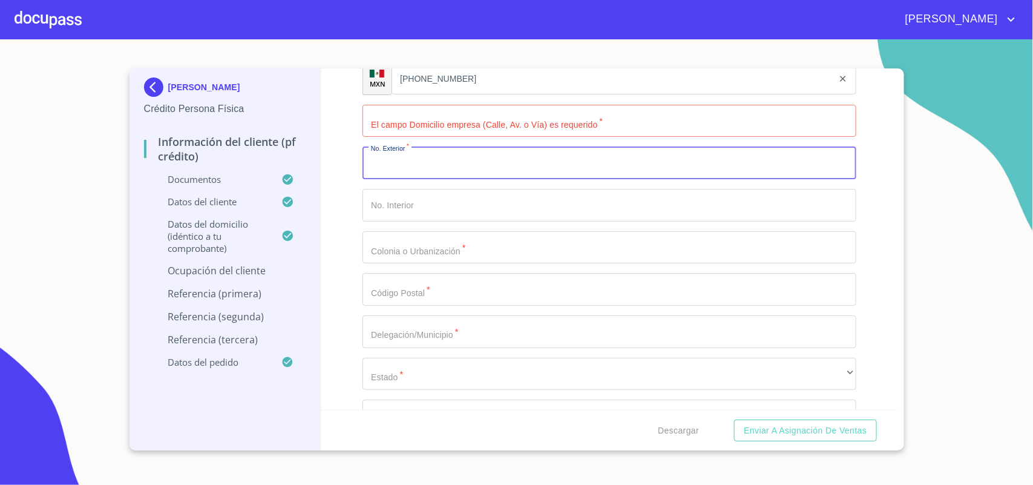
click at [543, 146] on input "Documento de identificación.   *" at bounding box center [609, 162] width 494 height 33
click at [545, 130] on input "Documento de identificación.   *" at bounding box center [609, 121] width 494 height 33
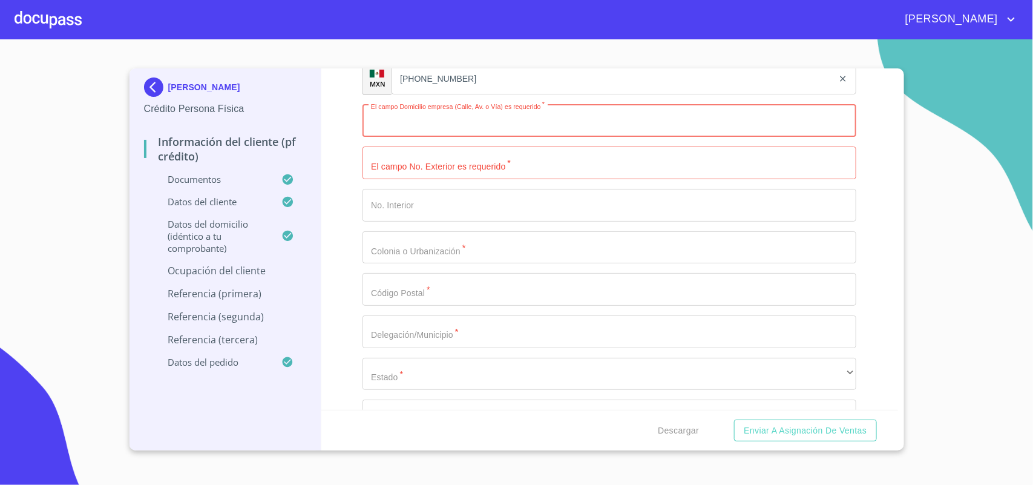
click at [546, 150] on input "Documento de identificación.   *" at bounding box center [609, 162] width 494 height 33
click at [529, 113] on input "Documento de identificación.   *" at bounding box center [609, 121] width 494 height 33
click at [525, 156] on input "Documento de identificación.   *" at bounding box center [609, 162] width 494 height 33
click at [521, 131] on input "Documento de identificación.   *" at bounding box center [609, 121] width 494 height 33
drag, startPoint x: 523, startPoint y: 176, endPoint x: 522, endPoint y: 153, distance: 23.1
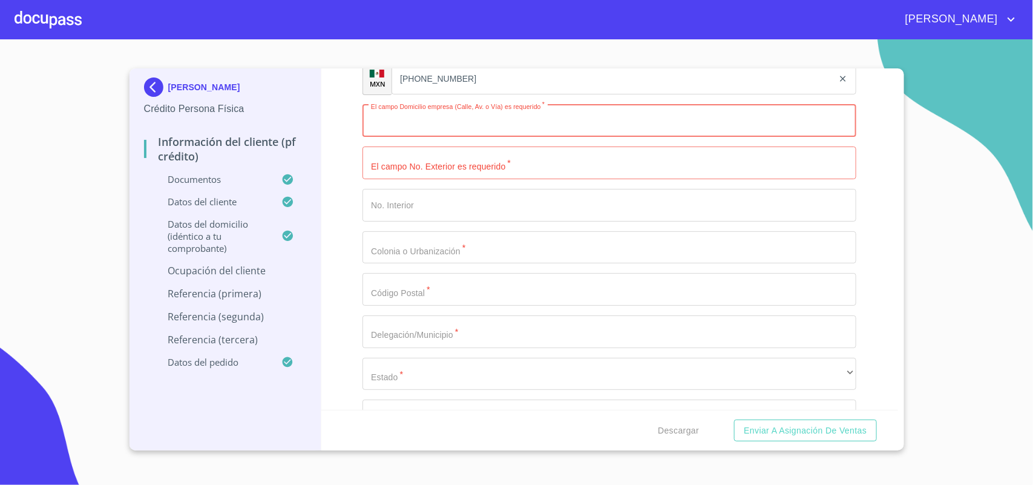
click at [523, 175] on div "Ocupación   * Independiente ​ Nombre de la empresa   * CREATER DISEÑO E IMAGEN …" at bounding box center [609, 120] width 494 height 895
click at [519, 128] on input "Documento de identificación.   *" at bounding box center [609, 121] width 494 height 33
click at [521, 166] on input "Documento de identificación.   *" at bounding box center [609, 162] width 494 height 33
click at [520, 135] on div "Ocupación   * Independiente ​ Nombre de la empresa   * CREATER DISEÑO E IMAGEN …" at bounding box center [609, 120] width 494 height 895
click at [524, 171] on input "Documento de identificación.   *" at bounding box center [609, 162] width 494 height 33
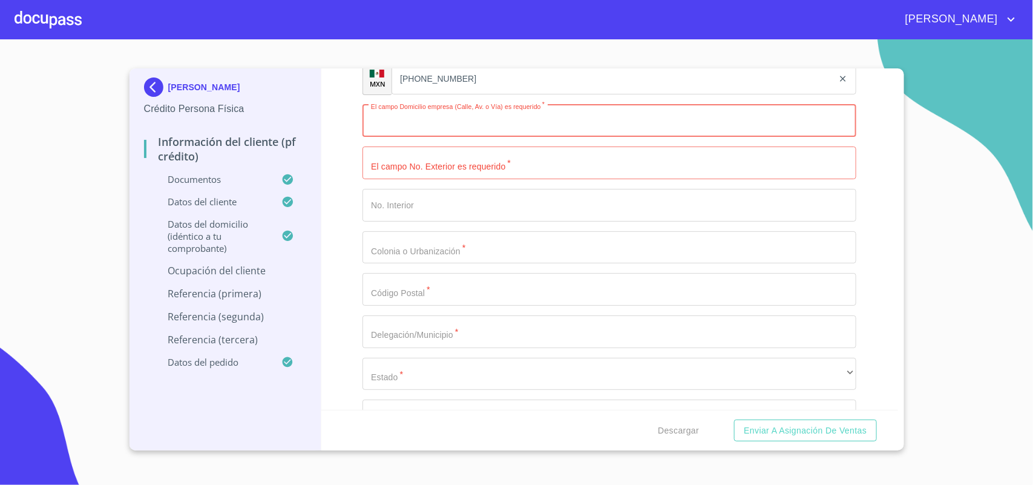
click at [515, 129] on input "Documento de identificación.   *" at bounding box center [609, 121] width 494 height 33
click at [506, 209] on input "Documento de identificación.   *" at bounding box center [609, 205] width 494 height 33
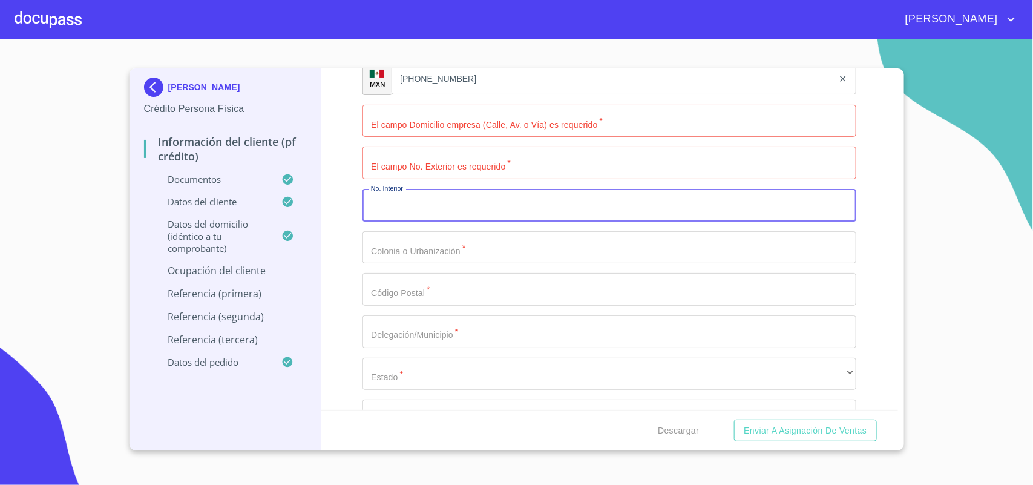
click at [511, 267] on div "Ocupación   * Independiente ​ Nombre de la empresa   * CREATER DISEÑO E IMAGEN …" at bounding box center [609, 120] width 494 height 895
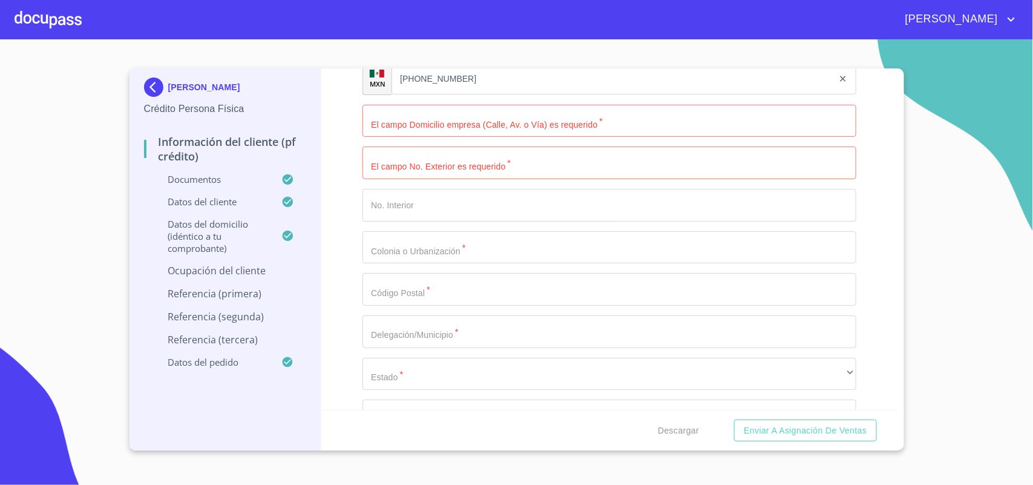
click at [511, 242] on input "Documento de identificación.   *" at bounding box center [609, 247] width 494 height 33
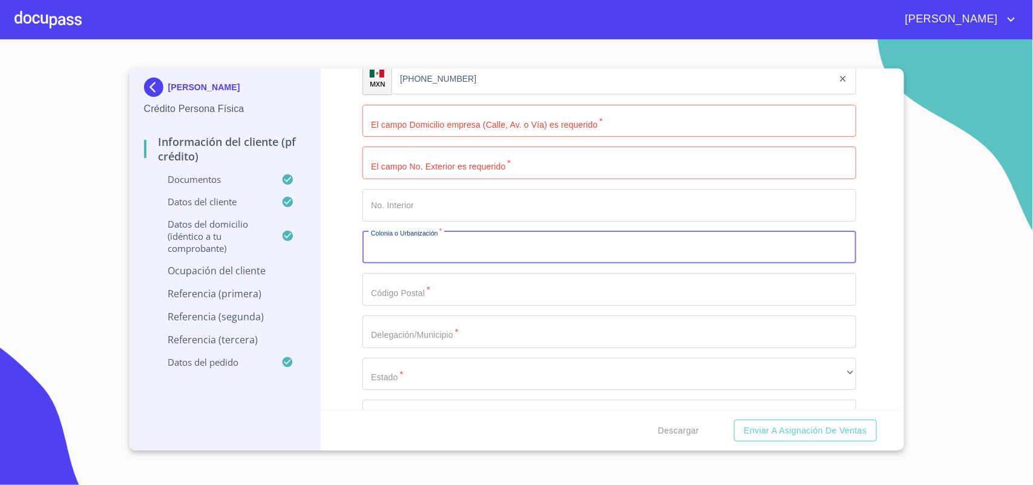
click at [511, 251] on input "Documento de identificación.   *" at bounding box center [609, 247] width 494 height 33
click at [498, 209] on input "Documento de identificación.   *" at bounding box center [609, 205] width 494 height 33
click at [491, 172] on input "Documento de identificación.   *" at bounding box center [609, 162] width 494 height 33
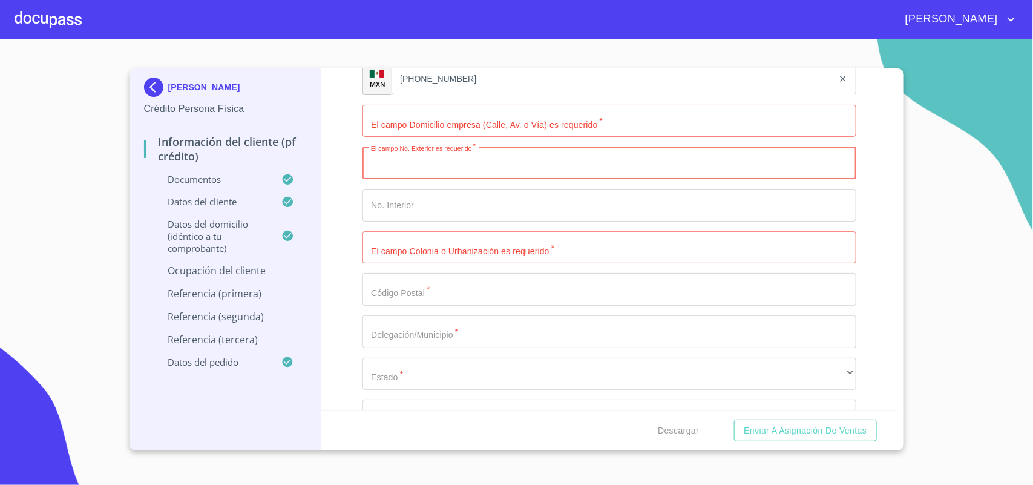
click at [481, 100] on div "Ocupación   * Independiente ​ Nombre de la empresa   * CREATER DISEÑO E IMAGEN …" at bounding box center [609, 120] width 494 height 895
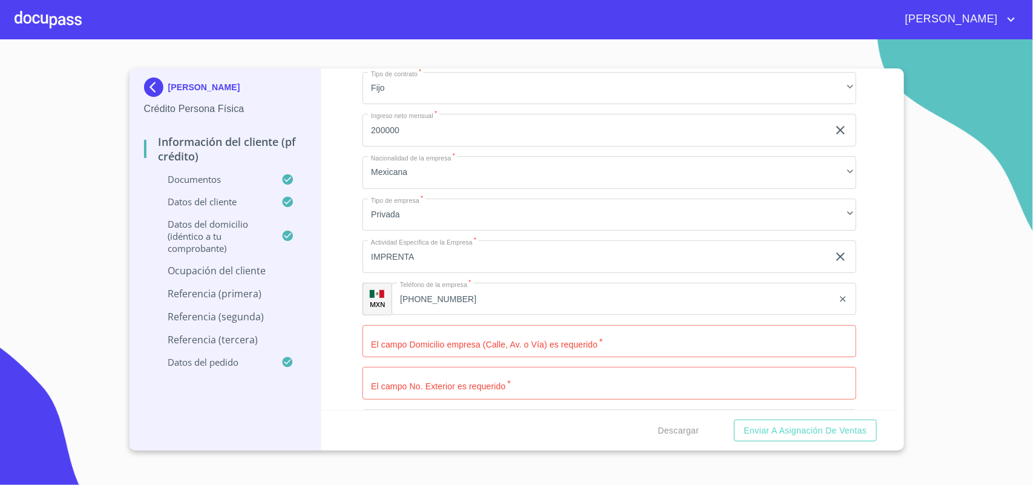
scroll to position [5446, 0]
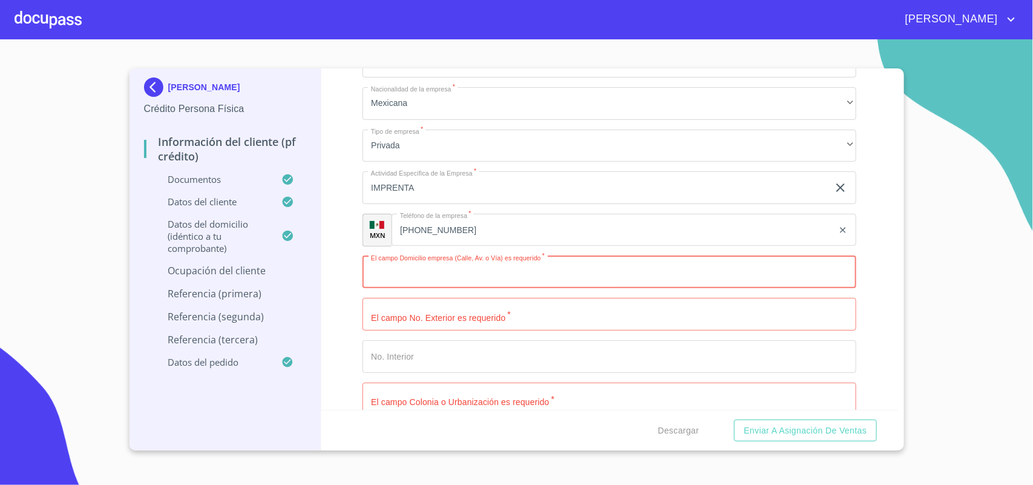
click at [506, 267] on input "Documento de identificación.   *" at bounding box center [609, 272] width 494 height 33
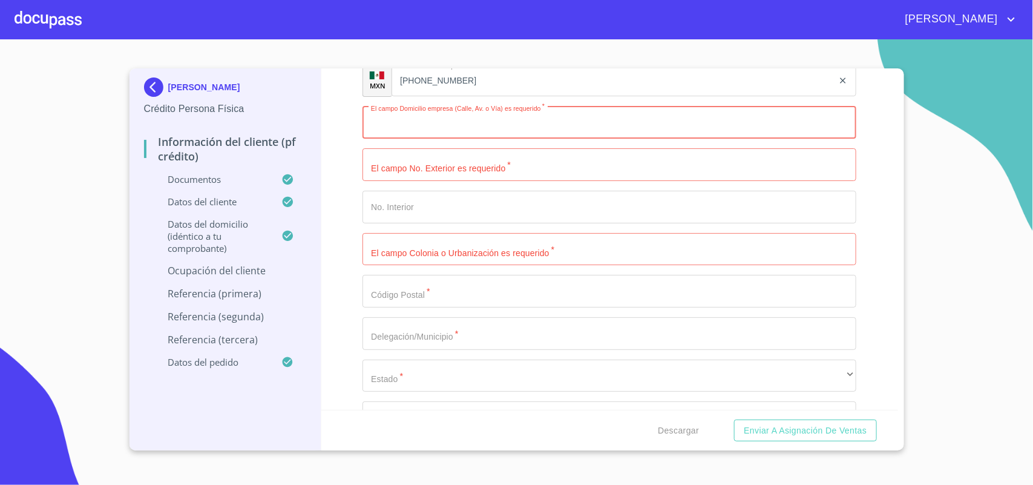
scroll to position [5597, 0]
click at [409, 162] on input "Documento de identificación.   *" at bounding box center [609, 162] width 494 height 33
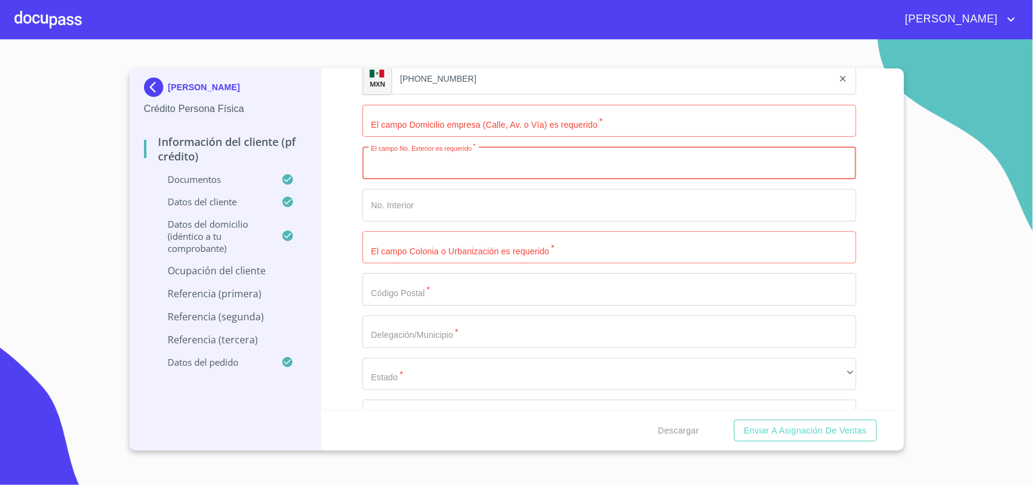
click at [452, 222] on div "Ocupación   * Independiente ​ Nombre de la empresa   * CREATER DISEÑO E IMAGEN …" at bounding box center [609, 120] width 494 height 895
click at [449, 195] on input "Documento de identificación.   *" at bounding box center [609, 205] width 494 height 33
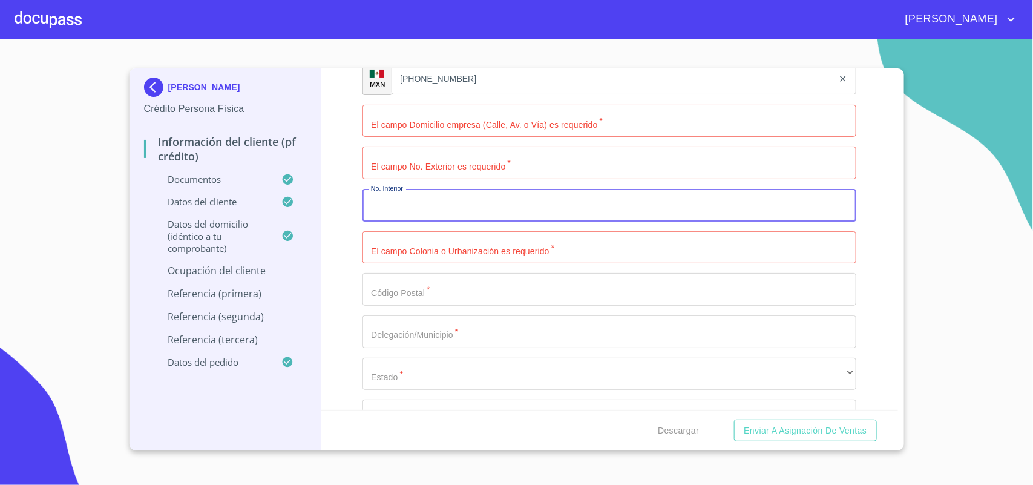
click at [469, 246] on input "Documento de identificación.   *" at bounding box center [609, 247] width 494 height 33
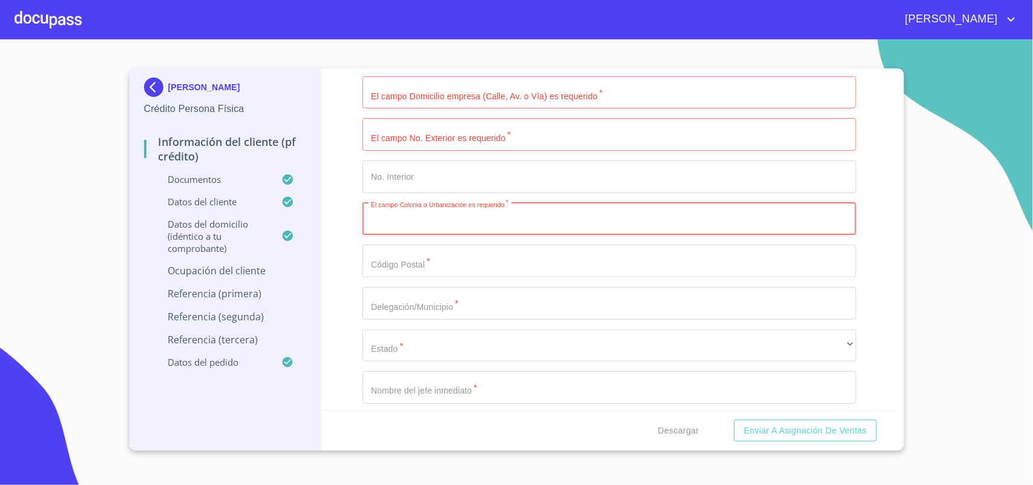
scroll to position [5672, 0]
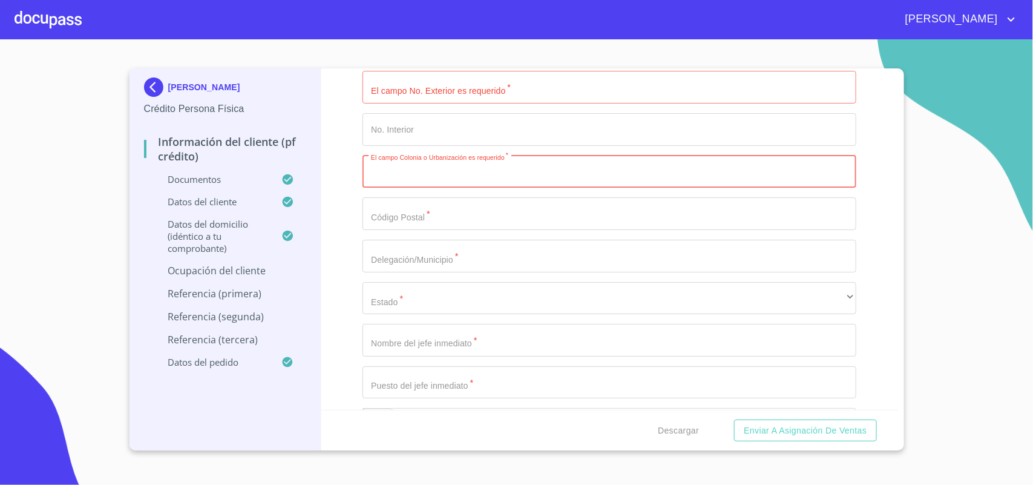
click at [437, 207] on input "Documento de identificación.   *" at bounding box center [609, 213] width 494 height 33
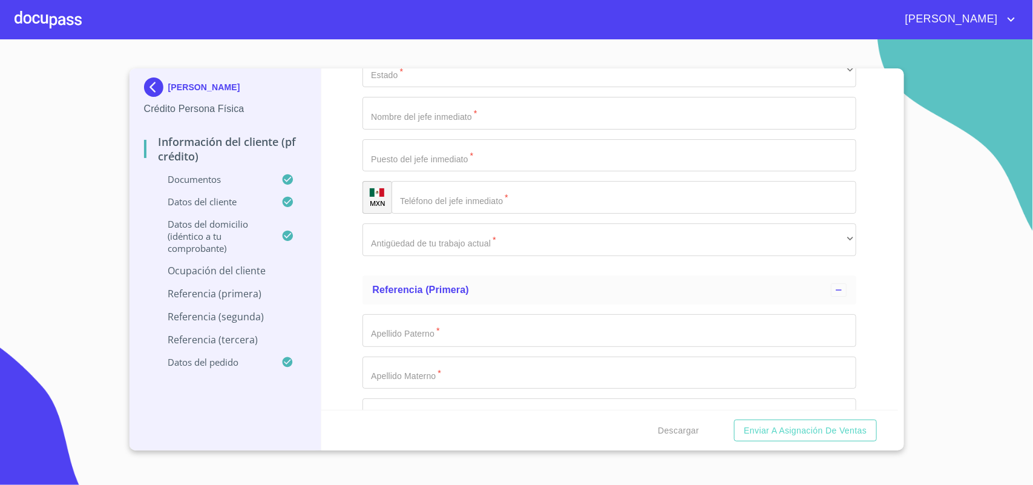
scroll to position [5824, 0]
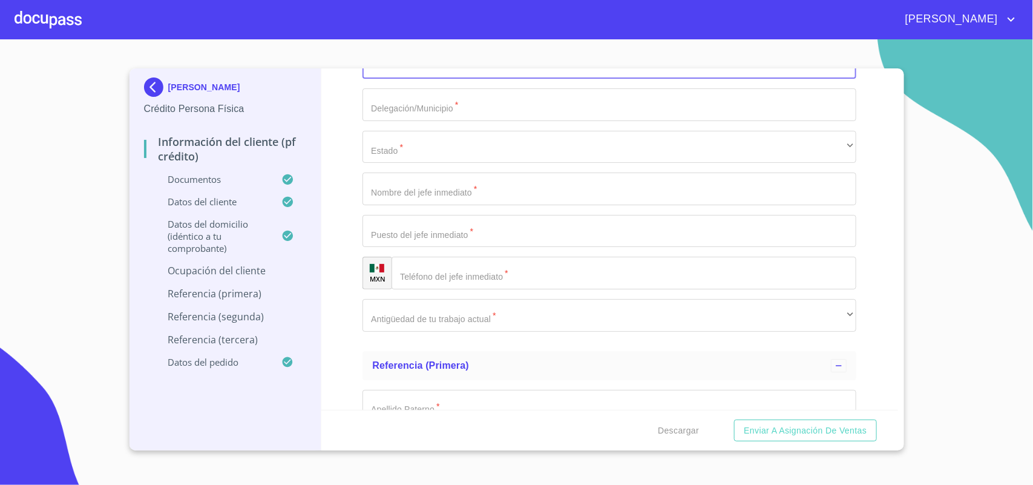
click at [424, 198] on input "Documento de identificación.   *" at bounding box center [609, 188] width 494 height 33
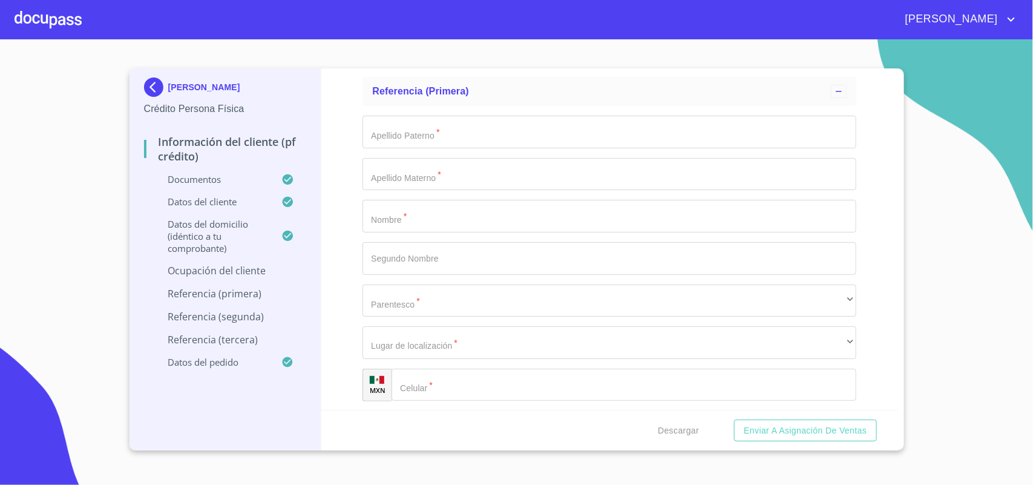
scroll to position [6063, 0]
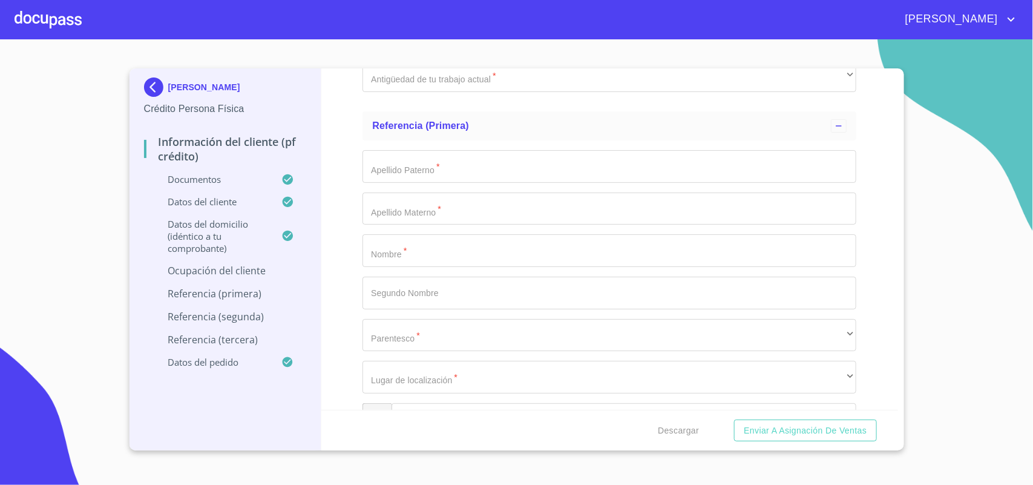
click at [440, 162] on input "Documento de identificación.   *" at bounding box center [609, 166] width 494 height 33
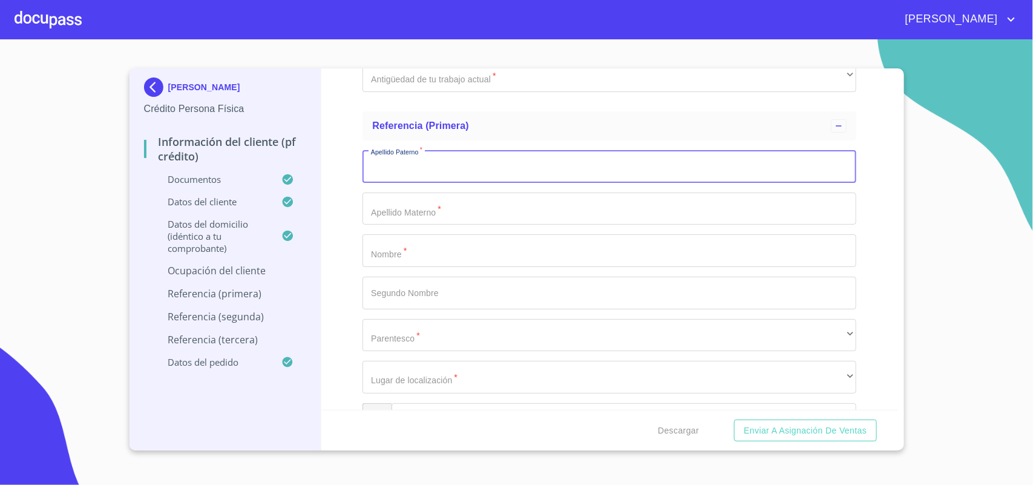
type input "H"
type input "[PERSON_NAME]"
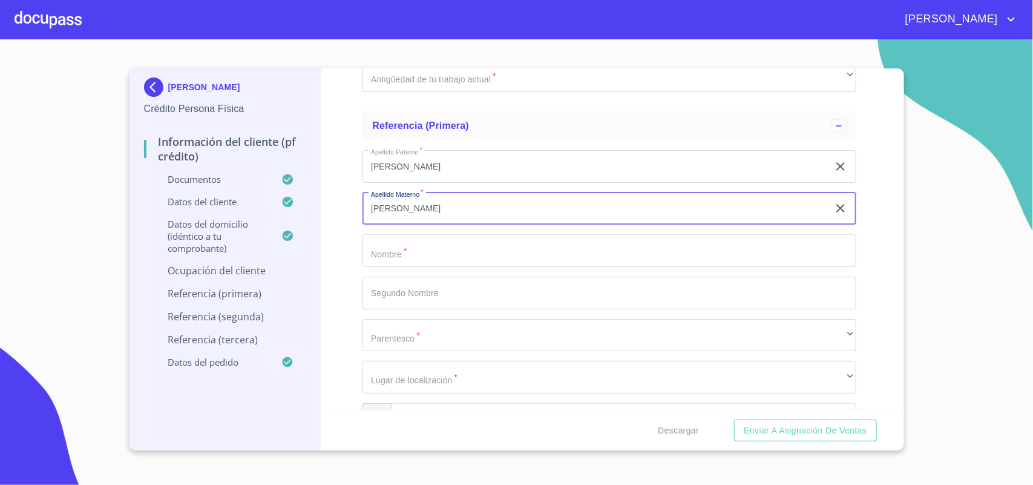
type input "[PERSON_NAME]"
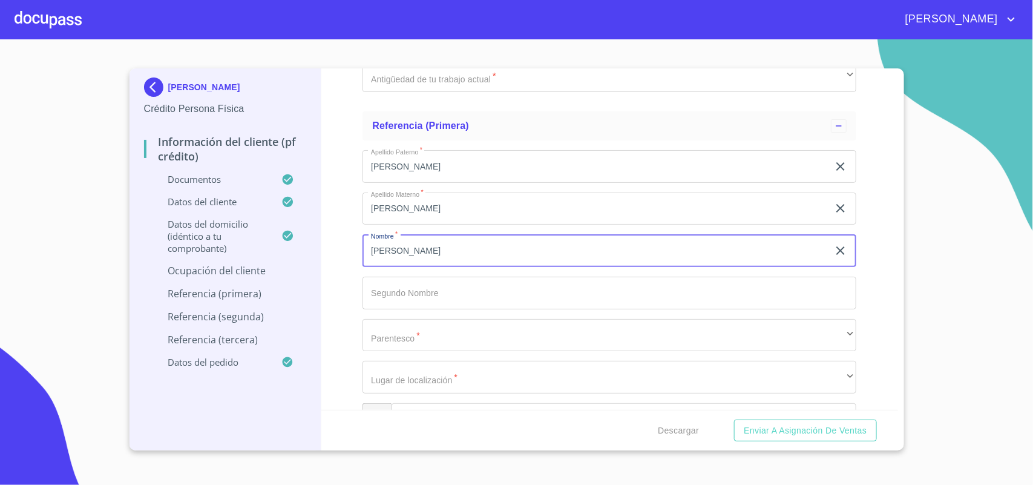
type input "[PERSON_NAME]"
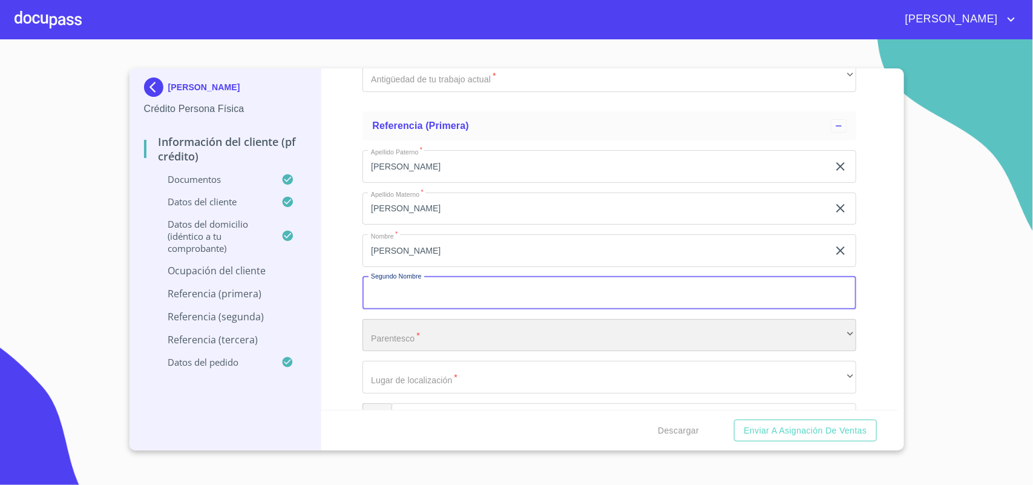
click at [413, 345] on div "​" at bounding box center [609, 335] width 494 height 33
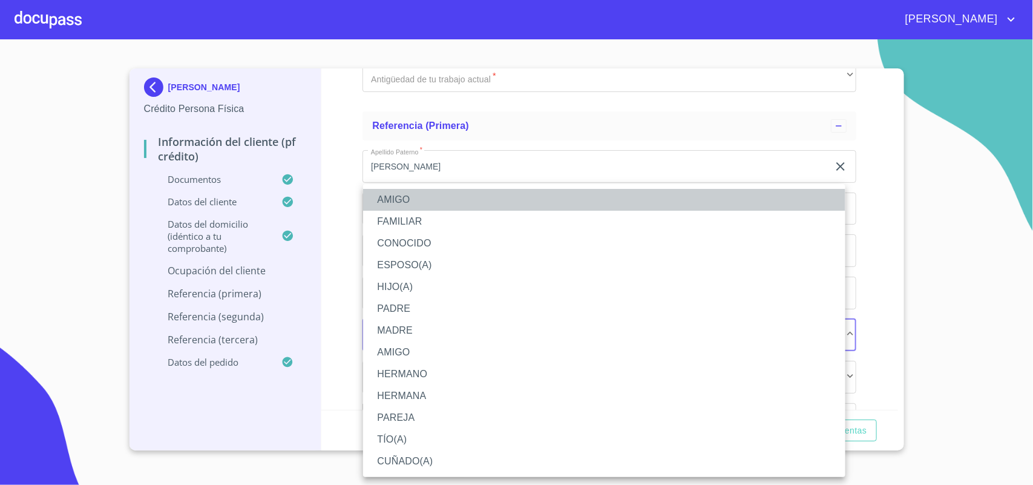
click at [422, 192] on li "AMIGO" at bounding box center [604, 200] width 482 height 22
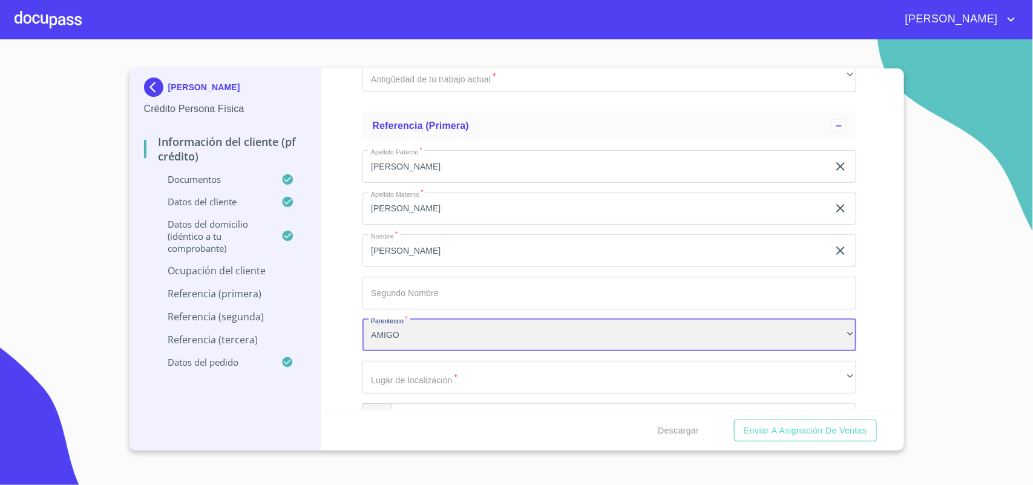
scroll to position [6139, 0]
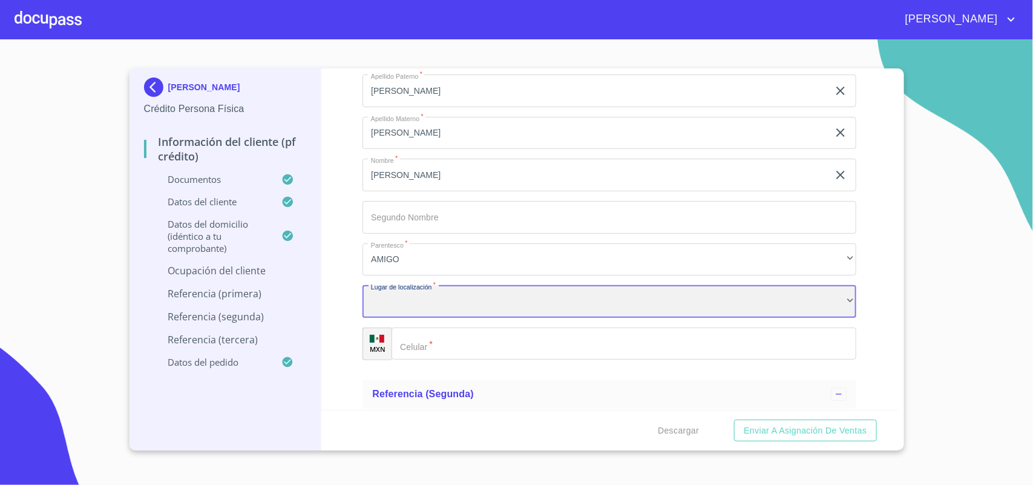
click at [424, 289] on div "​" at bounding box center [609, 301] width 494 height 33
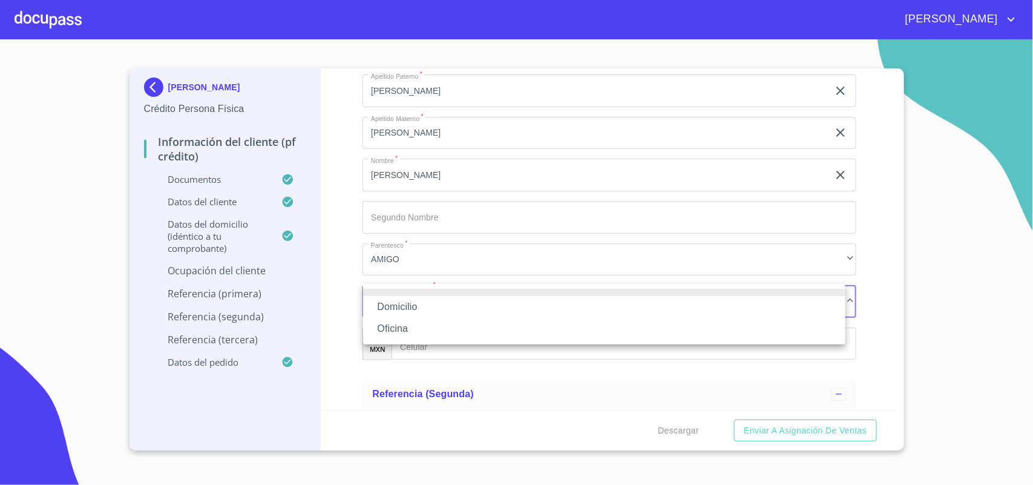
click at [416, 306] on li "Domicilio" at bounding box center [604, 307] width 482 height 22
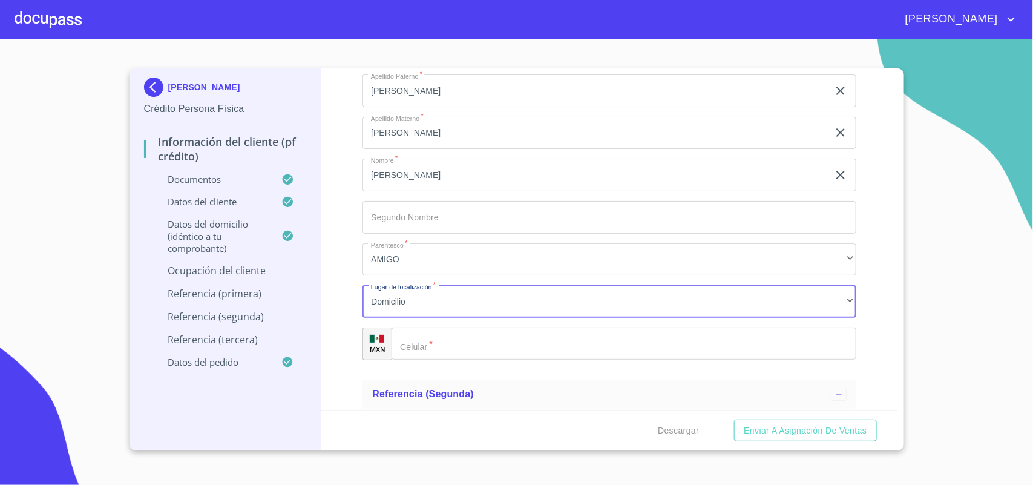
click at [428, 341] on input "Documento de identificación.   *" at bounding box center [623, 343] width 465 height 33
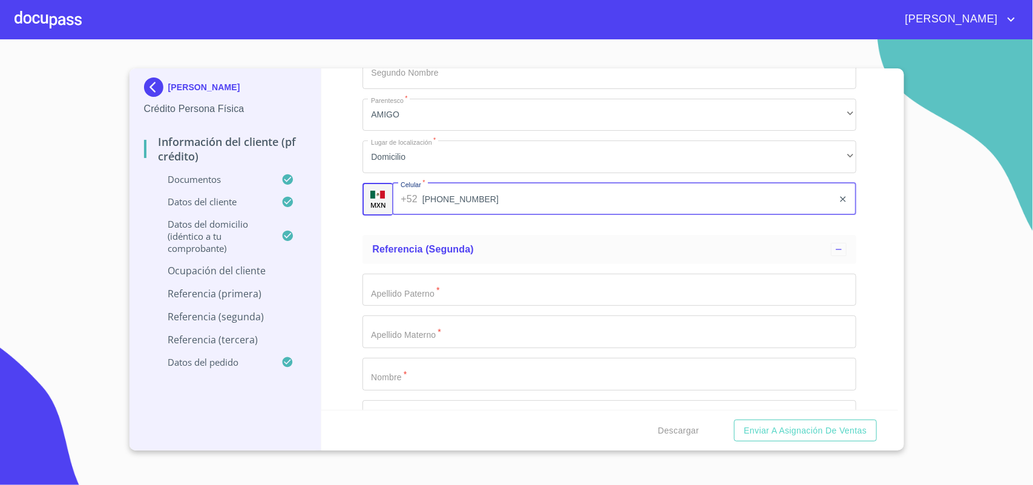
scroll to position [6290, 0]
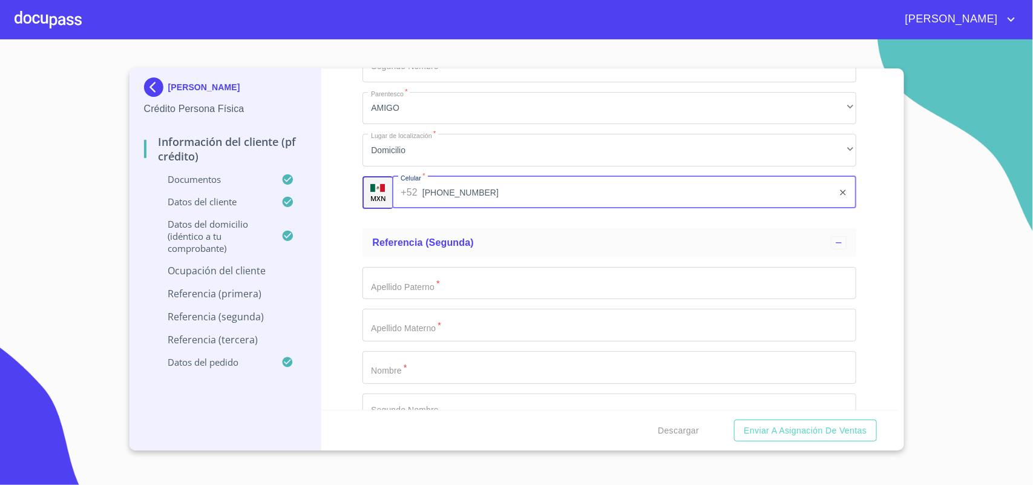
type input "[PHONE_NUMBER]"
click at [518, 286] on input "Documento de identificación.   *" at bounding box center [609, 283] width 494 height 33
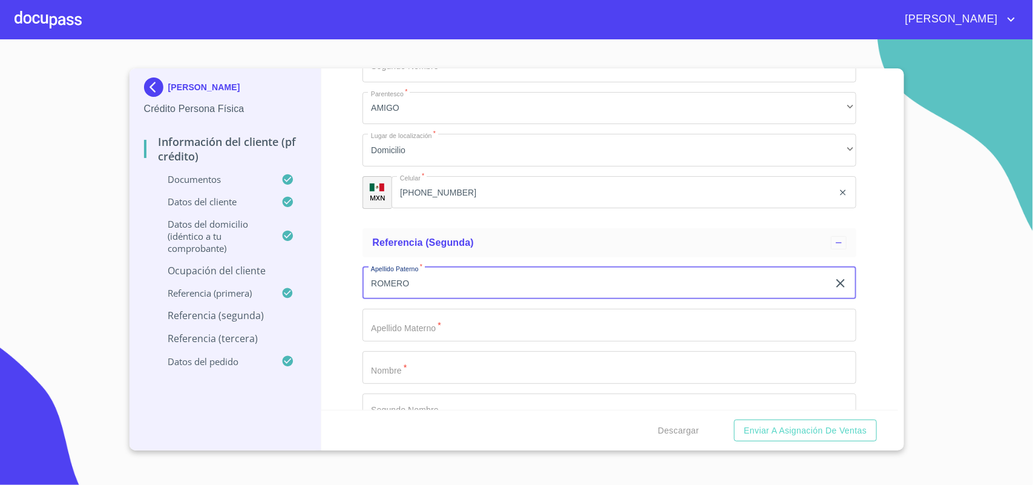
type input "ROMERO"
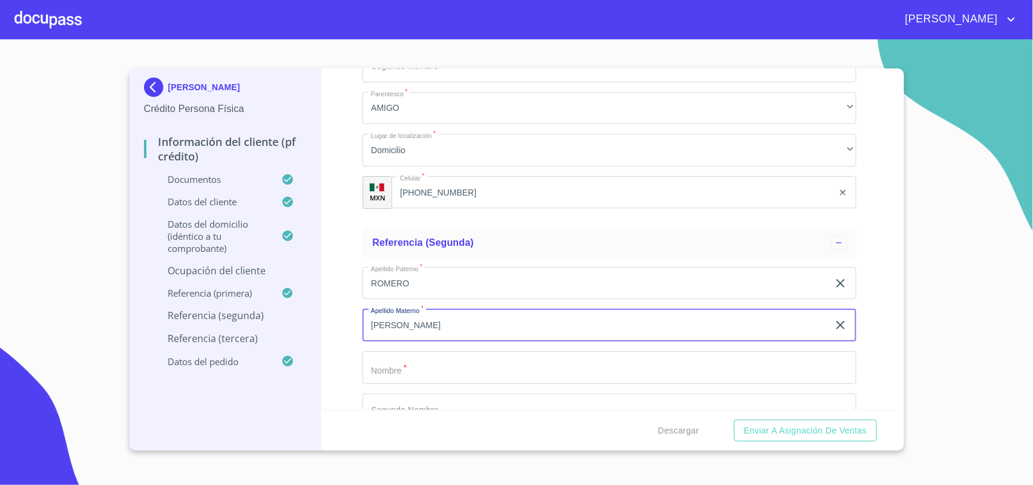
type input "[PERSON_NAME]"
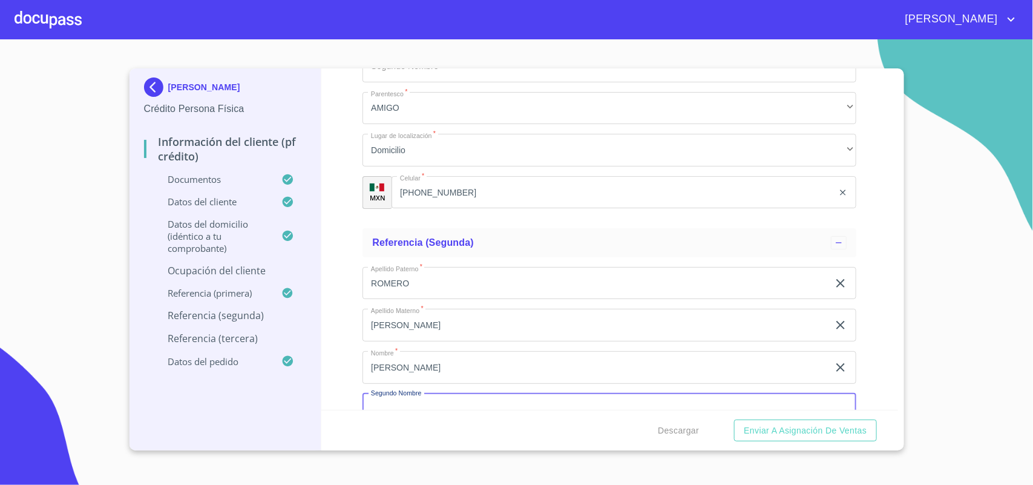
scroll to position [6303, 0]
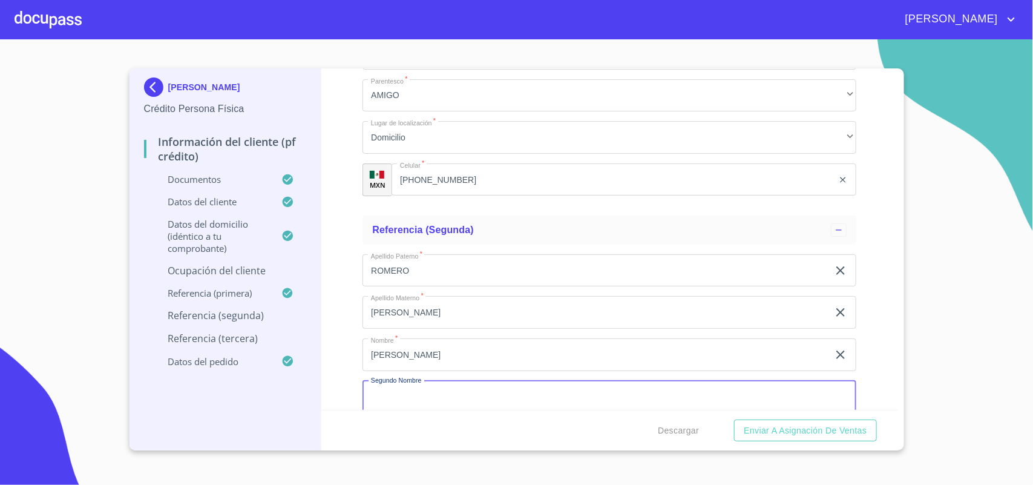
click at [554, 338] on input "[PERSON_NAME]" at bounding box center [595, 354] width 466 height 33
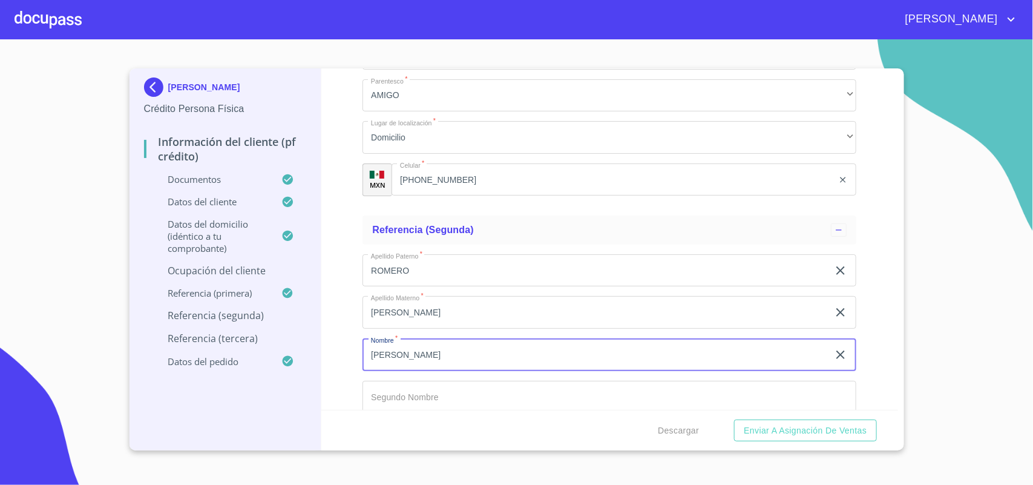
type input "[PERSON_NAME]"
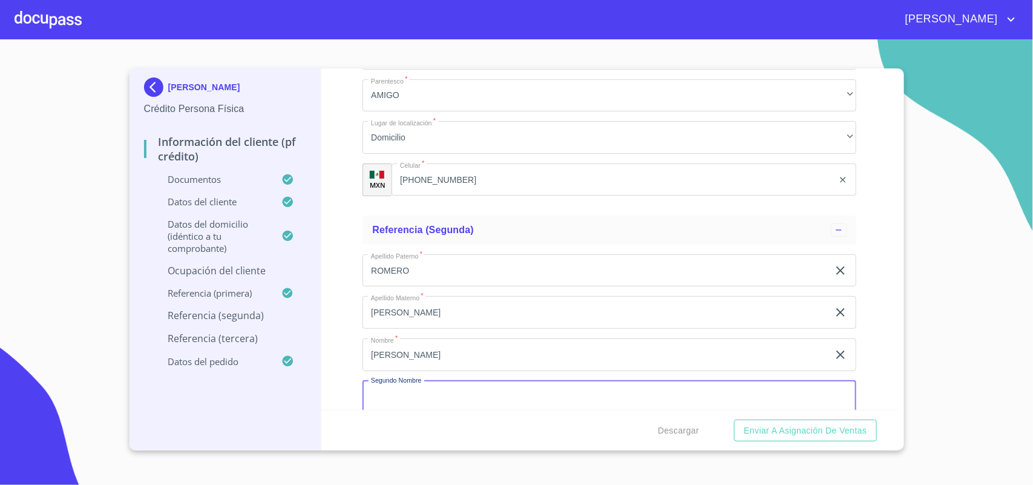
scroll to position [6454, 0]
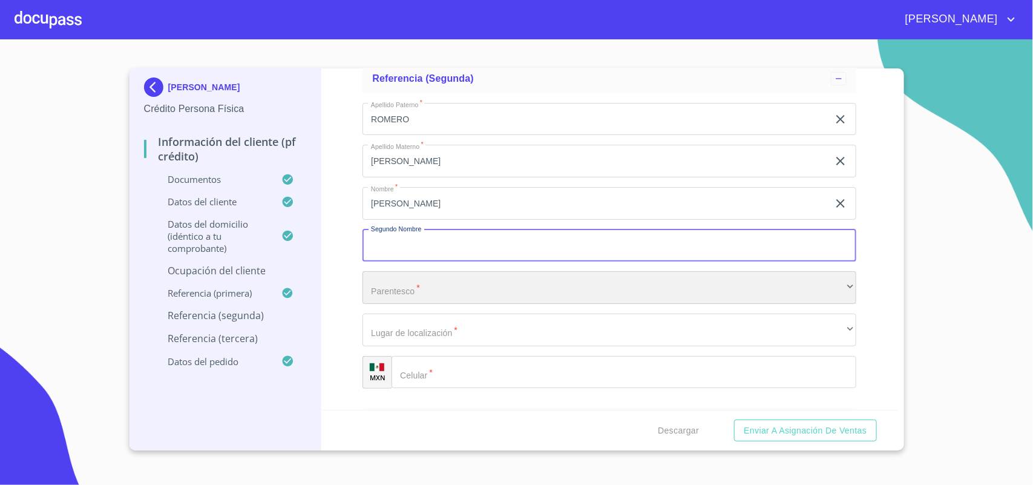
click at [453, 286] on div "​" at bounding box center [609, 287] width 494 height 33
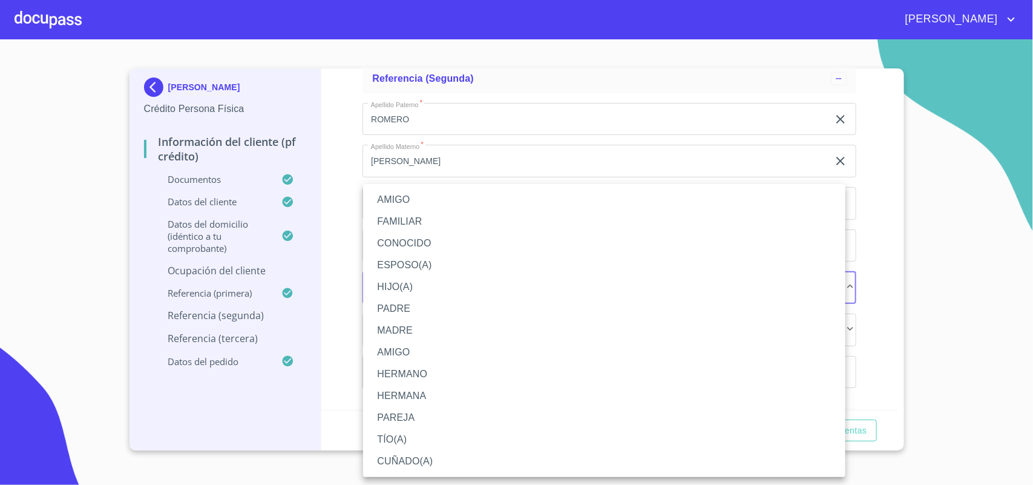
click at [451, 198] on li "AMIGO" at bounding box center [604, 200] width 482 height 22
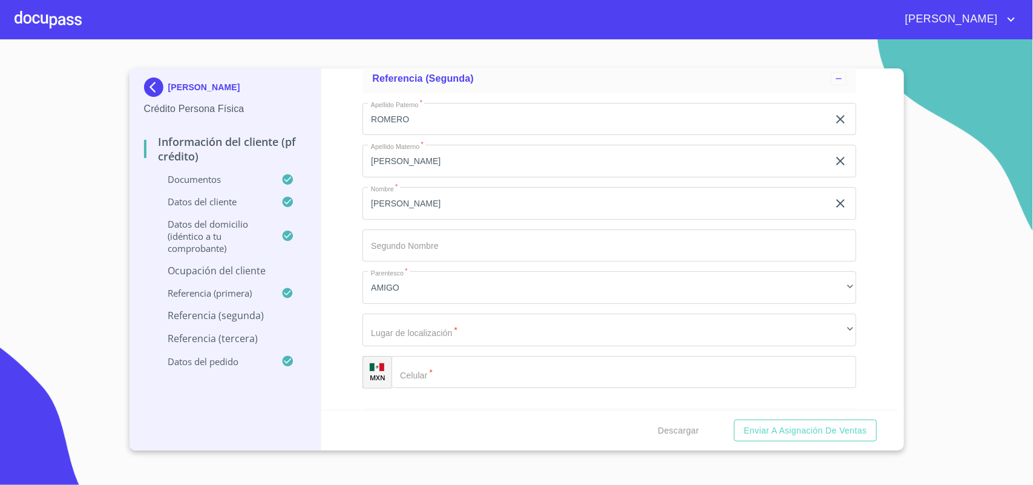
click at [439, 344] on div "Apellido Paterno   * [PERSON_NAME] ​ Apellido Materno   * [PERSON_NAME] ​ Nombr…" at bounding box center [609, 245] width 494 height 305
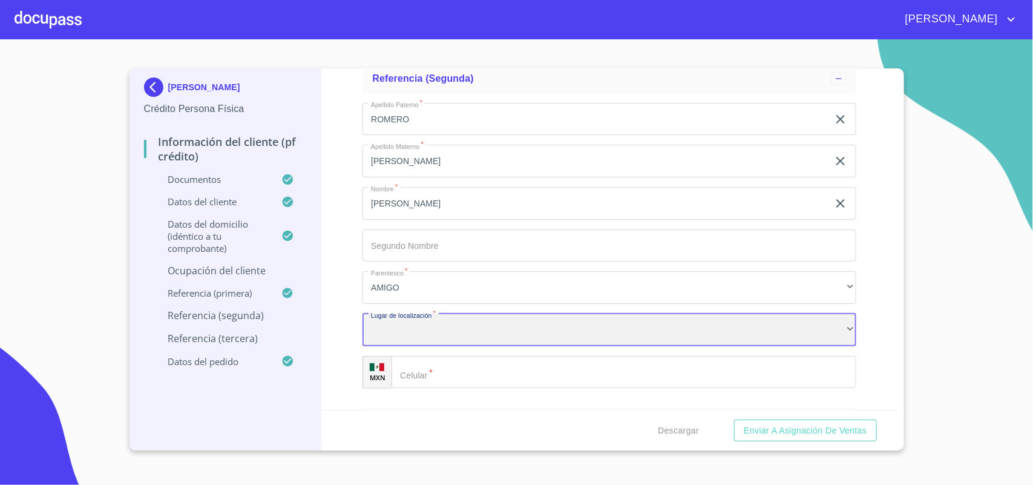
click at [437, 337] on div "​" at bounding box center [609, 329] width 494 height 33
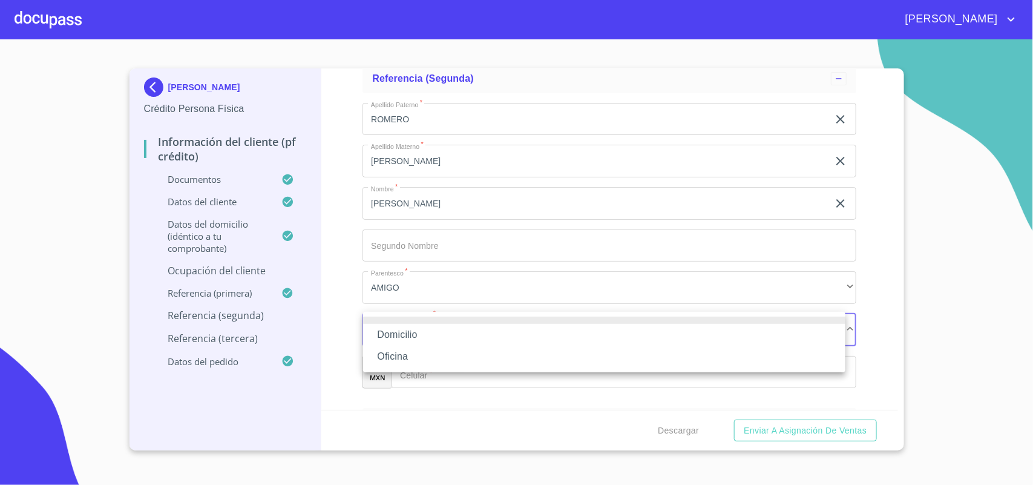
click at [433, 324] on li "Domicilio" at bounding box center [604, 335] width 482 height 22
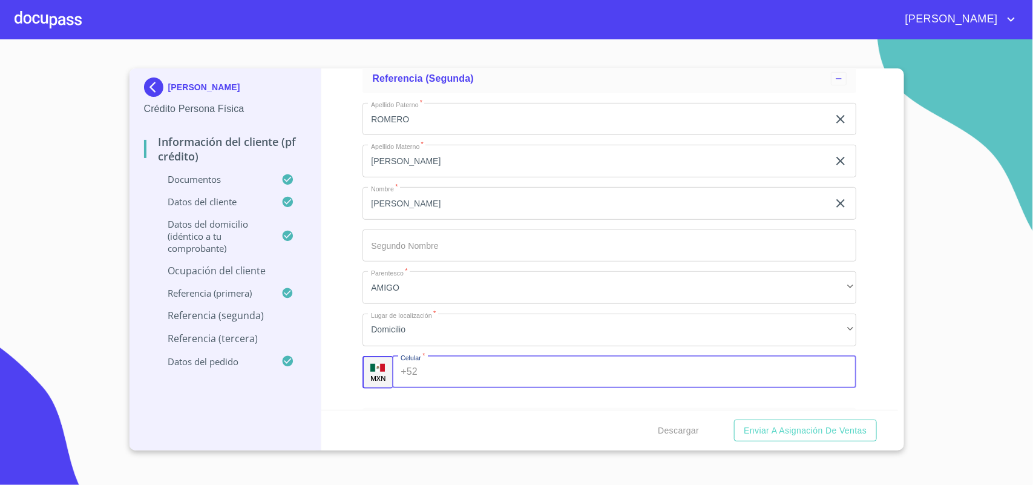
click at [413, 363] on div "+52 ​" at bounding box center [624, 372] width 464 height 33
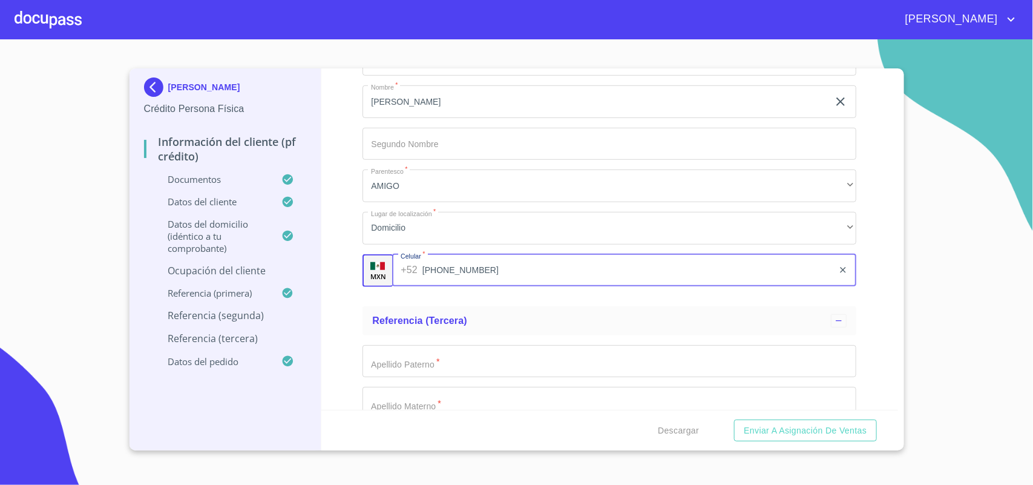
scroll to position [6681, 0]
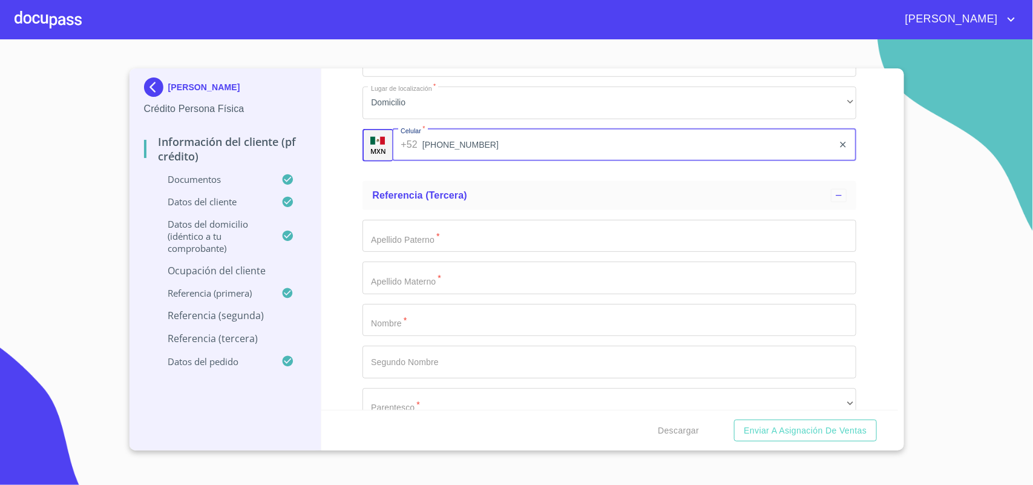
type input "[PHONE_NUMBER]"
click at [400, 224] on input "Documento de identificación.   *" at bounding box center [609, 236] width 494 height 33
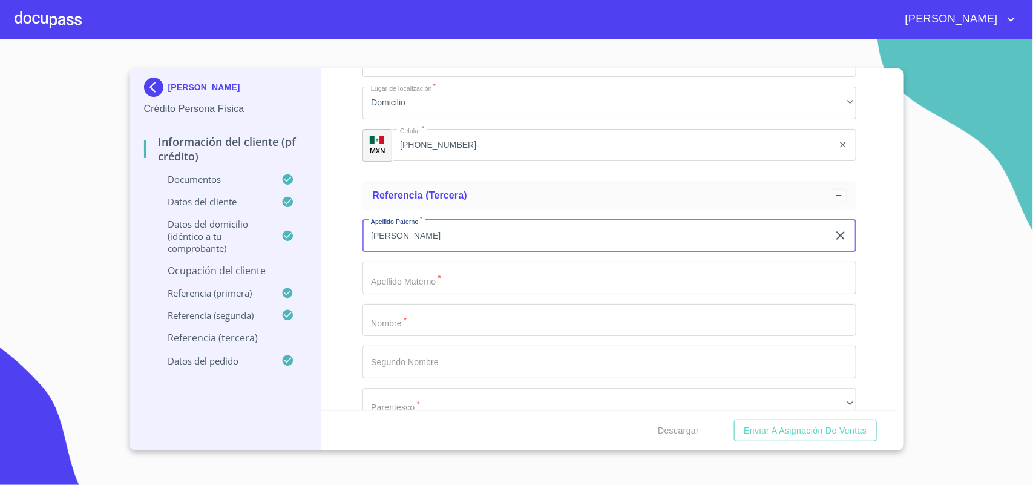
type input "[PERSON_NAME]"
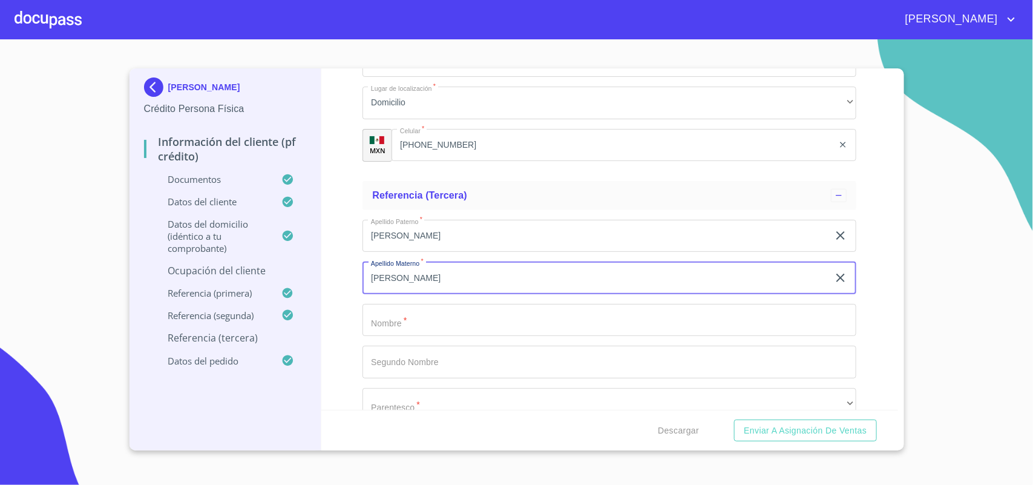
type input "[PERSON_NAME]"
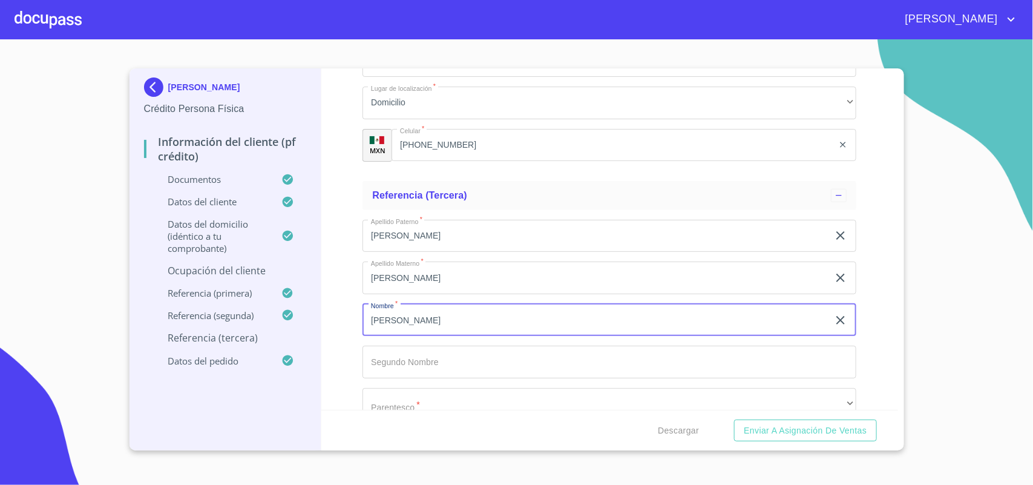
type input "[PERSON_NAME]"
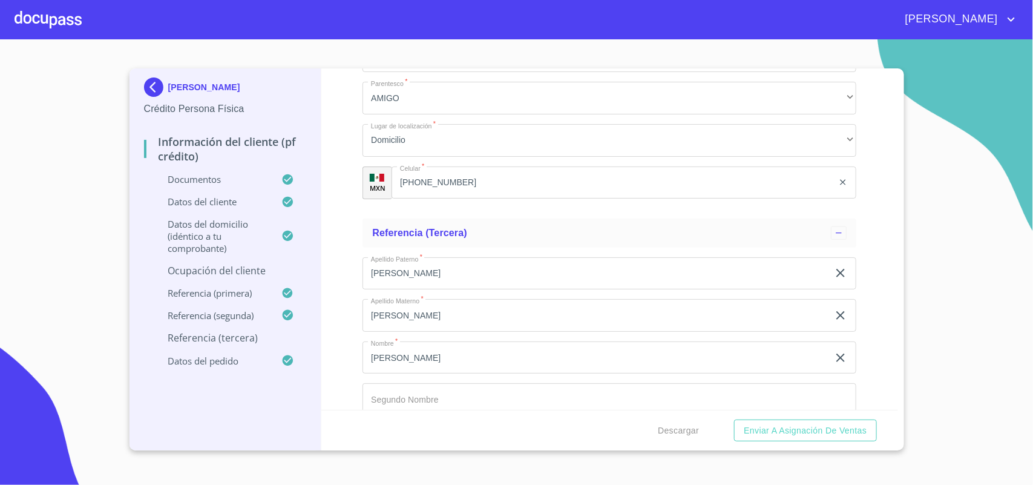
scroll to position [6765, 0]
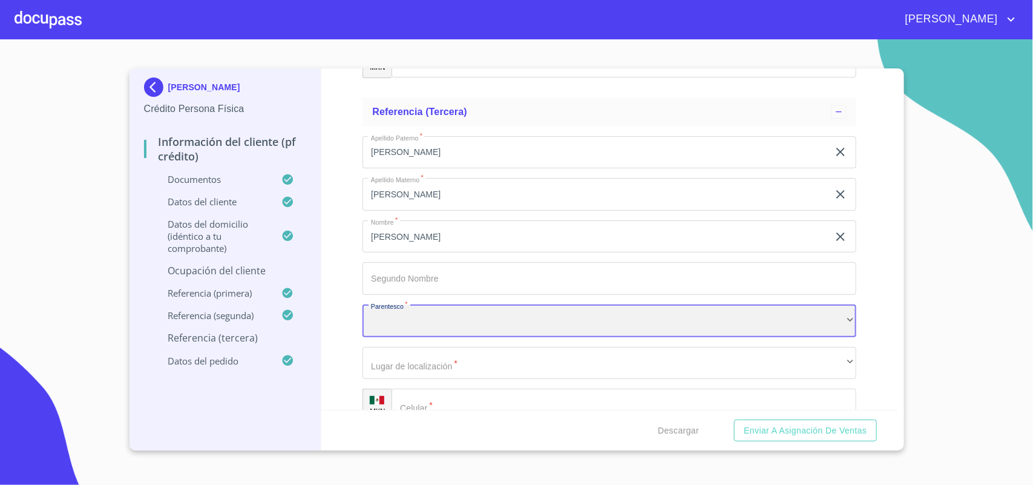
click at [456, 316] on div "​" at bounding box center [609, 320] width 494 height 33
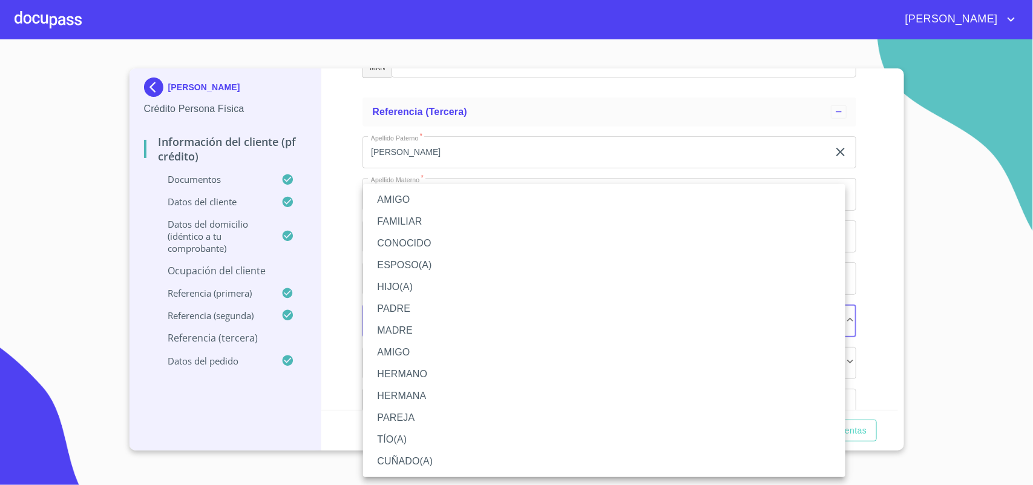
click at [401, 201] on li "AMIGO" at bounding box center [604, 200] width 482 height 22
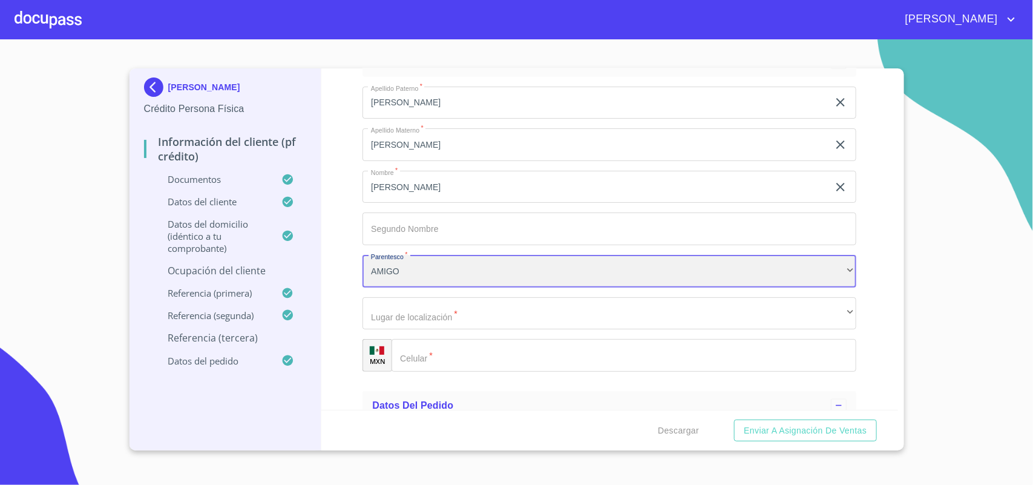
scroll to position [6840, 0]
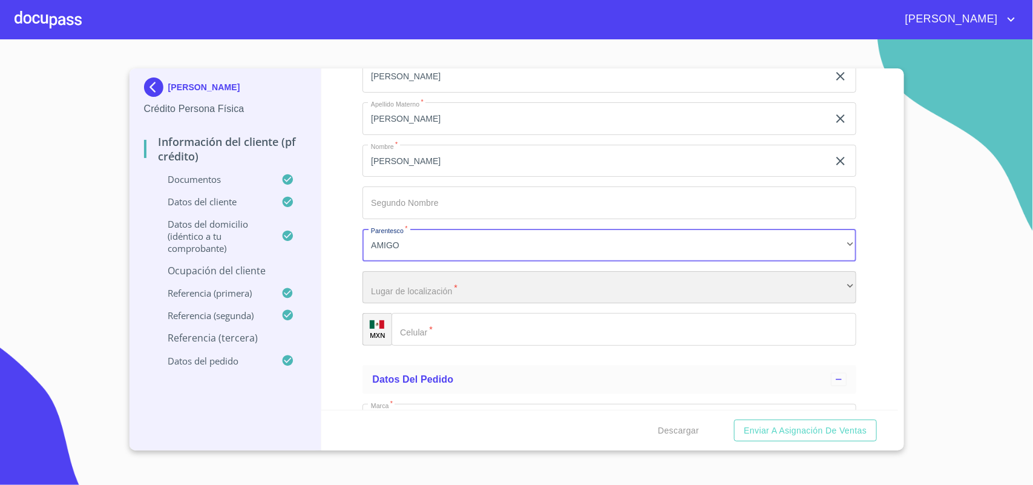
click at [433, 290] on div "​" at bounding box center [609, 287] width 494 height 33
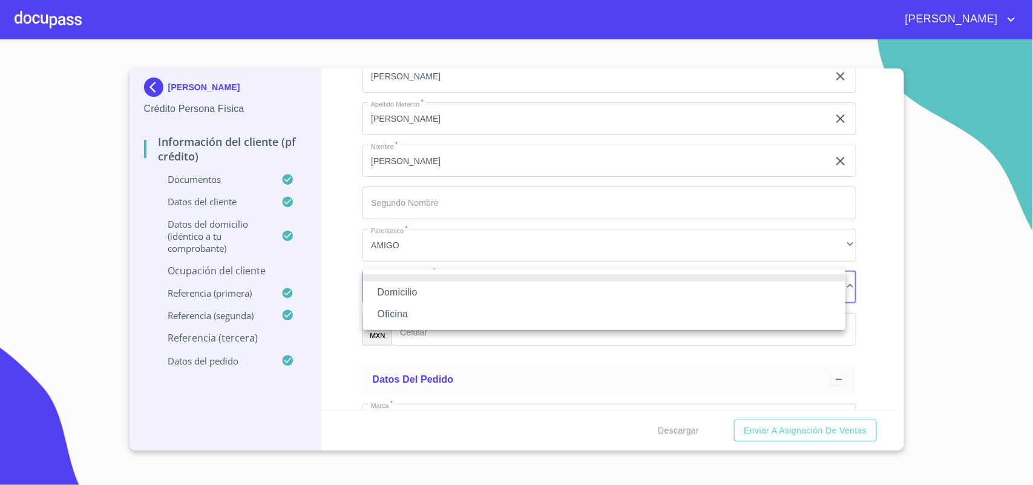
click at [412, 293] on li "Domicilio" at bounding box center [604, 292] width 482 height 22
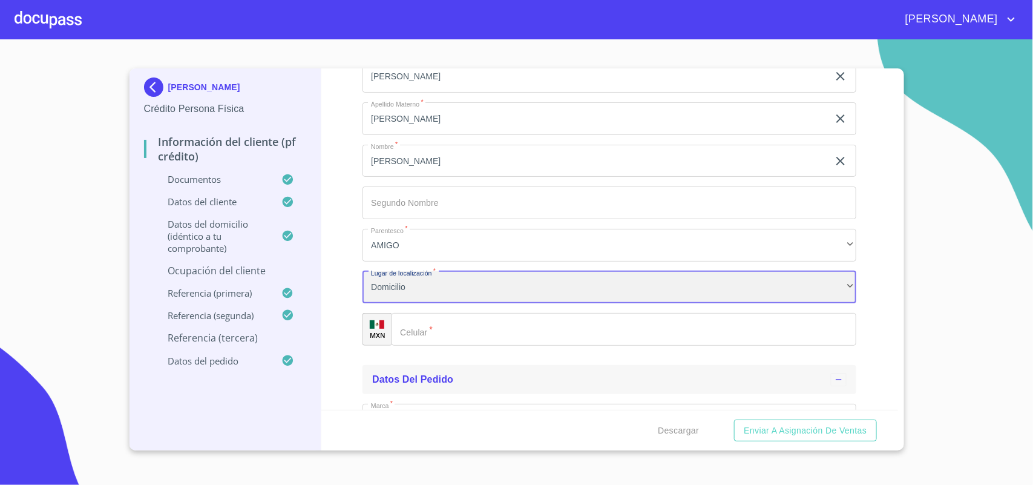
scroll to position [6916, 0]
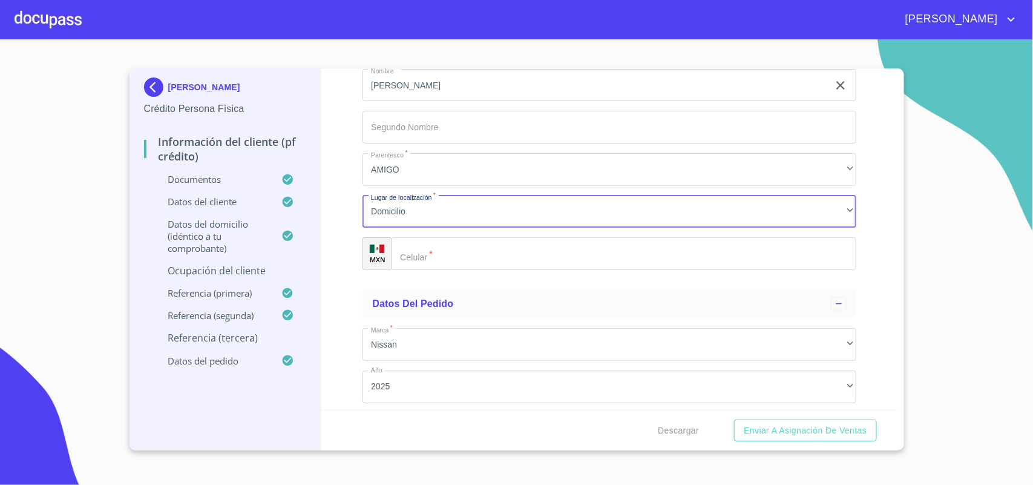
click at [436, 252] on input "Documento de identificación.   *" at bounding box center [623, 253] width 465 height 33
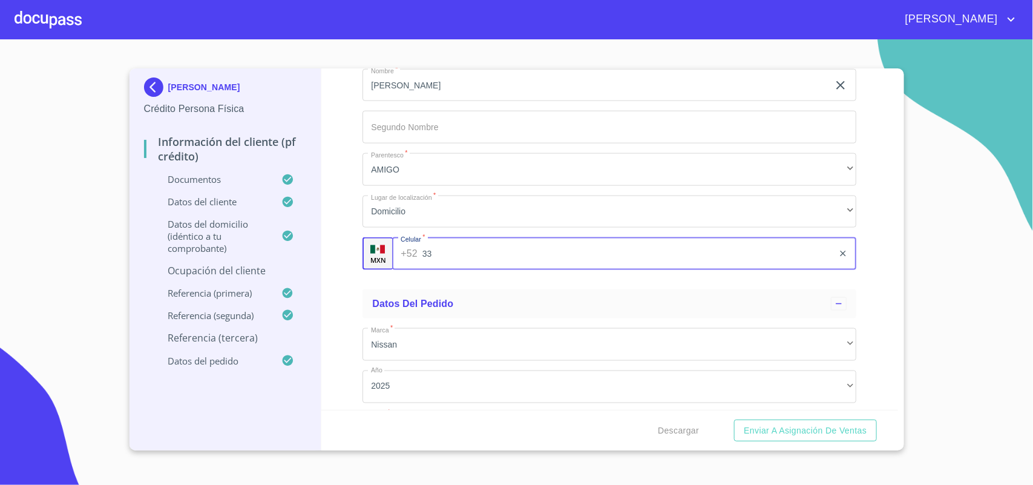
type input "3"
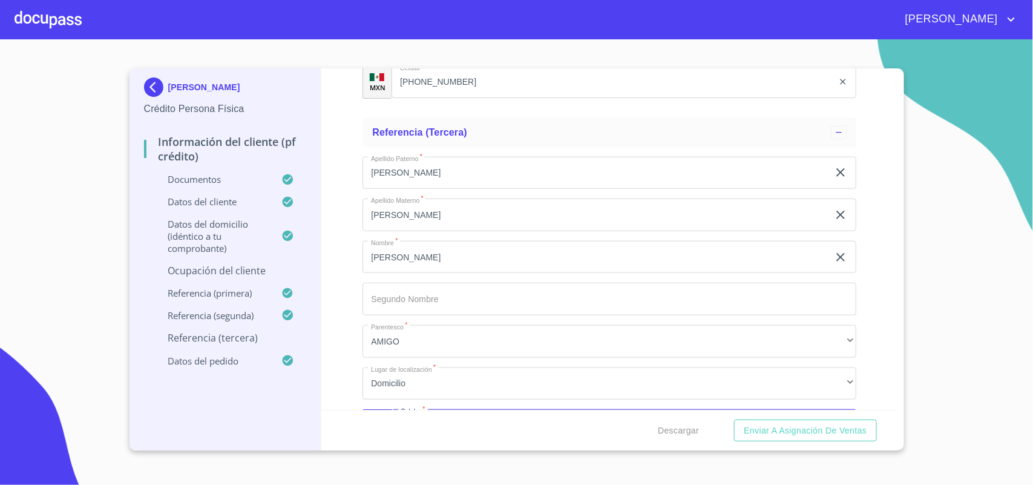
type input "[PHONE_NUMBER]"
click at [349, 260] on div "Información del cliente (PF crédito) Documentos Documento de identificación.   …" at bounding box center [609, 238] width 577 height 341
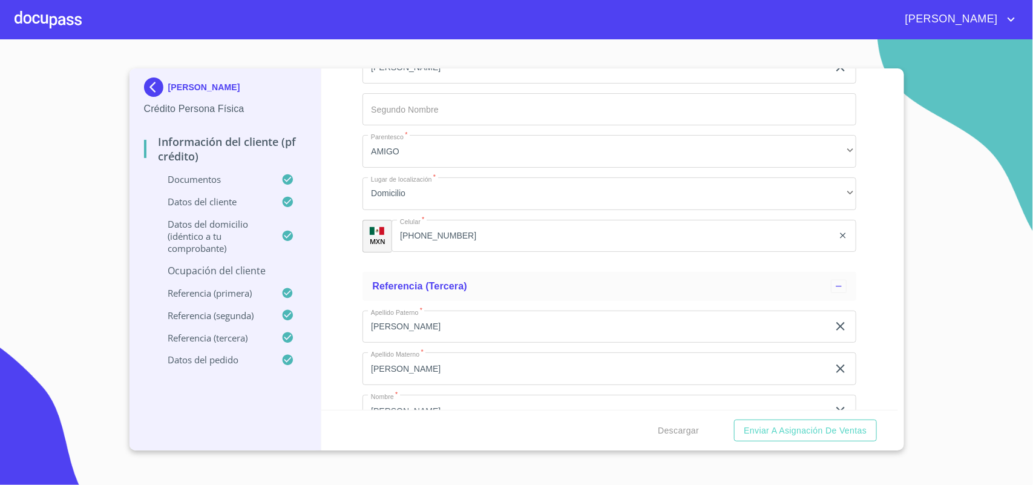
scroll to position [6366, 0]
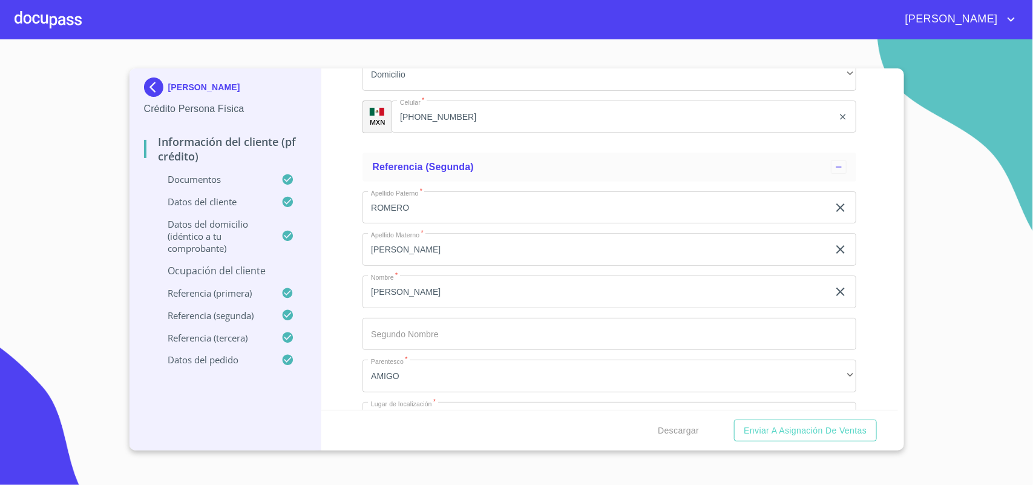
click at [258, 281] on div "Ocupación del Cliente" at bounding box center [225, 275] width 163 height 23
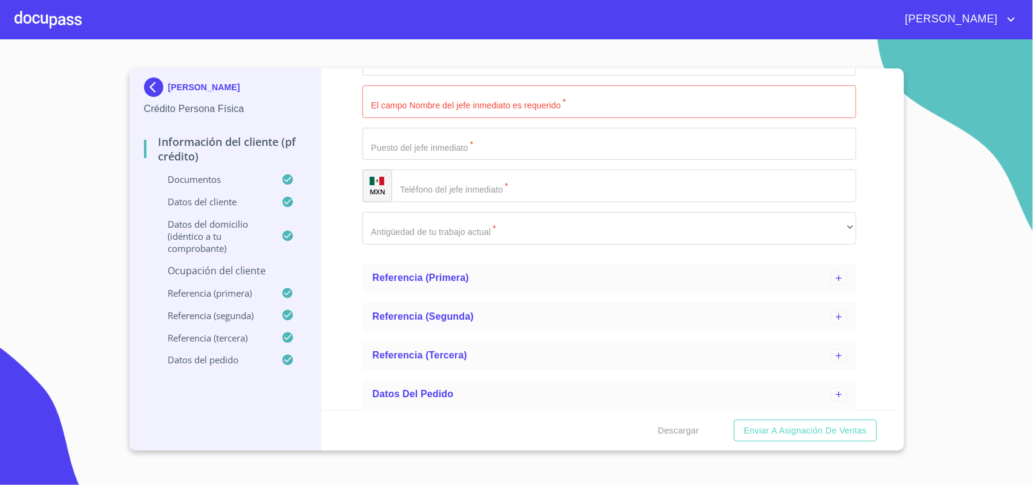
scroll to position [810, 0]
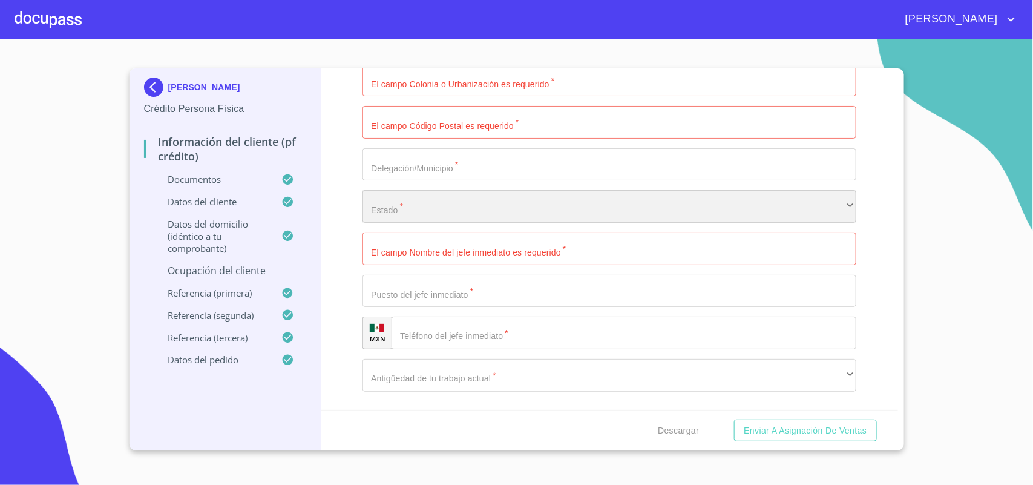
click at [410, 216] on div "​" at bounding box center [609, 206] width 494 height 33
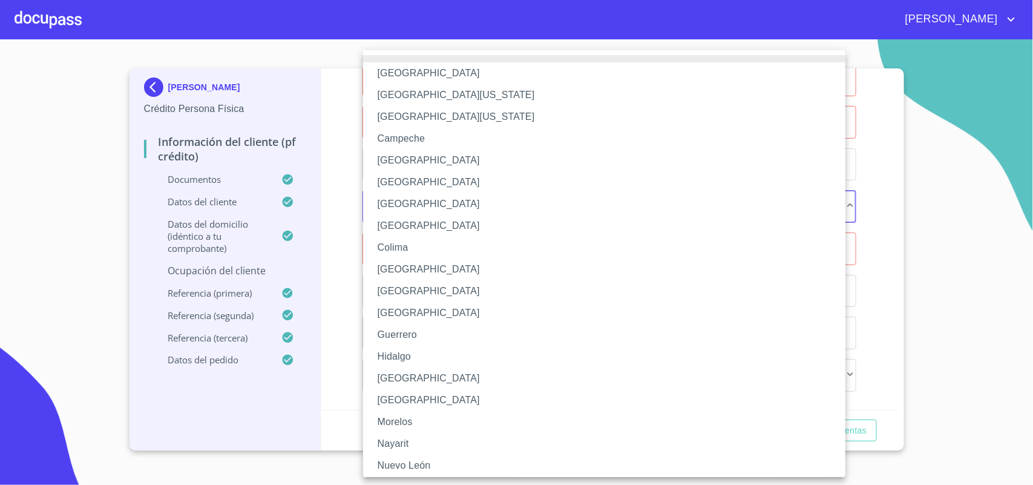
click at [398, 376] on li "[GEOGRAPHIC_DATA]" at bounding box center [610, 378] width 494 height 22
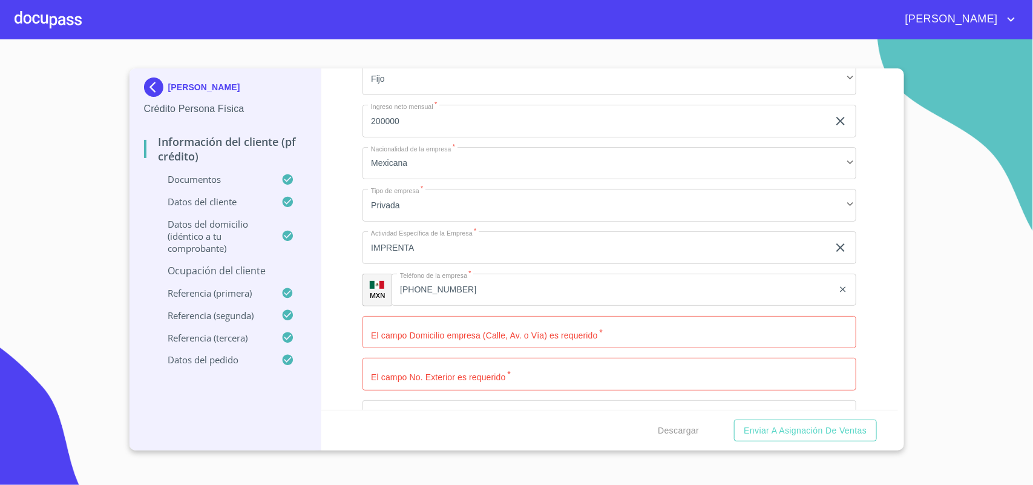
scroll to position [507, 0]
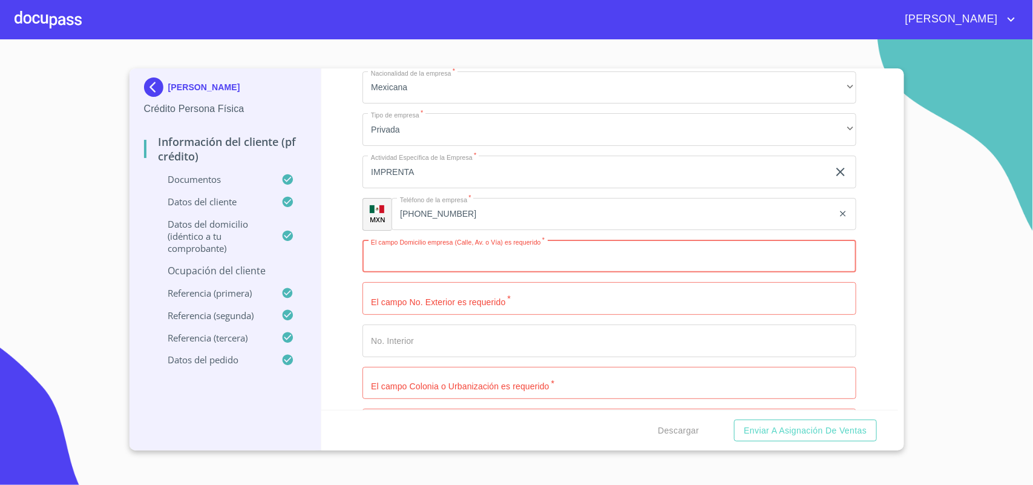
click at [449, 261] on input "Ocupación   *" at bounding box center [609, 256] width 494 height 33
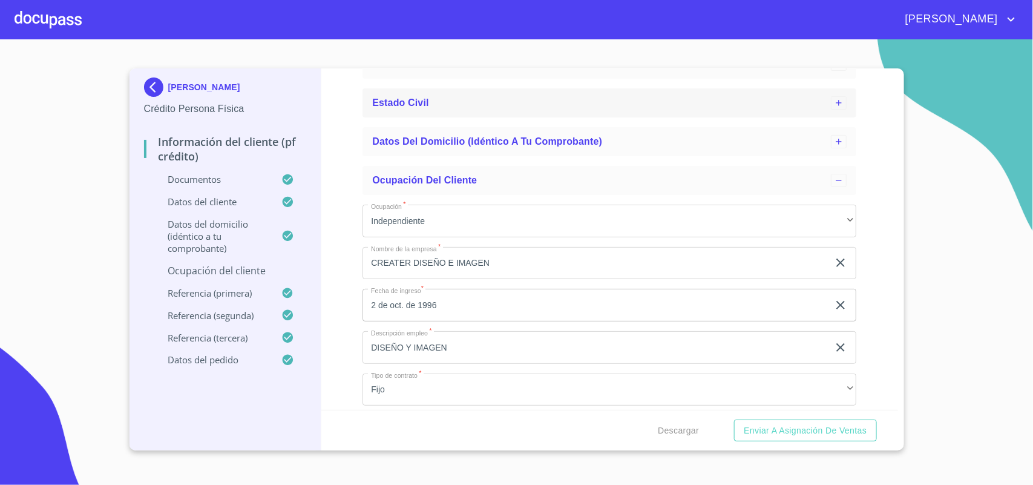
scroll to position [0, 0]
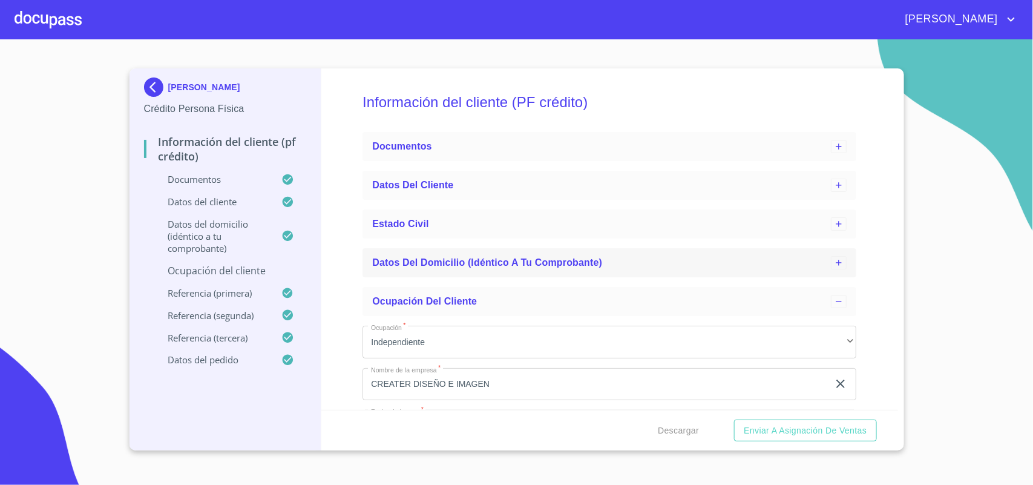
click at [453, 272] on div "Datos del domicilio (idéntico a tu comprobante)" at bounding box center [609, 262] width 494 height 29
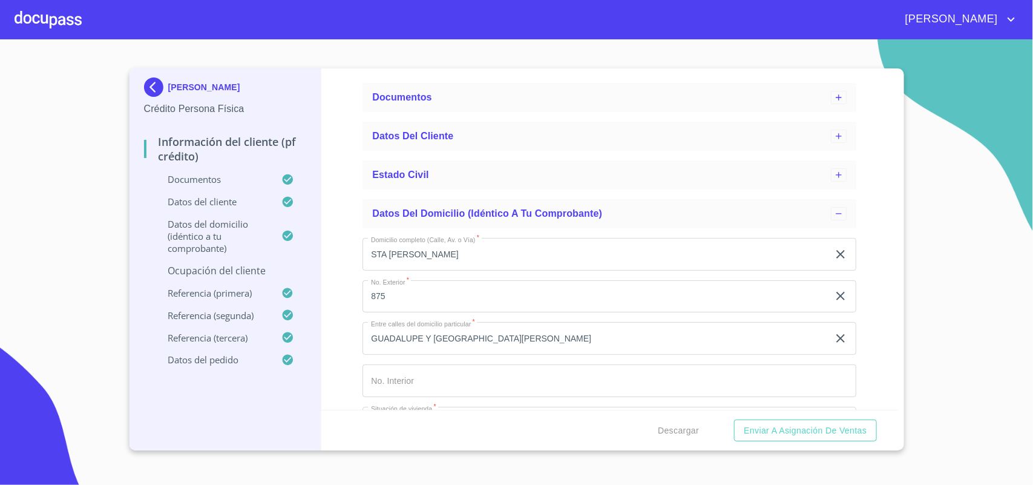
scroll to position [76, 0]
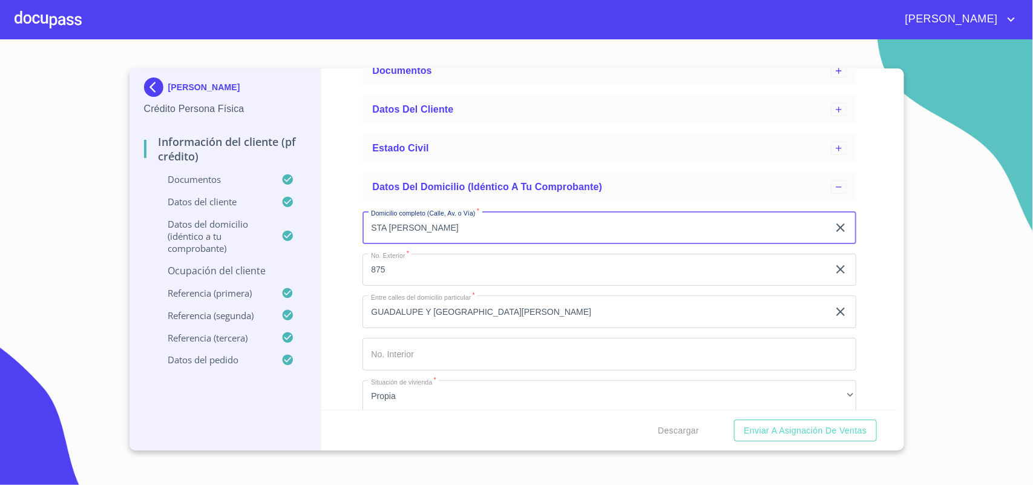
drag, startPoint x: 482, startPoint y: 228, endPoint x: 304, endPoint y: 227, distance: 177.9
click at [304, 227] on div "[PERSON_NAME] Crédito Persona Física Información del cliente (PF crédito) Docum…" at bounding box center [513, 259] width 768 height 382
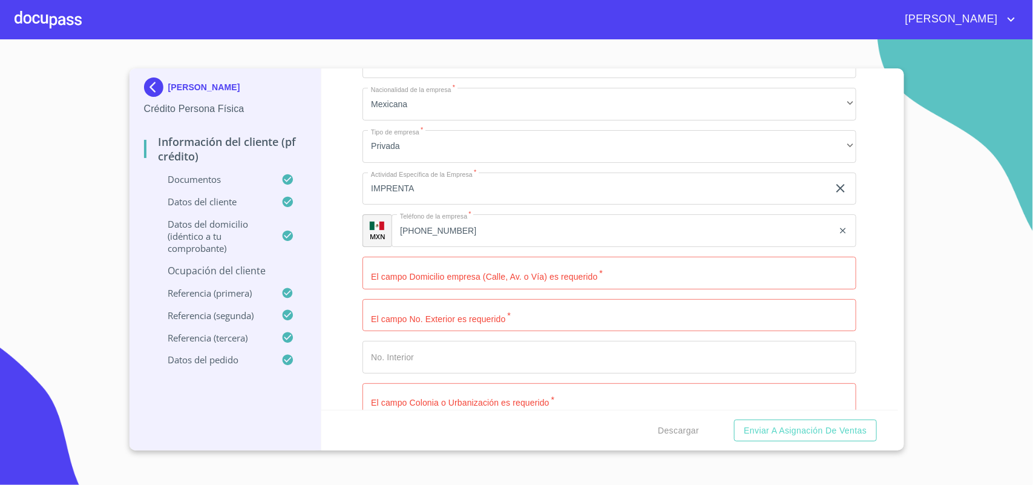
scroll to position [1059, 0]
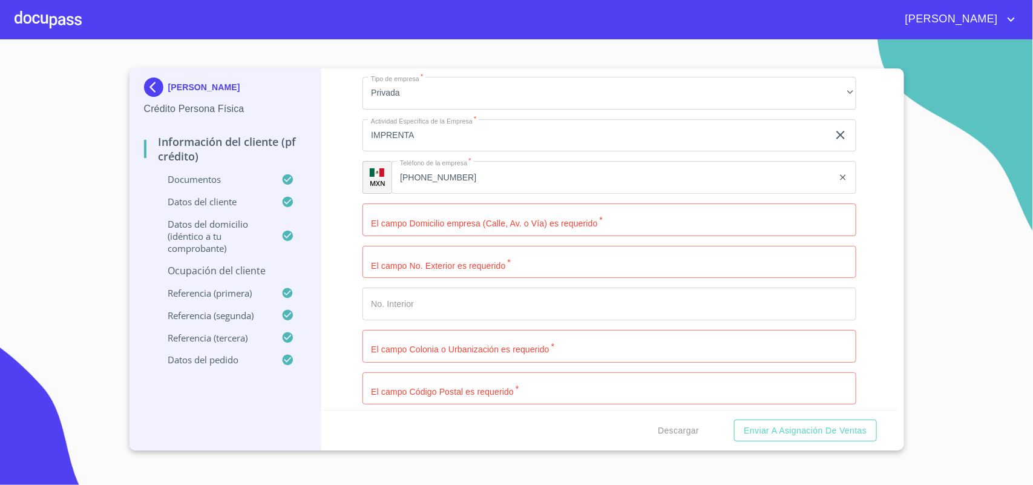
click at [421, 215] on input "Domicilio completo (Calle, Av. o Vía)   *" at bounding box center [609, 219] width 494 height 33
paste input "STA [PERSON_NAME]"
type input "STA [PERSON_NAME]"
click at [500, 262] on input "Domicilio completo (Calle, Av. o Vía)   *" at bounding box center [609, 262] width 494 height 33
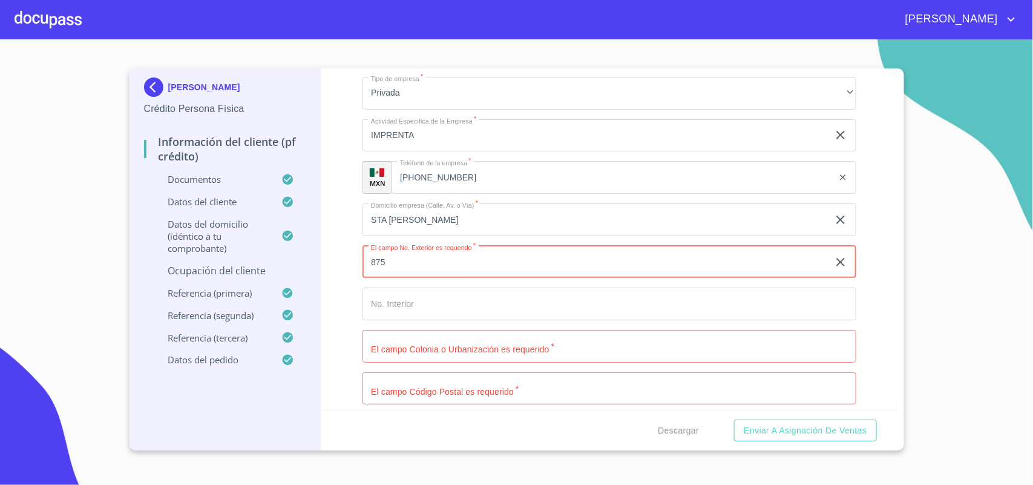
type input "875"
click at [421, 288] on input "Domicilio completo (Calle, Av. o Vía)   *" at bounding box center [609, 303] width 494 height 33
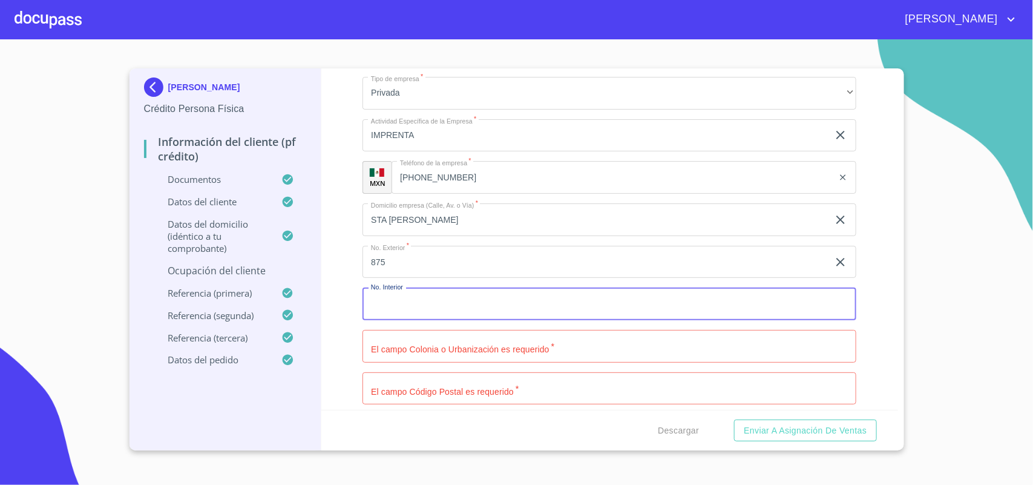
click at [410, 352] on input "Domicilio completo (Calle, Av. o Vía)   *" at bounding box center [609, 346] width 494 height 33
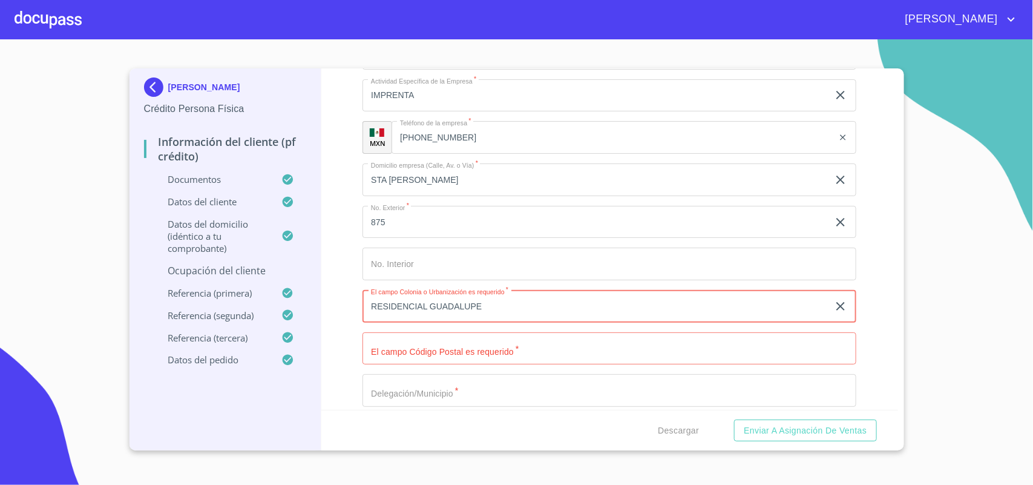
scroll to position [1134, 0]
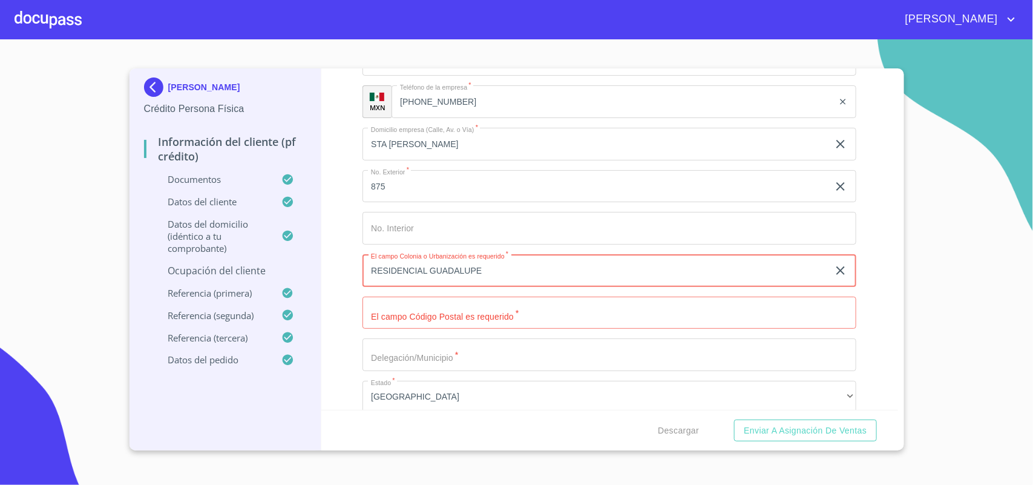
type input "RESIDENCIAL GUADALUPE"
click at [512, 304] on input "Domicilio completo (Calle, Av. o Vía)   *" at bounding box center [609, 312] width 494 height 33
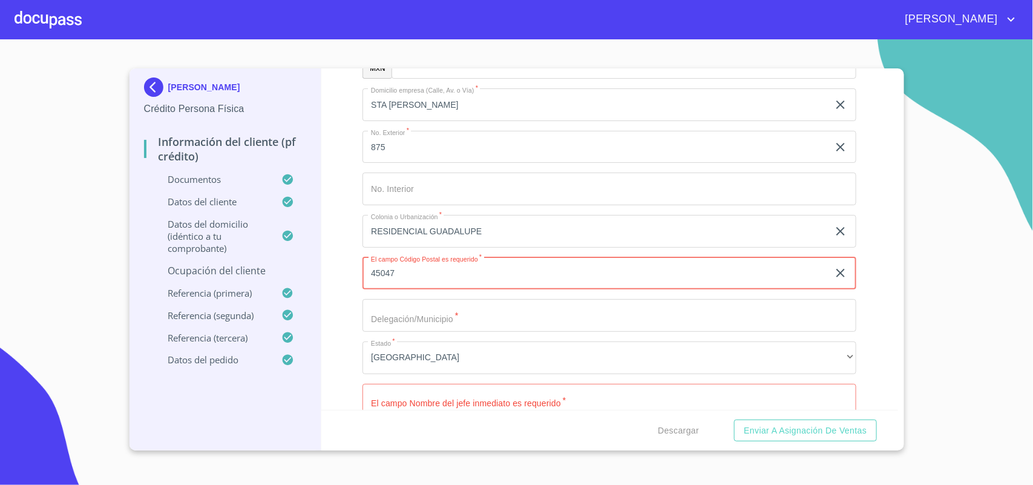
scroll to position [1210, 0]
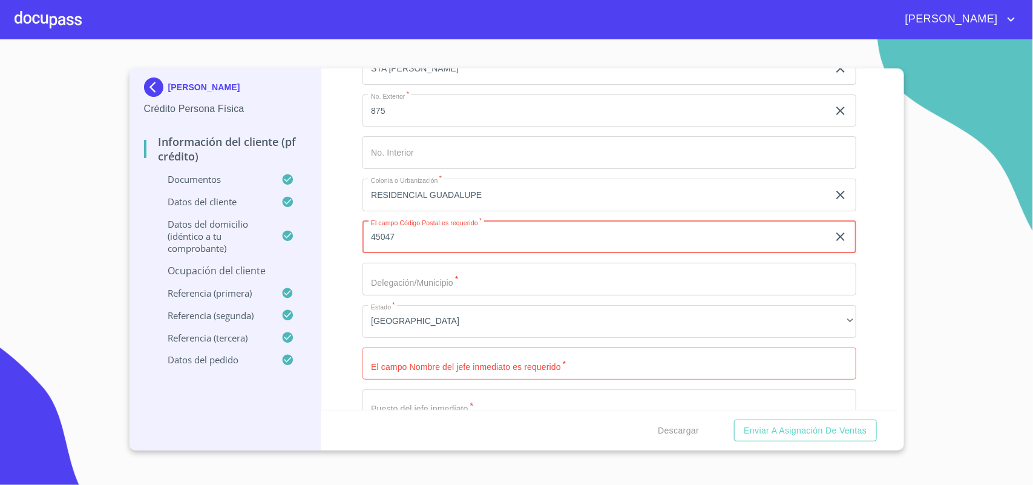
type input "45047"
click at [477, 277] on input "Domicilio completo (Calle, Av. o Vía)   *" at bounding box center [609, 279] width 494 height 33
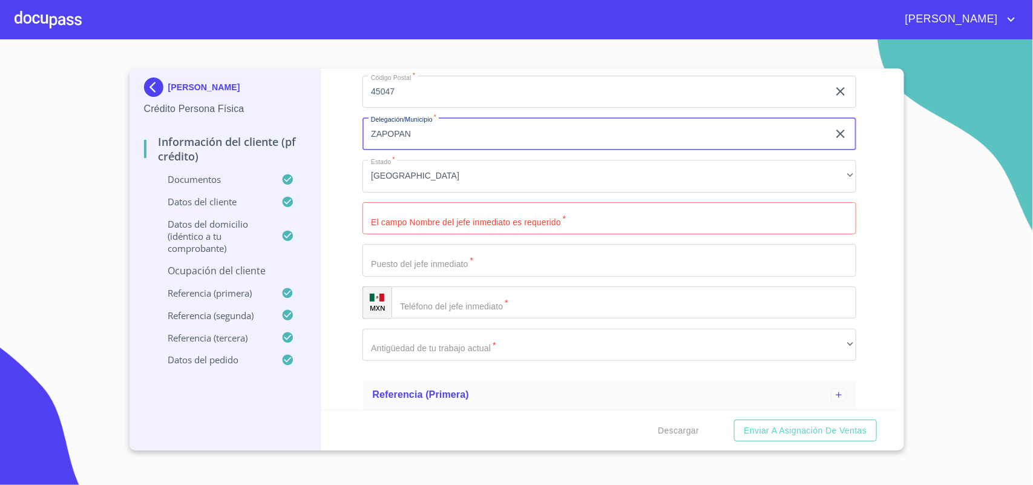
scroll to position [1361, 0]
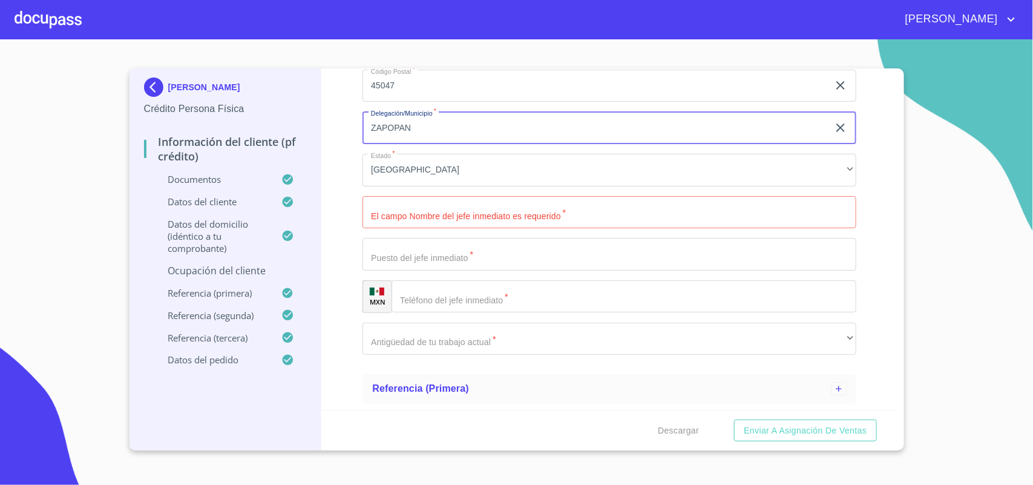
type input "ZAPOPAN"
click at [456, 218] on input "Domicilio completo (Calle, Av. o Vía)   *" at bounding box center [609, 212] width 494 height 33
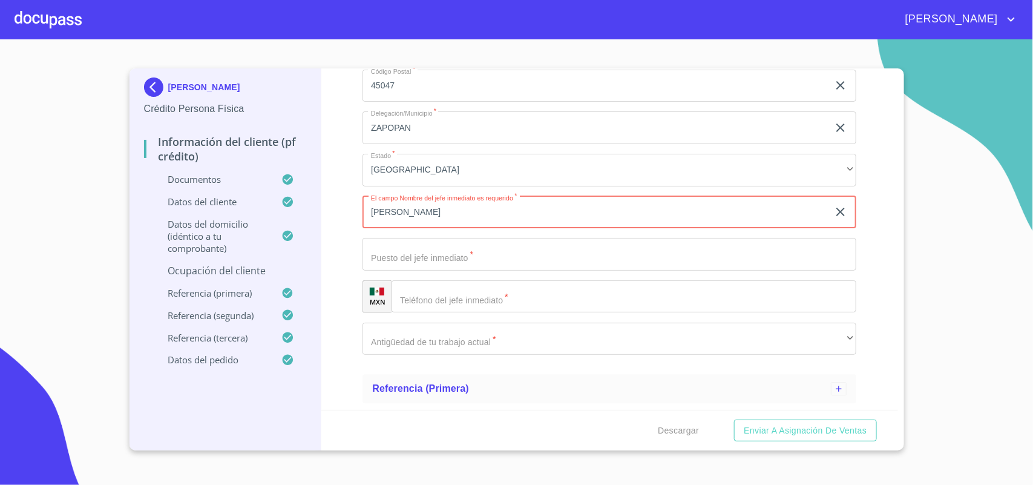
type input "[PERSON_NAME]"
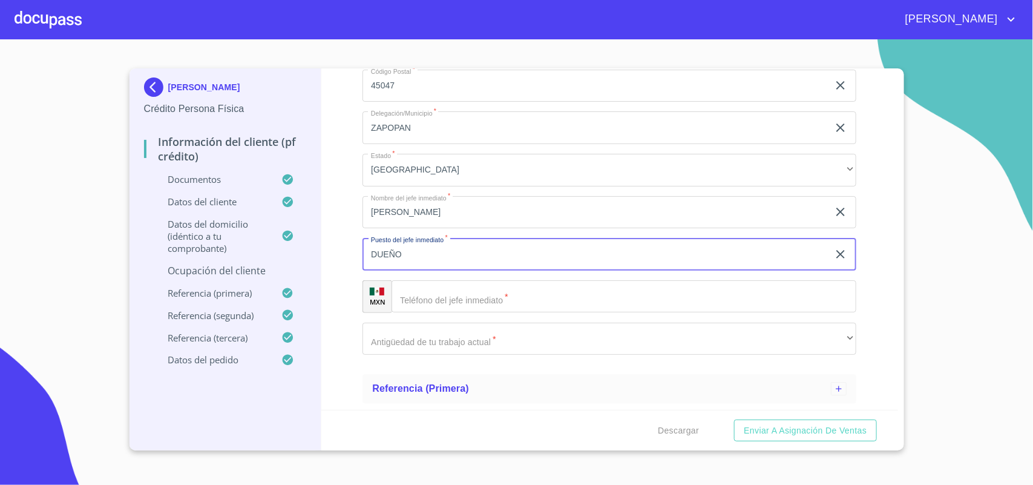
type input "DUEÑO"
click at [436, 215] on input "[PERSON_NAME]" at bounding box center [595, 212] width 466 height 33
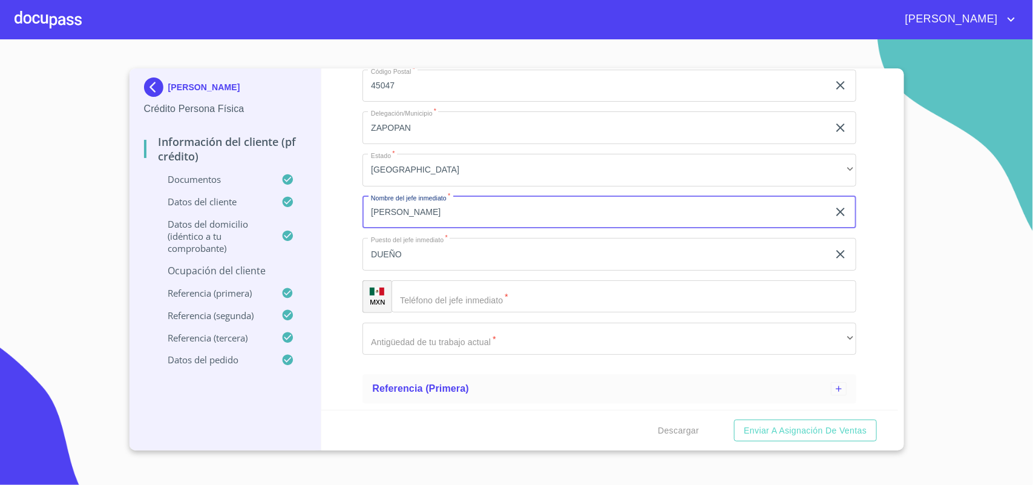
click at [431, 304] on input "Domicilio completo (Calle, Av. o Vía)   *" at bounding box center [623, 296] width 465 height 33
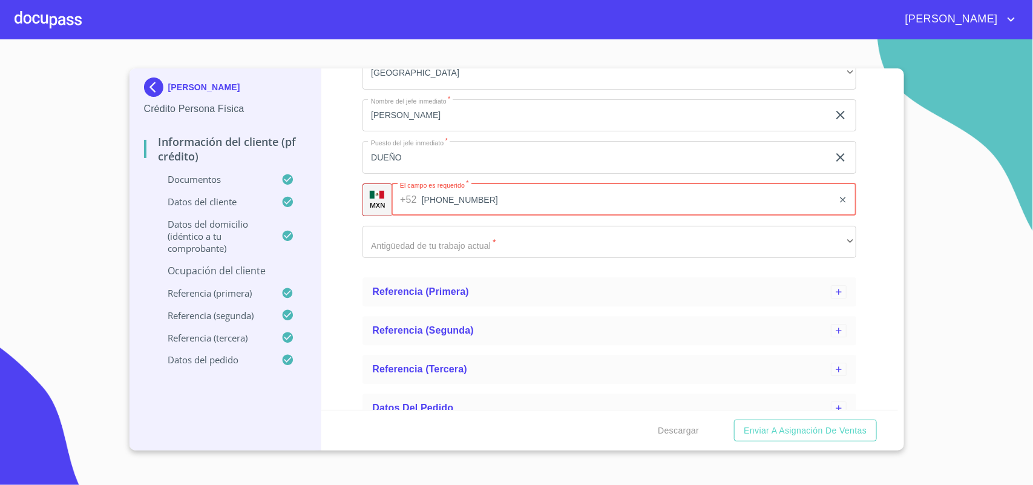
scroll to position [1475, 0]
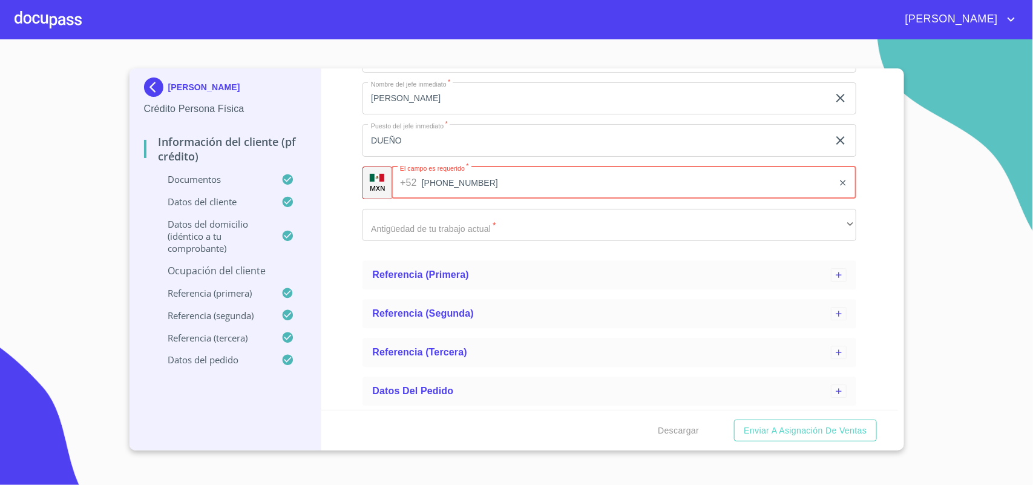
type input "[PHONE_NUMBER]"
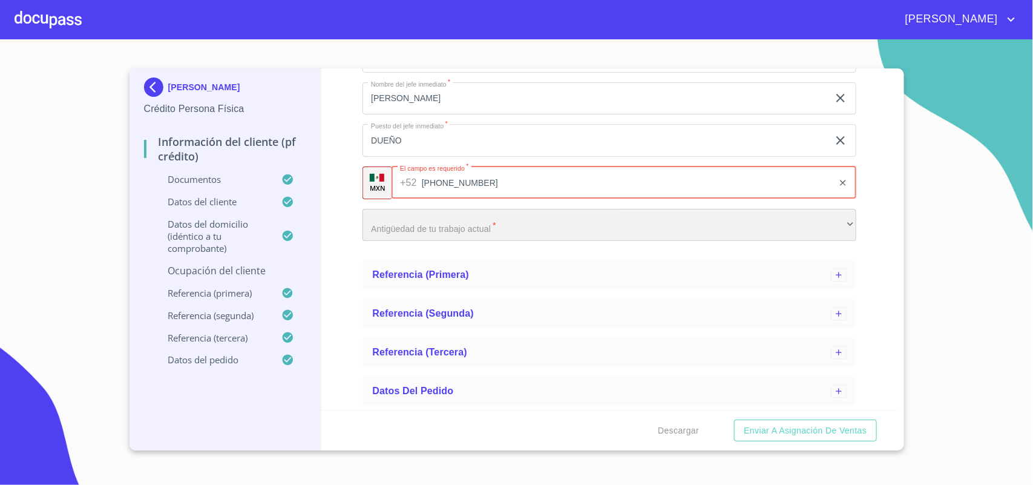
click at [406, 228] on div "​" at bounding box center [609, 225] width 494 height 33
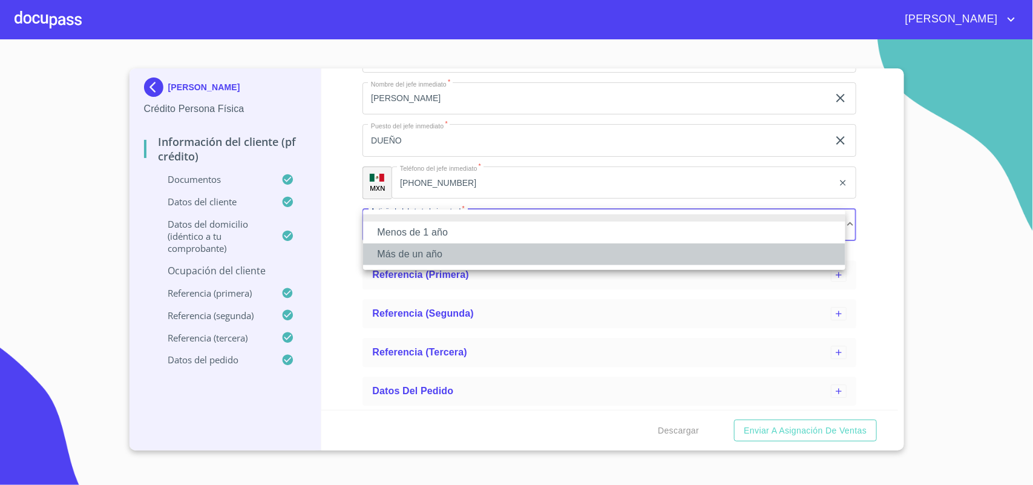
click at [416, 258] on li "Más de un año" at bounding box center [604, 254] width 482 height 22
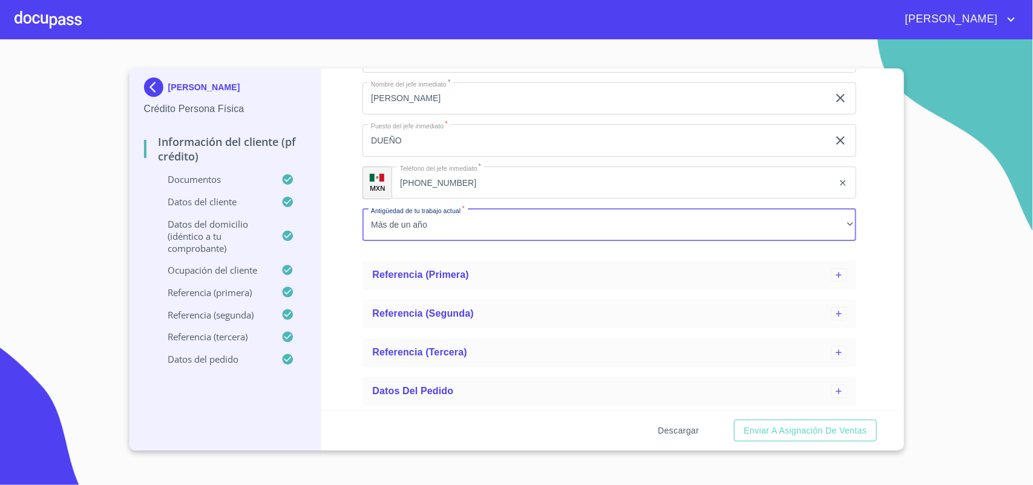
click at [663, 431] on span "Descargar" at bounding box center [678, 430] width 41 height 15
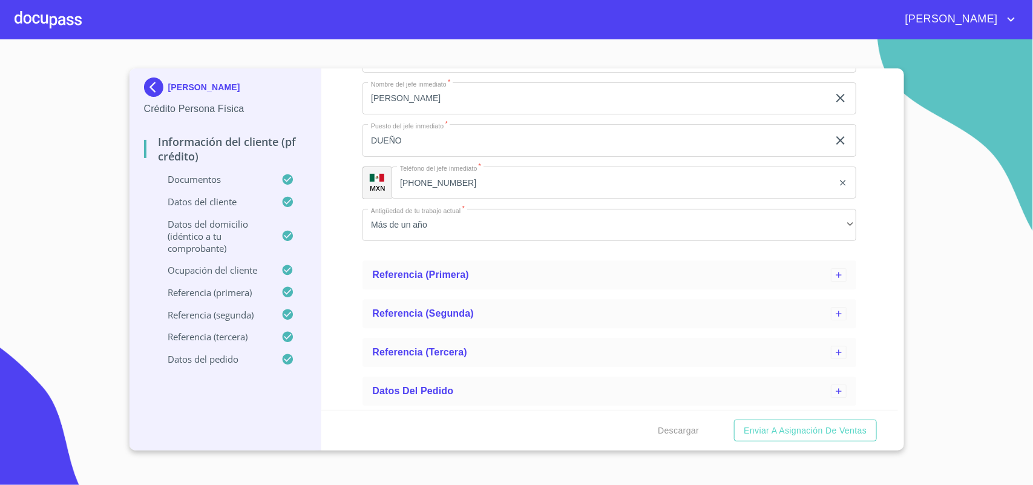
click at [1032, 283] on section "[PERSON_NAME] Crédito Persona Física Información del cliente (PF crédito) Docum…" at bounding box center [516, 261] width 1033 height 445
click at [675, 428] on span "Descargar" at bounding box center [678, 430] width 41 height 15
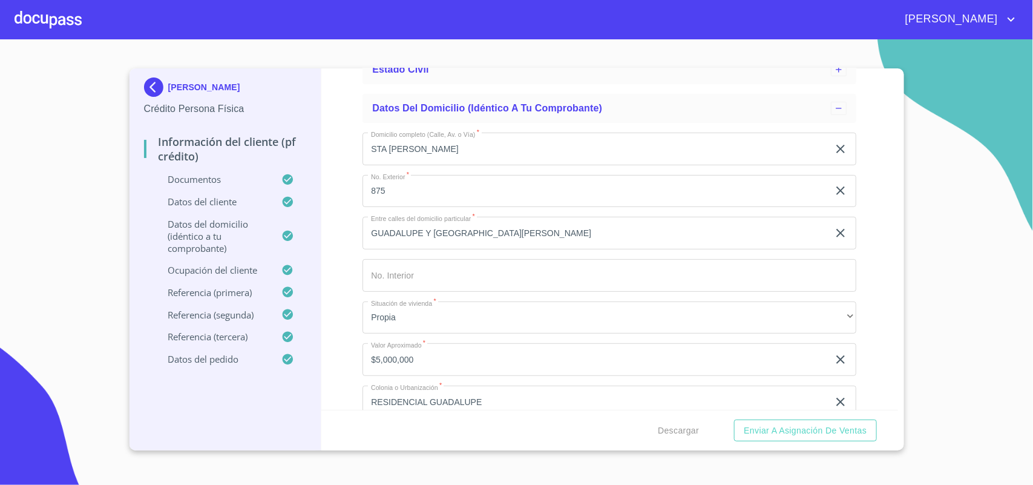
scroll to position [114, 0]
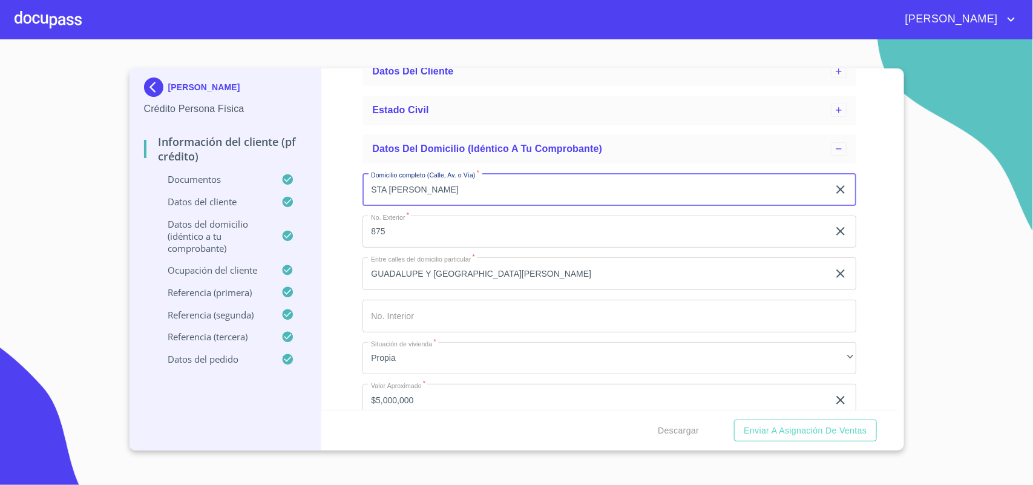
drag, startPoint x: 402, startPoint y: 188, endPoint x: 321, endPoint y: 174, distance: 82.9
click at [321, 174] on div "[PERSON_NAME] Crédito Persona Física Información del cliente (PF crédito) Docum…" at bounding box center [513, 259] width 768 height 382
type input "d"
type input "[PERSON_NAME]"
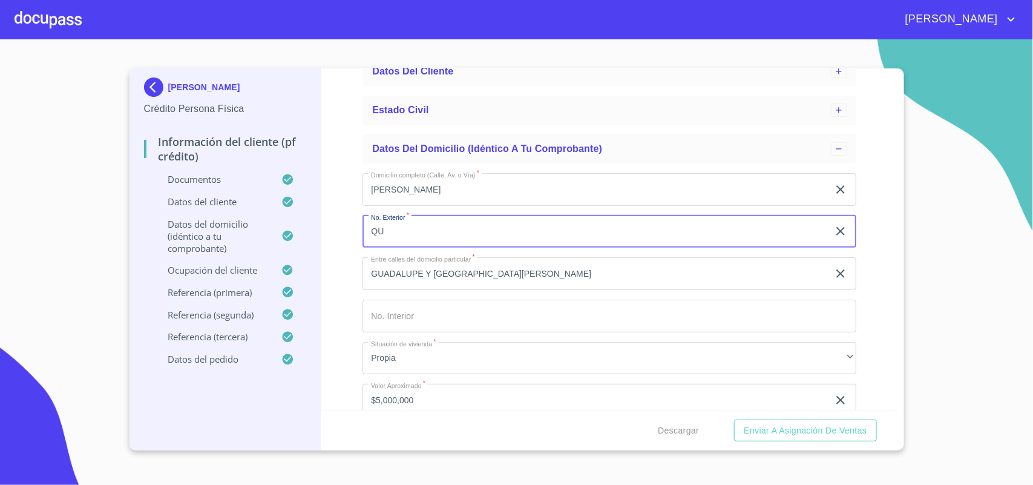
type input "QU"
click at [428, 188] on input "[PERSON_NAME]" at bounding box center [595, 189] width 466 height 33
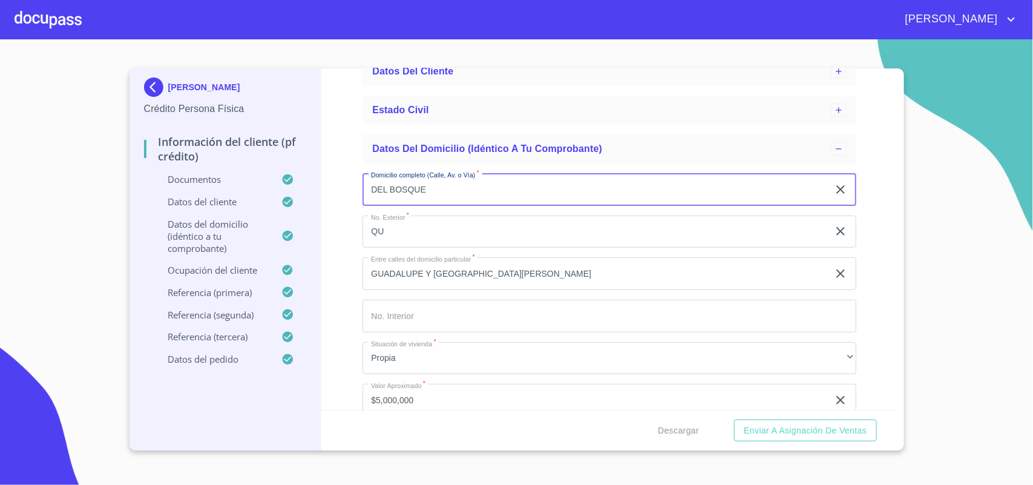
type input "DEL BOSQUE"
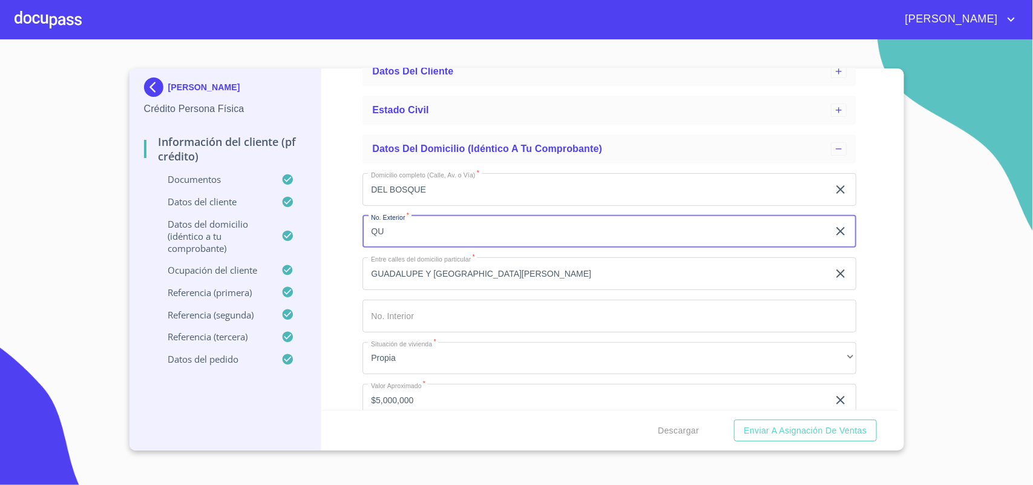
drag, startPoint x: 463, startPoint y: 237, endPoint x: 0, endPoint y: 260, distance: 464.1
click at [0, 260] on section "[PERSON_NAME] Crédito Persona Física Información del cliente (PF crédito) Docum…" at bounding box center [516, 261] width 1033 height 445
type input "357"
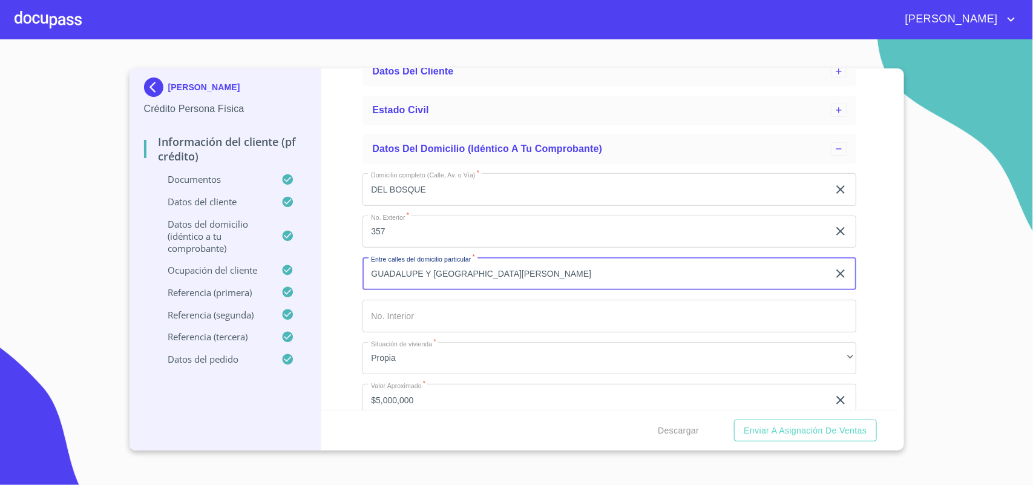
drag, startPoint x: 490, startPoint y: 267, endPoint x: 58, endPoint y: 260, distance: 432.1
click at [58, 260] on section "[PERSON_NAME] Crédito Persona Física Información del cliente (PF crédito) Docum…" at bounding box center [516, 261] width 1033 height 445
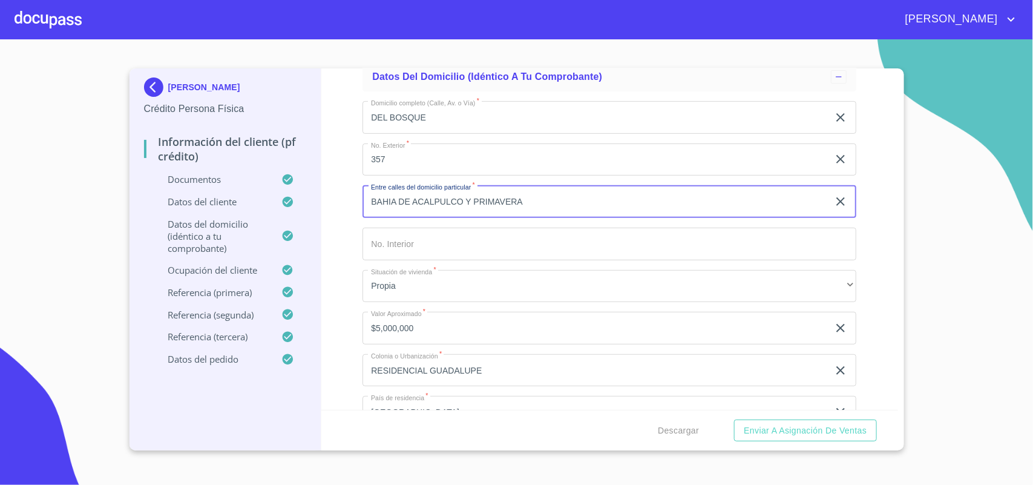
scroll to position [189, 0]
type input "BAHIA DE ACALPULCO Y PRIMAVERA"
click at [436, 239] on input "Domicilio completo (Calle, Av. o Vía)   *" at bounding box center [609, 240] width 494 height 33
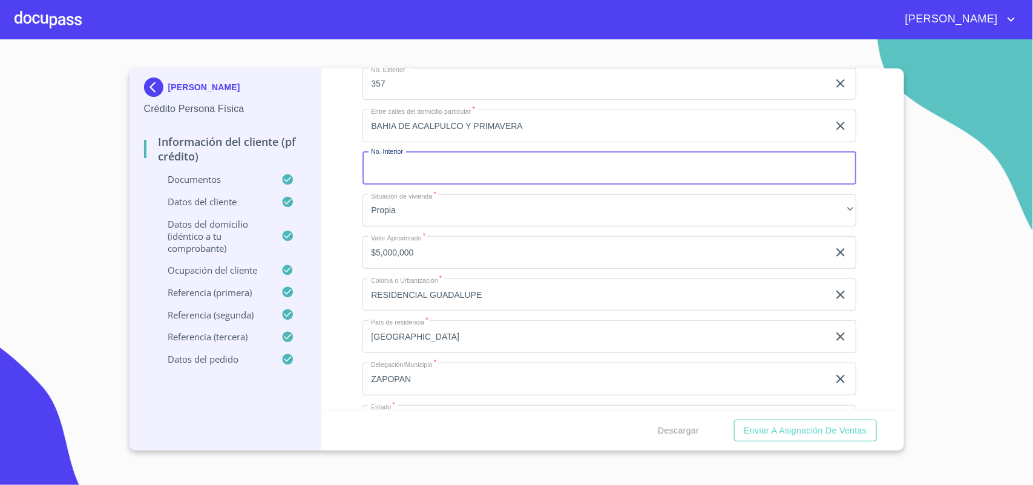
scroll to position [265, 0]
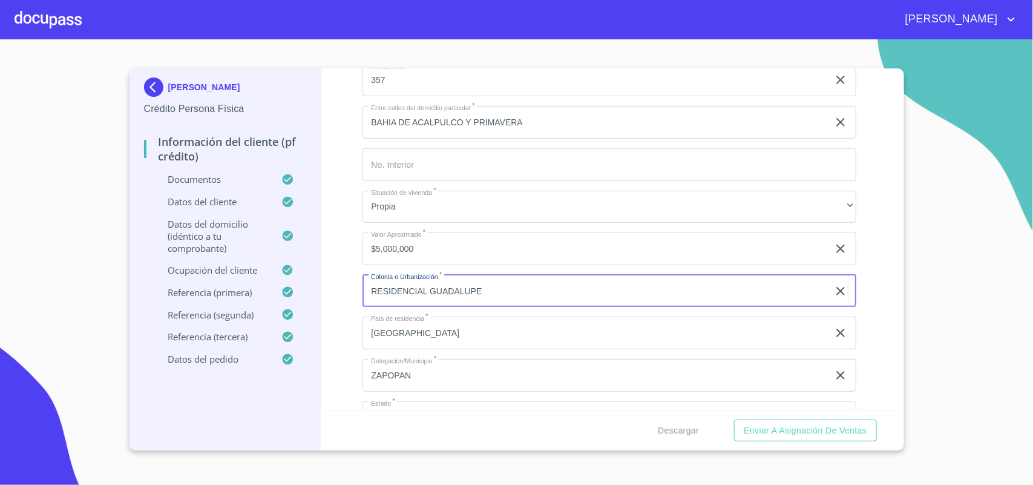
drag, startPoint x: 520, startPoint y: 295, endPoint x: 218, endPoint y: 281, distance: 302.9
click at [218, 283] on div "[PERSON_NAME] Crédito Persona Física Información del cliente (PF crédito) Docum…" at bounding box center [513, 259] width 768 height 382
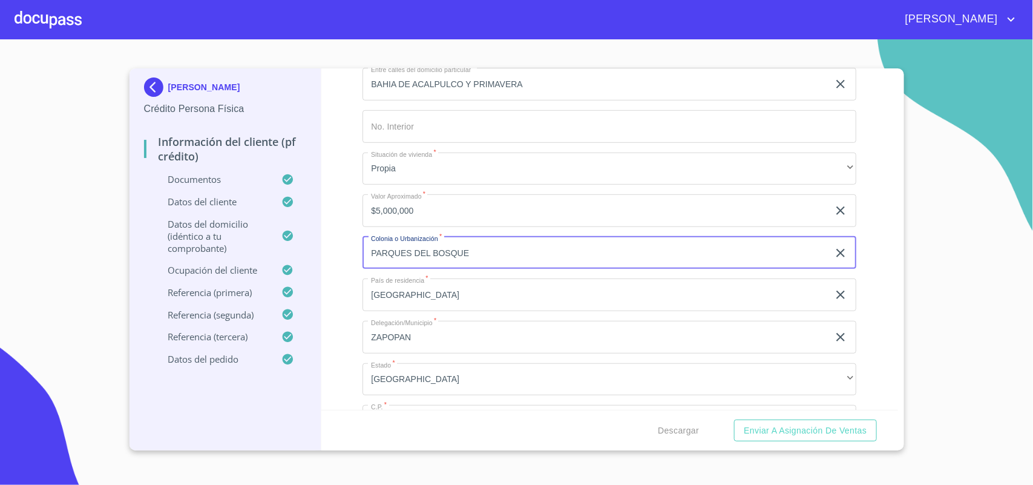
scroll to position [341, 0]
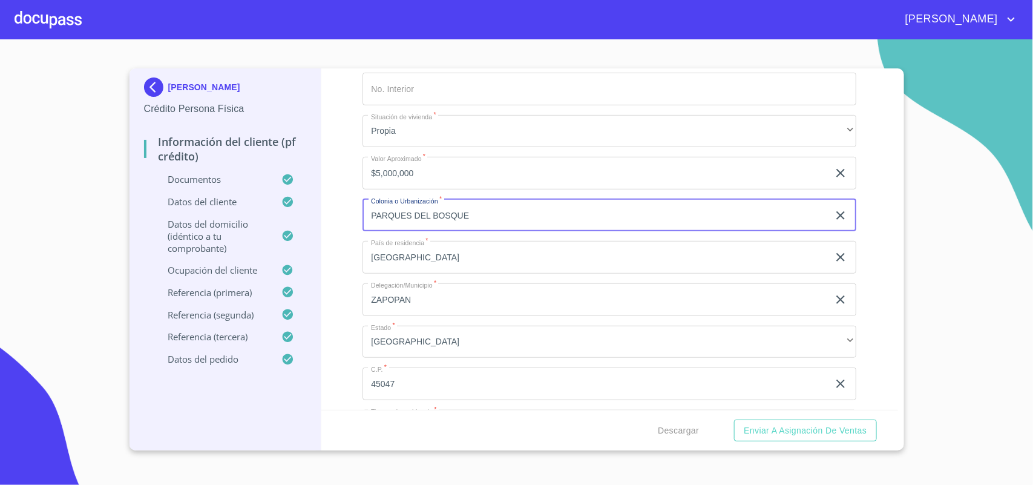
type input "PARQUES DEL BOSQUE"
click at [464, 260] on input "[GEOGRAPHIC_DATA]" at bounding box center [595, 257] width 466 height 33
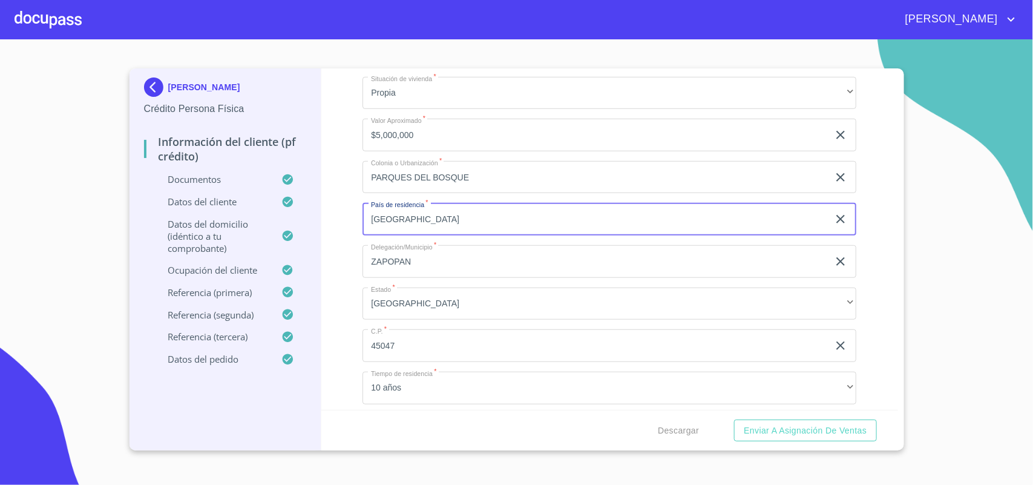
scroll to position [416, 0]
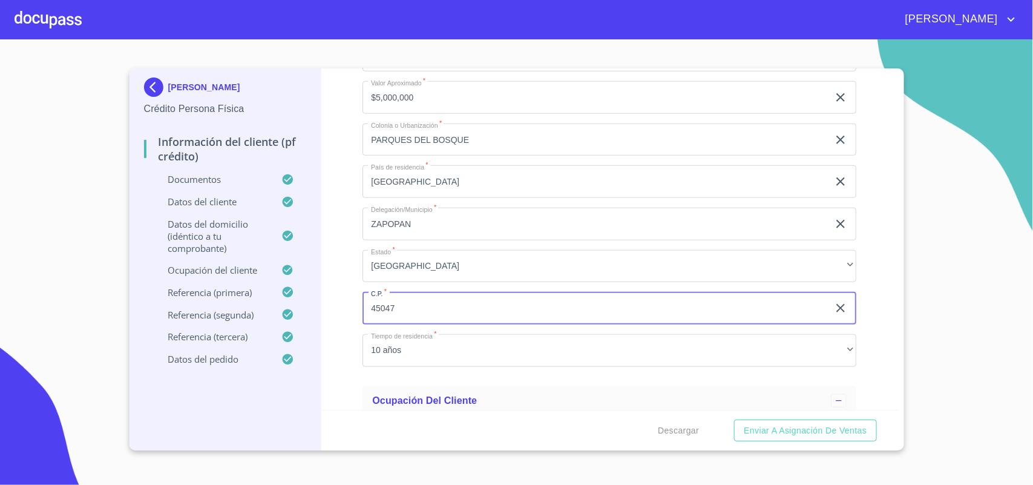
drag, startPoint x: 467, startPoint y: 310, endPoint x: 156, endPoint y: 304, distance: 310.4
click at [168, 310] on div "[PERSON_NAME] Crédito Persona Física Información del cliente (PF crédito) Docum…" at bounding box center [513, 259] width 768 height 382
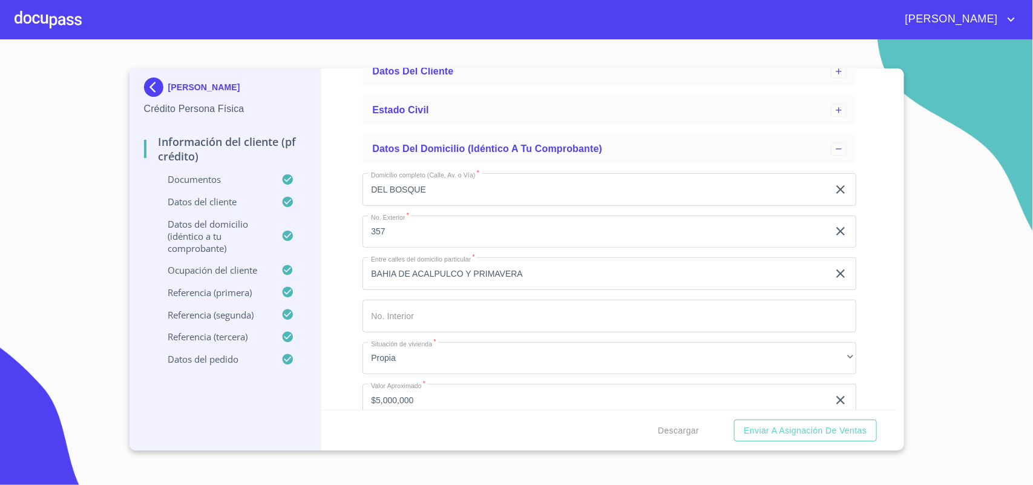
type input "45609"
click at [557, 260] on input "BAHIA DE ACALPULCO Y PRIMAVERA" at bounding box center [595, 273] width 466 height 33
click at [514, 306] on input "Domicilio completo (Calle, Av. o Vía)   *" at bounding box center [609, 316] width 494 height 33
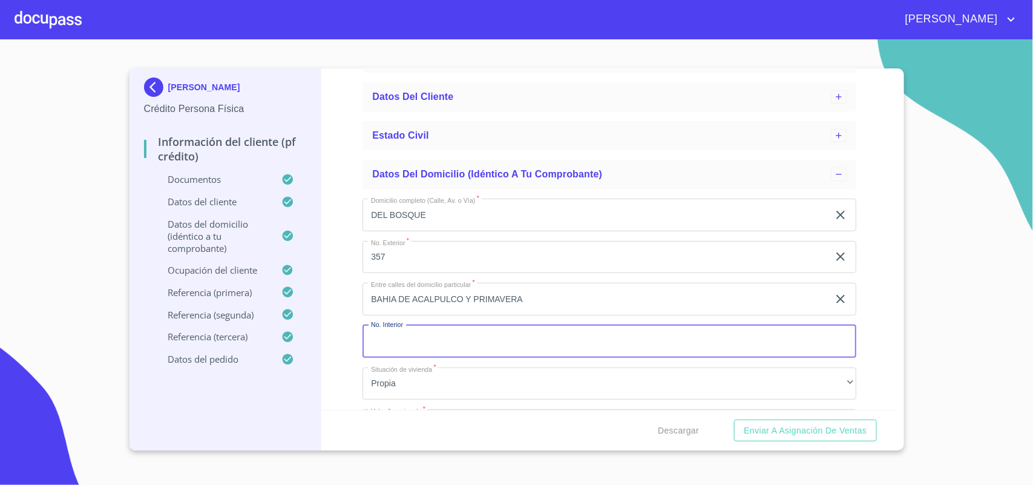
scroll to position [151, 0]
